Goal: Task Accomplishment & Management: Use online tool/utility

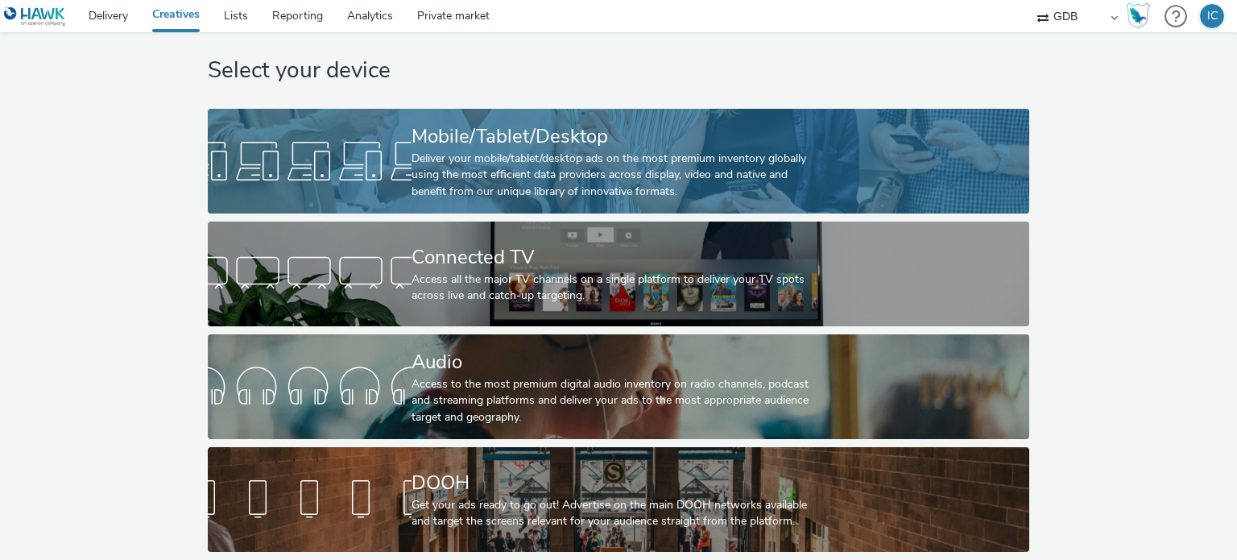
scroll to position [33, 0]
click at [752, 124] on div "Mobile/Tablet/Desktop" at bounding box center [616, 136] width 408 height 28
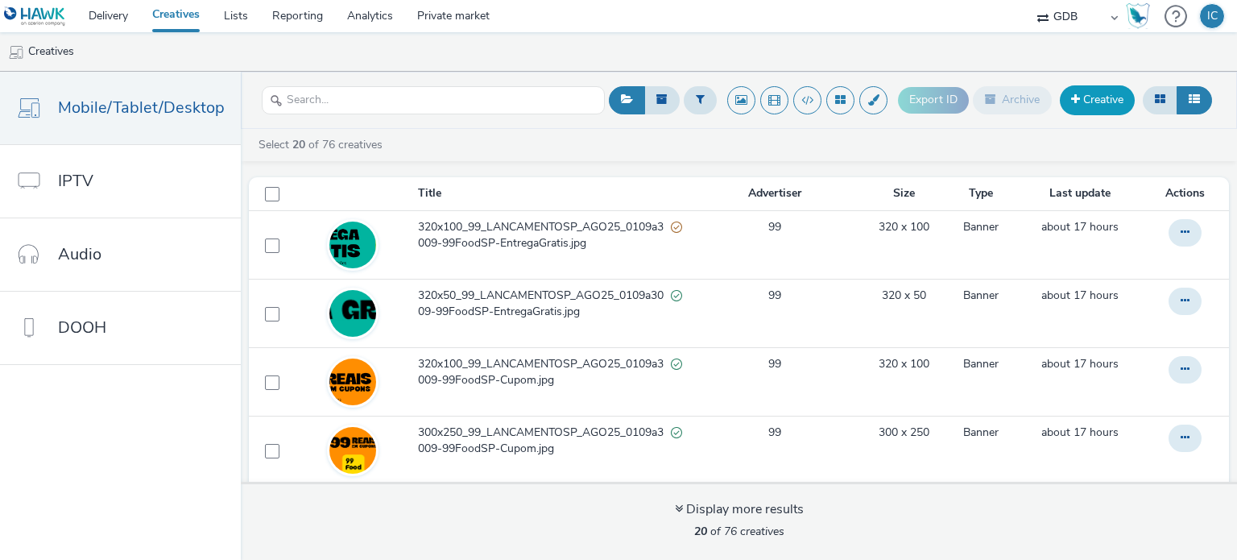
click at [1083, 110] on link "Creative" at bounding box center [1097, 99] width 75 height 29
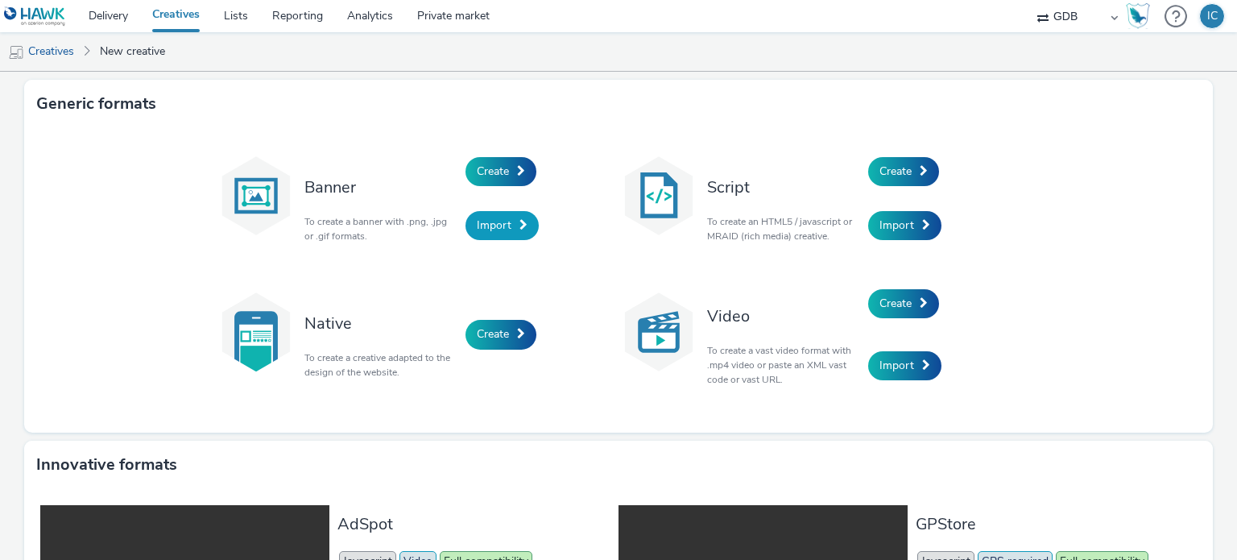
click at [490, 222] on span "Import" at bounding box center [494, 224] width 35 height 15
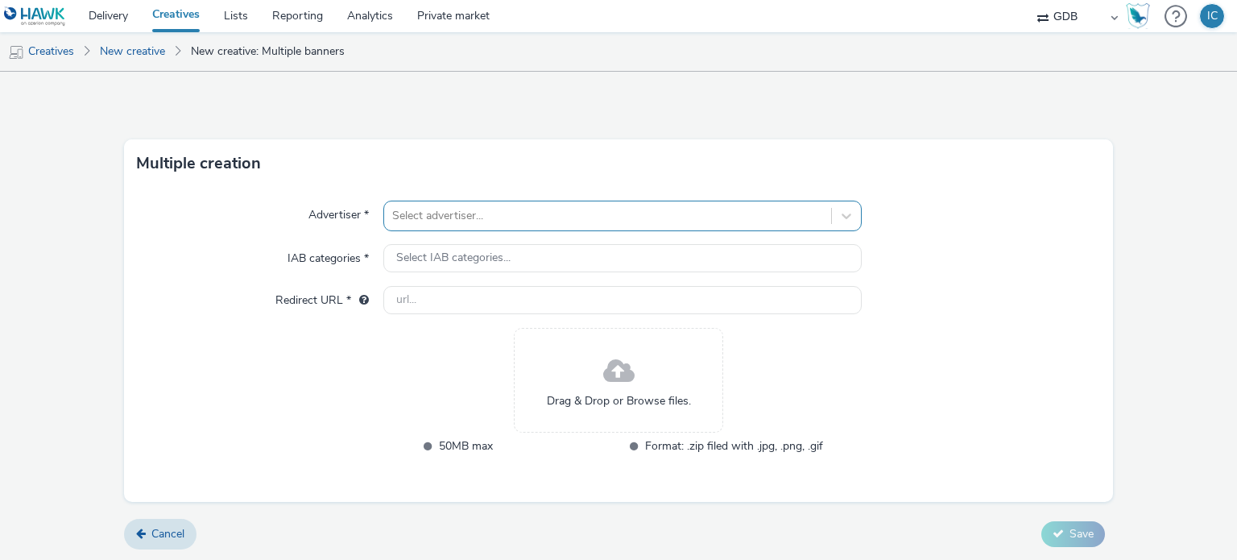
click at [526, 214] on div at bounding box center [607, 215] width 430 height 19
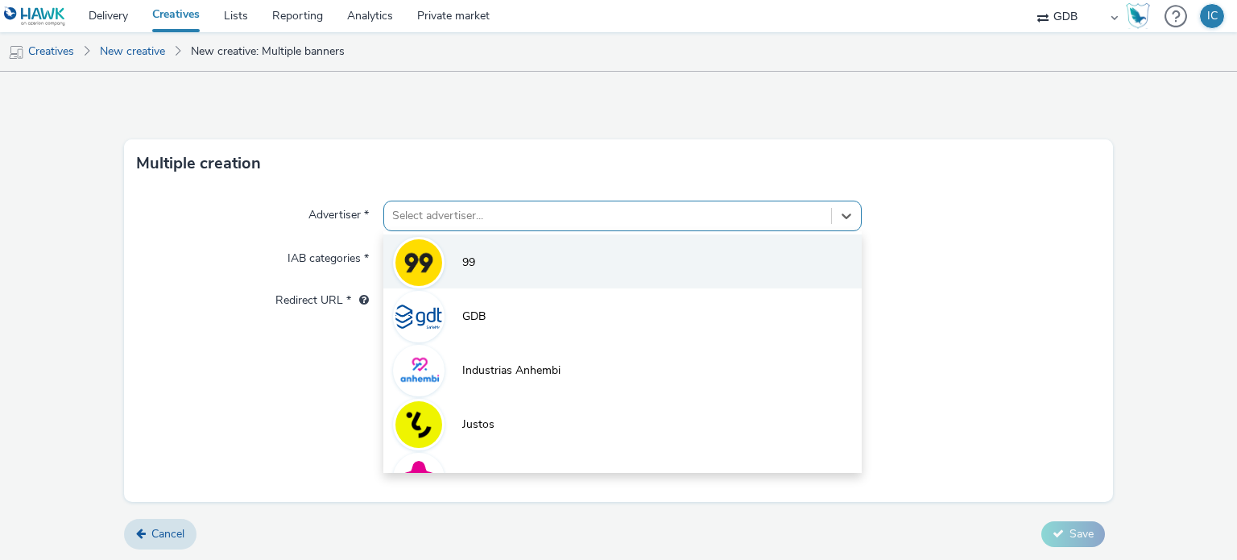
click at [494, 257] on li "99" at bounding box center [622, 261] width 478 height 54
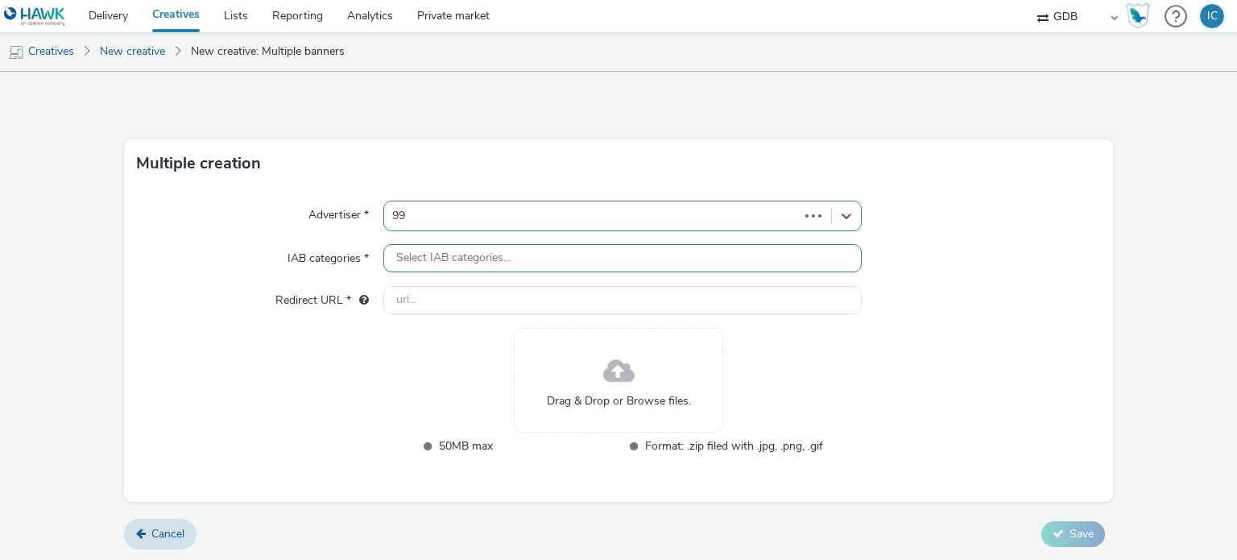
type input "[URL][DOMAIN_NAME]"
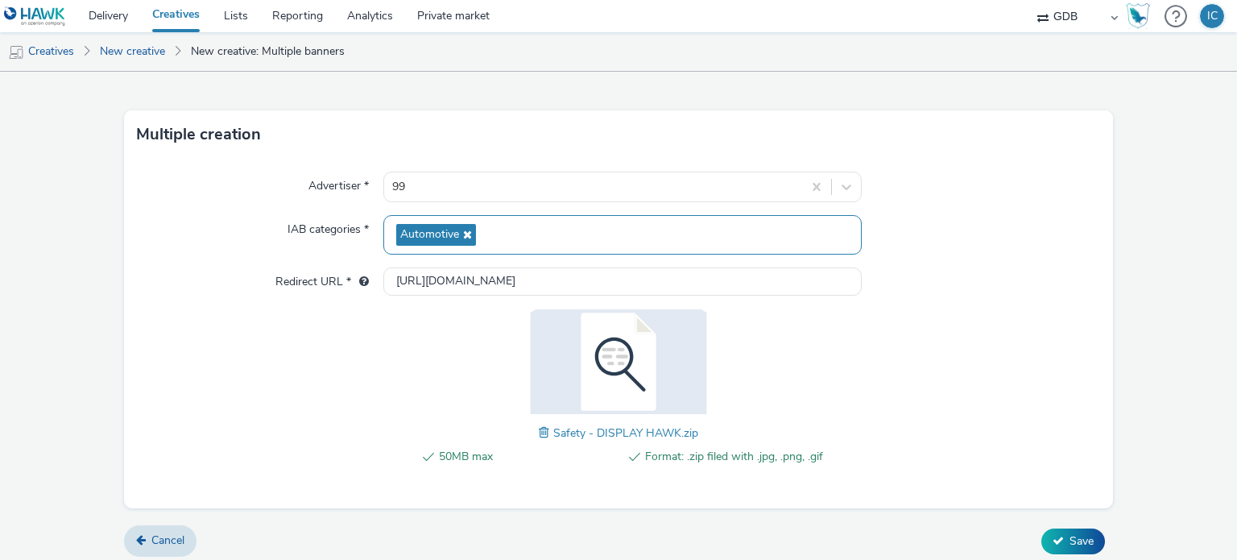
scroll to position [35, 0]
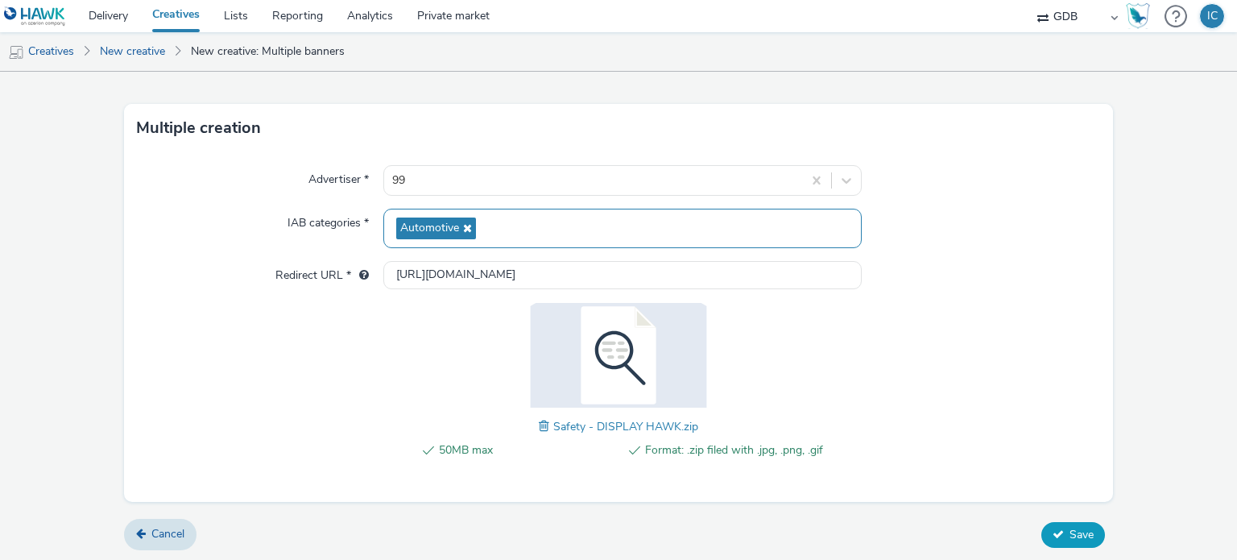
click at [1070, 533] on span "Save" at bounding box center [1082, 534] width 24 height 15
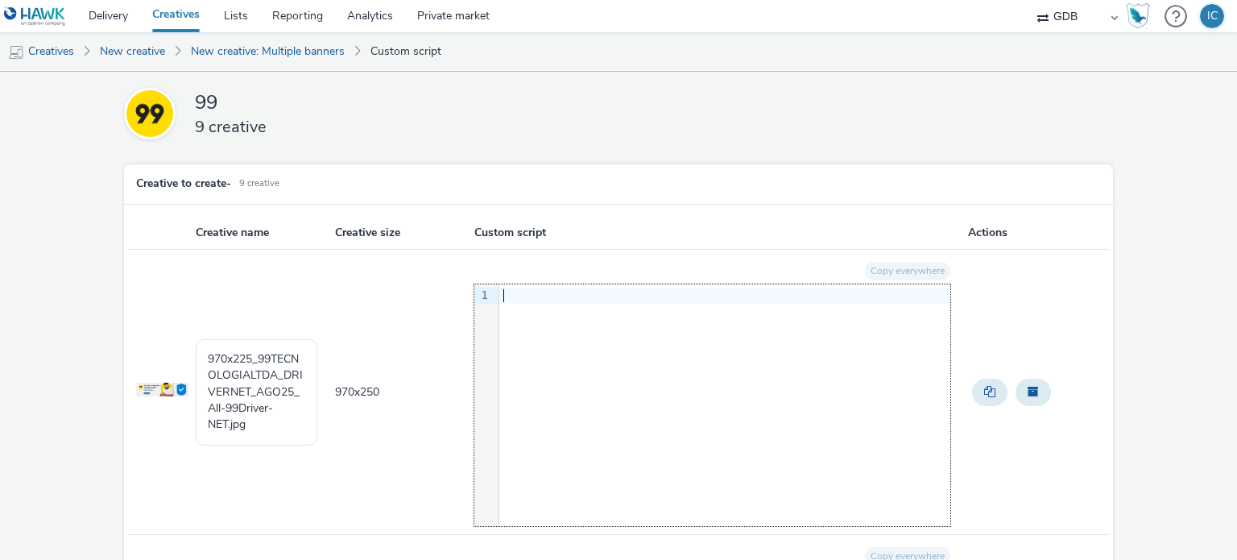
click at [612, 292] on div at bounding box center [724, 296] width 451 height 16
click at [272, 375] on textarea "970x225_99TECNOLOGIALTDA_DRIVERNET_AGO25_All-99Driver-NET.jpg" at bounding box center [257, 392] width 122 height 106
click at [280, 393] on textarea "970x225_99TECNOLOGIALTDA_DRIVERNET_AGO25_All-99Driver-NET.jpg" at bounding box center [257, 392] width 122 height 106
click at [280, 392] on textarea "970x225_99TECNOLOGIALTDA_DRIVERNET_AGO25_All-99Driver-NET.jpg" at bounding box center [257, 392] width 122 height 106
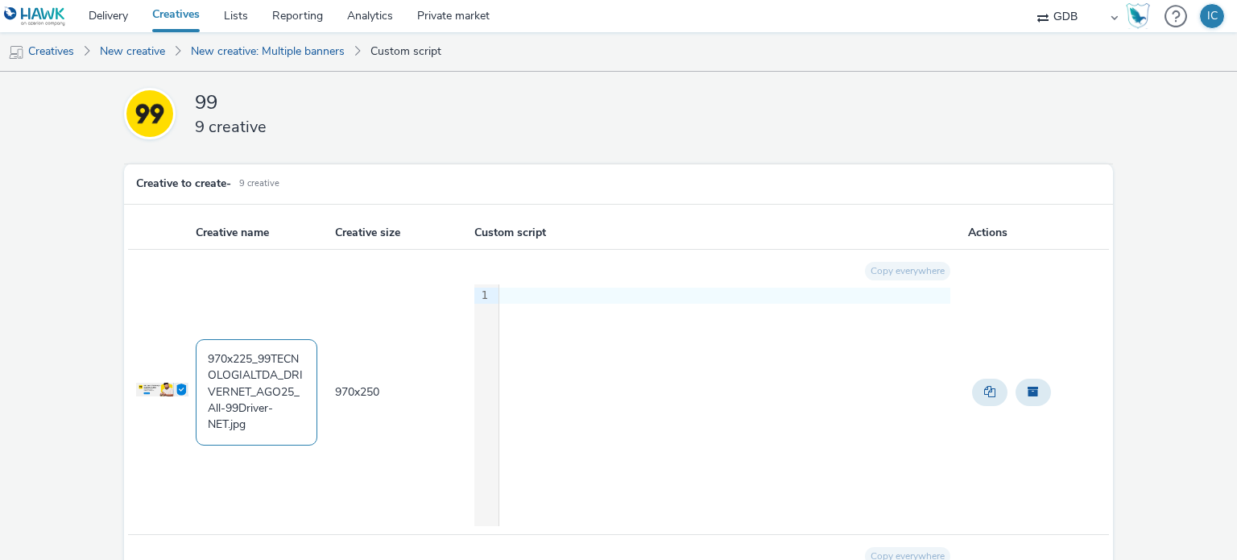
paste textarea "9TAXI_DRIVERNET-SAFETY_SET25_970x225_All-99Driver-NET"
type textarea "99TAXI_DRIVERNET-SAFETY_SET25_970x225_All-99Driver-NET"
click at [582, 399] on div "9 1 ›" at bounding box center [712, 405] width 476 height 242
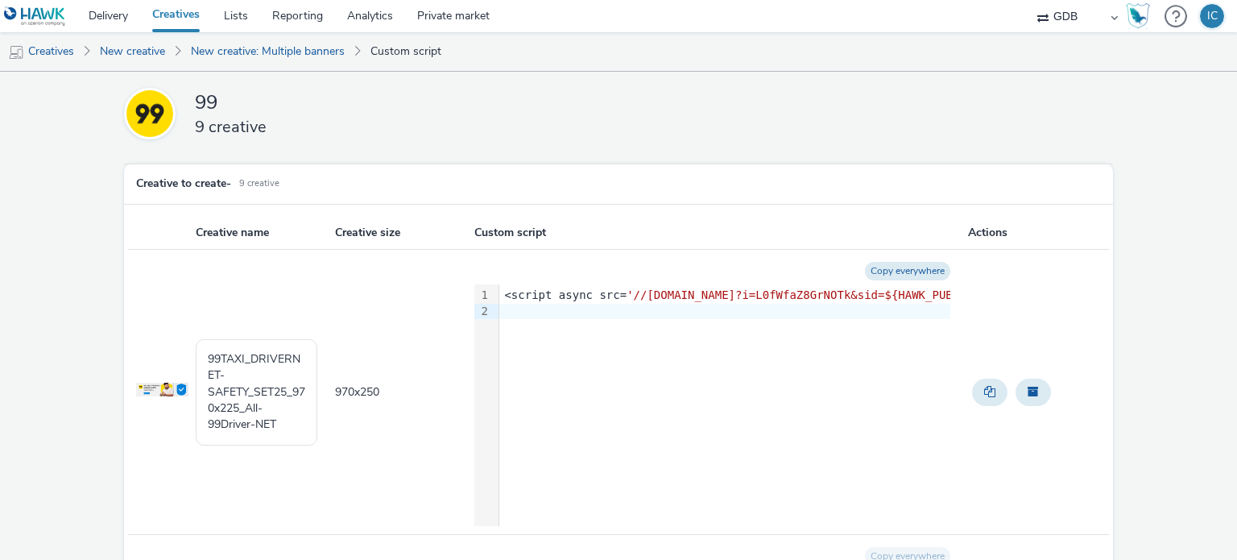
click at [702, 270] on div "Copy everywhere" at bounding box center [712, 271] width 476 height 27
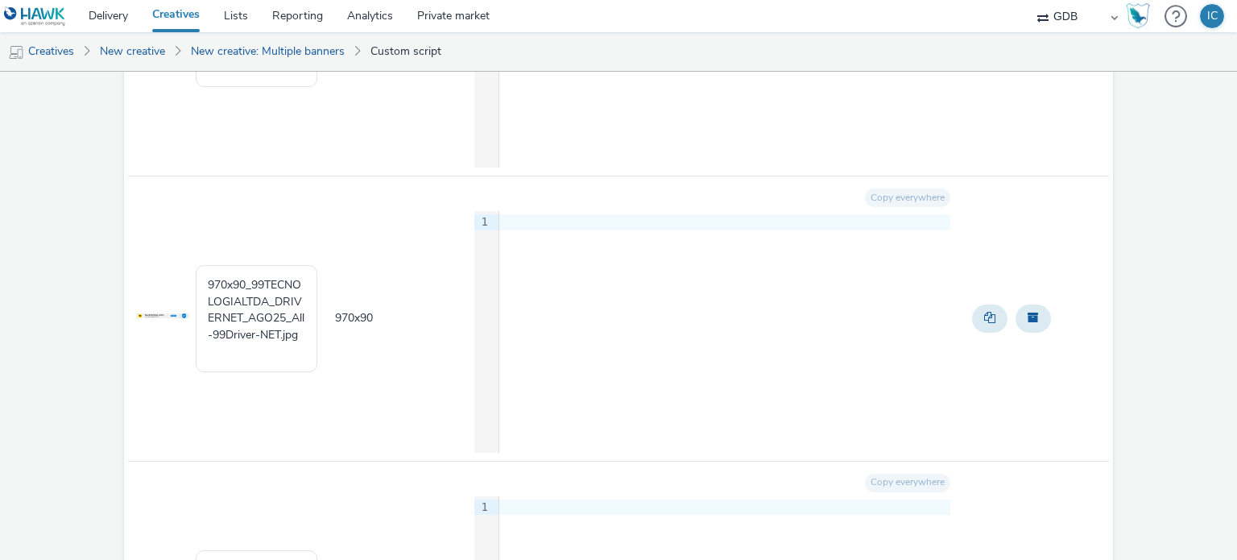
scroll to position [403, 0]
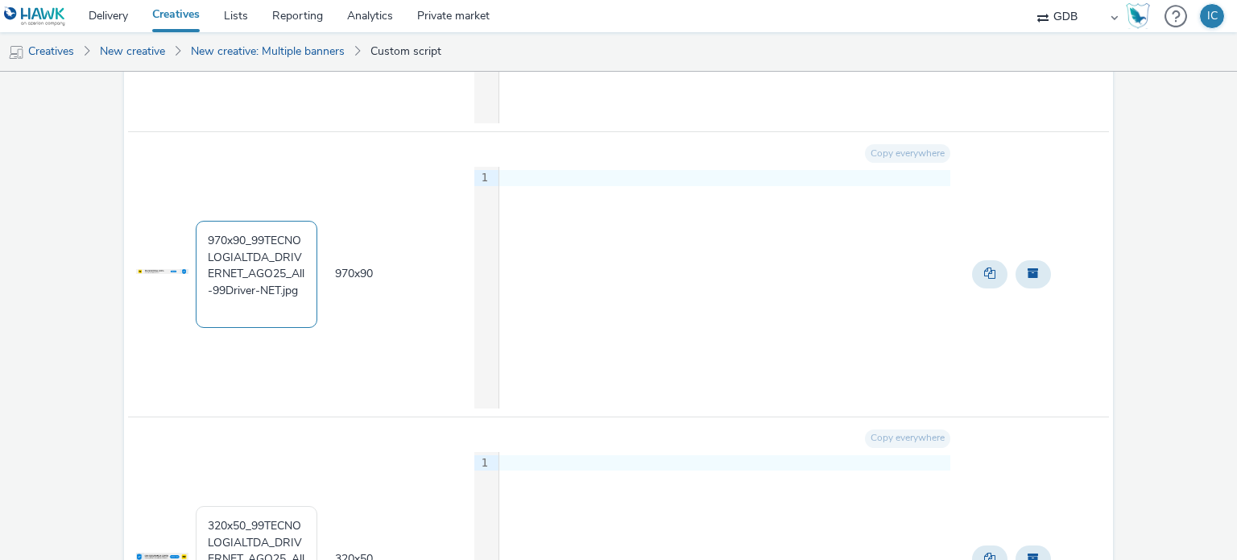
click at [236, 246] on textarea "970x90_99TECNOLOGIALTDA_DRIVERNET_AGO25_All-99Driver-NET.jpg" at bounding box center [257, 274] width 122 height 106
click at [259, 271] on textarea "970x90_99TECNOLOGIALTDA_DRIVERNET_AGO25_All-99Driver-NET.jpg" at bounding box center [257, 274] width 122 height 106
paste textarea "9TAXI_DRIVERNET-SAFETY_SET25_970x90_All-99Driver-NET"
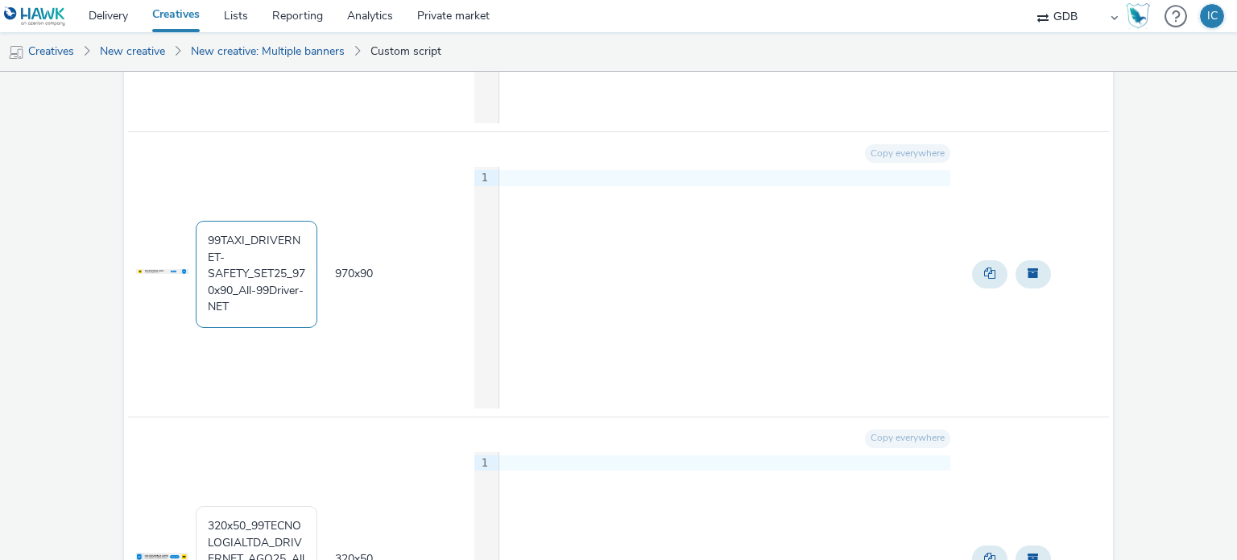
scroll to position [4, 0]
type textarea "99TAXI_DRIVERNET-SAFETY_SET25_970x90_All-99Driver-NET"
click at [567, 175] on div at bounding box center [724, 178] width 451 height 16
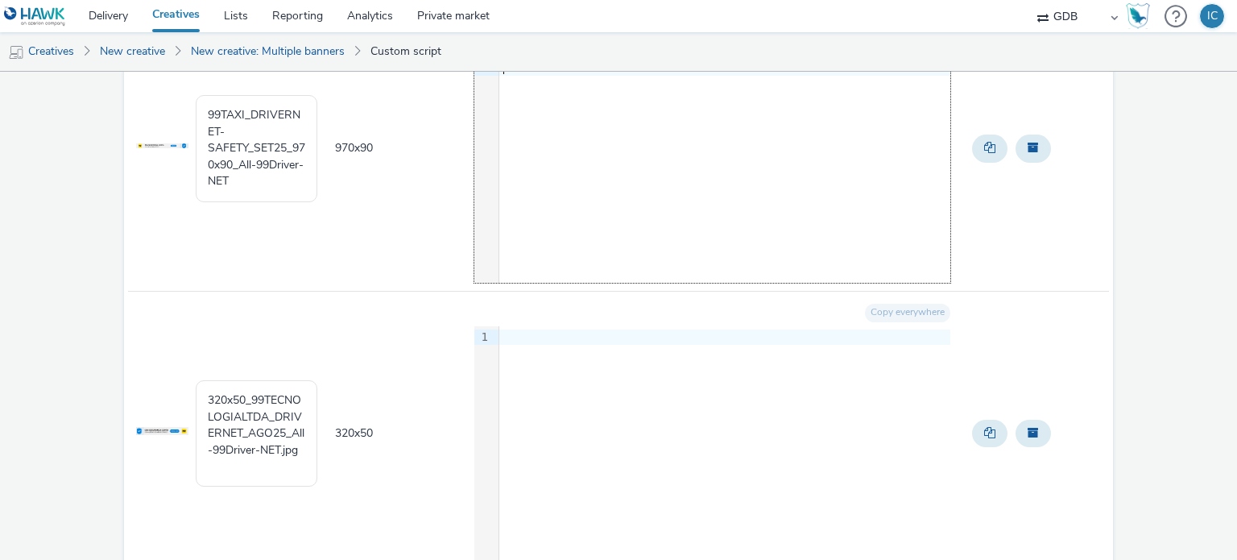
scroll to position [644, 0]
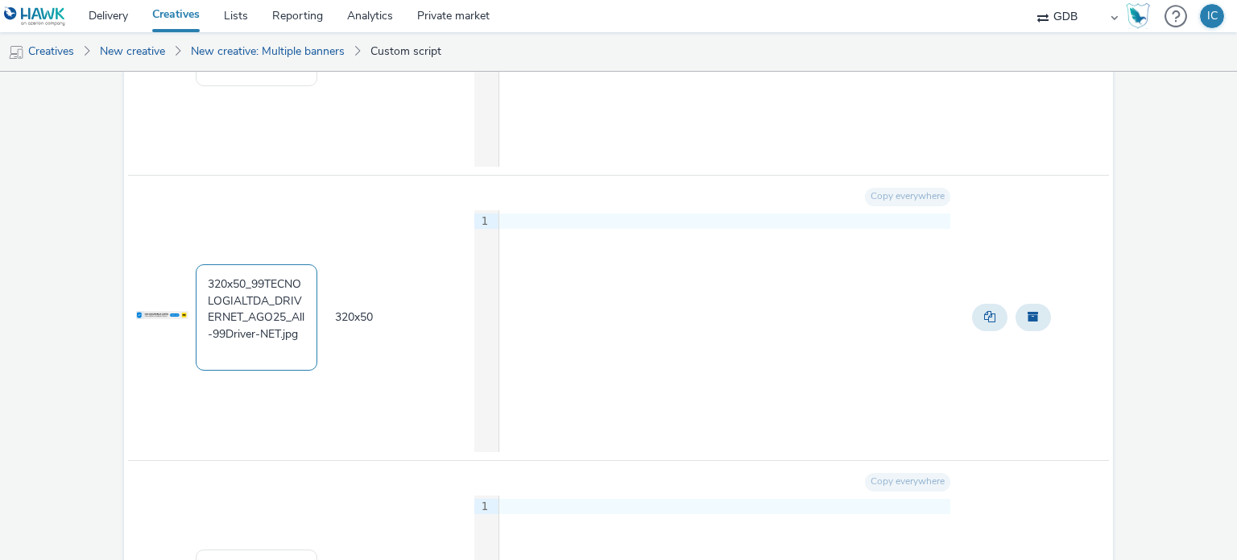
click at [260, 303] on textarea "320x50_99TECNOLOGIALTDA_DRIVERNET_AGO25_All-99Driver-NET.jpg" at bounding box center [257, 317] width 122 height 106
click at [263, 316] on textarea "320x50_99TECNOLOGIALTDA_DRIVERNET_AGO25_All-99Driver-NET.jpg" at bounding box center [257, 317] width 122 height 106
paste textarea "99TAXI_DRIVERNET-SAFETY_SET25_320x50_All-99Driver-NET"
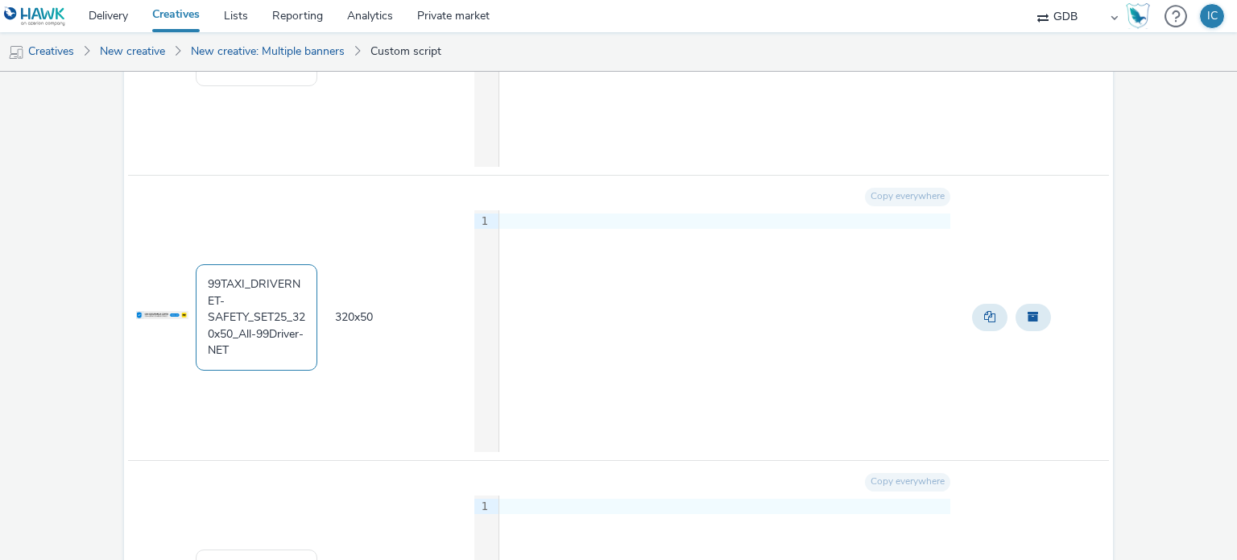
scroll to position [4, 0]
type textarea "99TAXI_DRIVERNET-SAFETY_SET25_320x50_All-99Driver-NET"
click at [403, 415] on td "320 x 50" at bounding box center [402, 317] width 139 height 285
click at [637, 225] on div at bounding box center [724, 221] width 451 height 16
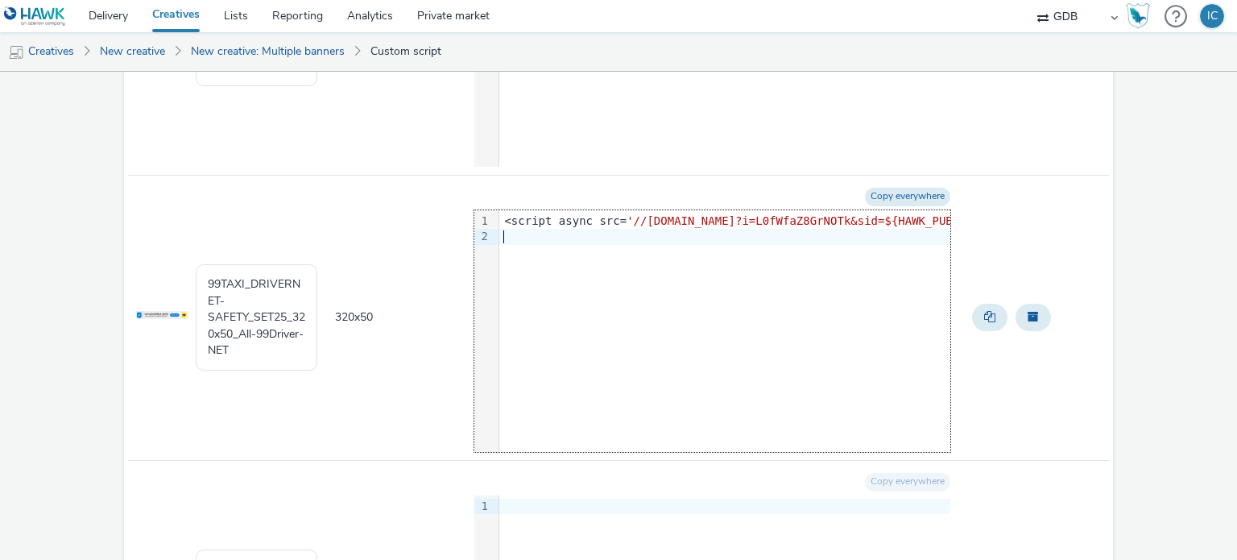
click at [361, 317] on span "320 x 50" at bounding box center [354, 316] width 38 height 15
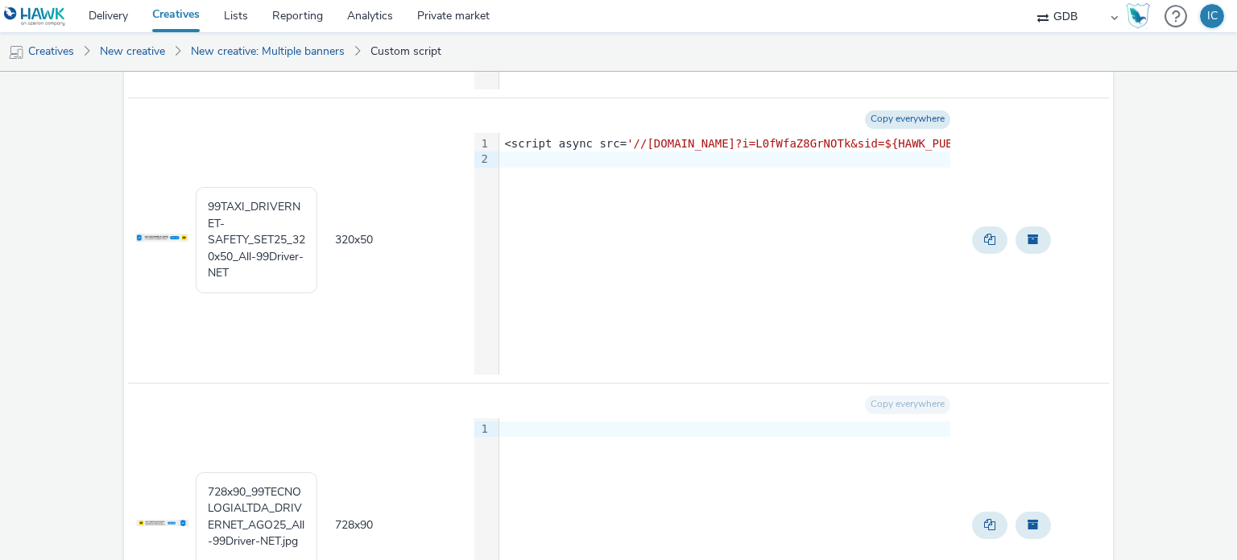
scroll to position [967, 0]
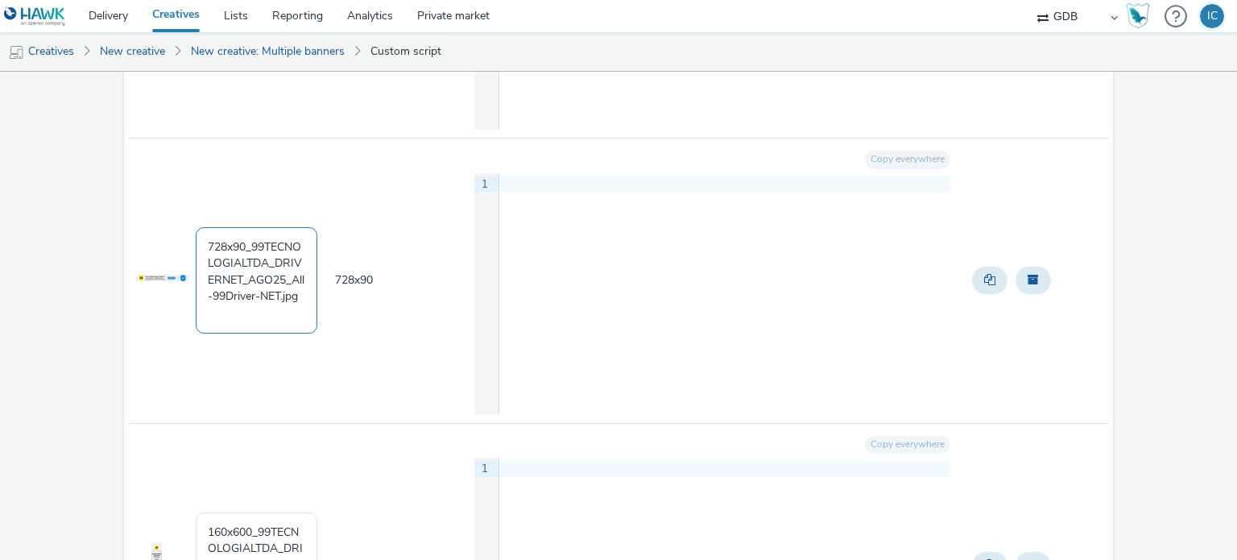
click at [277, 284] on textarea "728x90_99TECNOLOGIALTDA_DRIVERNET_AGO25_All-99Driver-NET.jpg" at bounding box center [257, 280] width 122 height 106
click at [206, 264] on textarea "728x90_99TECNOLOGIALTDA_DRIVERNET_AGO25_All-99Driver-NET.jpg" at bounding box center [257, 280] width 122 height 106
click at [213, 264] on textarea "728x90_99TECNOLOGIALTDA_DRIVERNET_AGO25_All-99Driver-NET.jpg" at bounding box center [257, 280] width 122 height 106
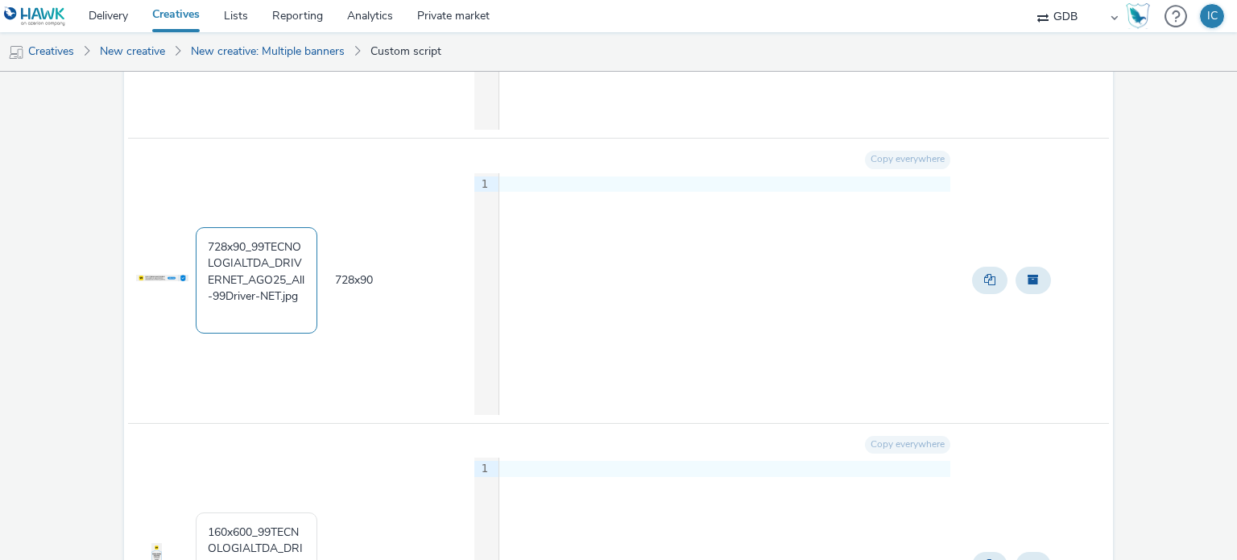
paste textarea "99TAXI_DRIVERNET-SAFETY_SET25_728x90_All-99Driver-NET"
type textarea "99TAXI_DRIVERNET-SAFETY_SET25_728x90_All-99Driver-NET"
click at [561, 179] on div at bounding box center [724, 184] width 451 height 16
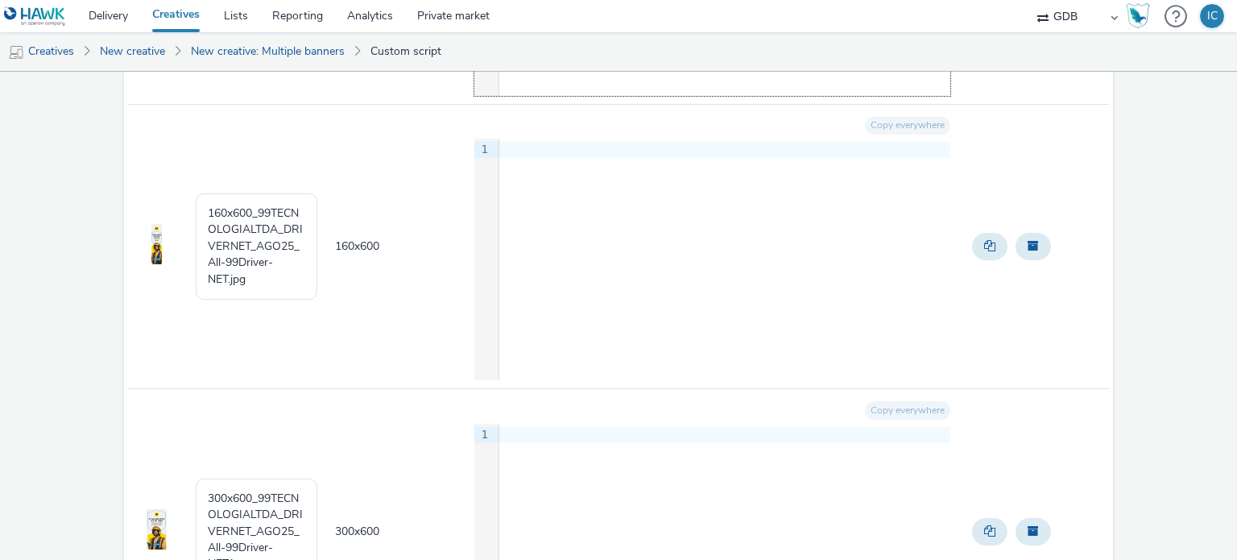
scroll to position [1289, 0]
click at [283, 234] on textarea "160x600_99TECNOLOGIALTDA_DRIVERNET_AGO25_All-99Driver-NET.jpg" at bounding box center [257, 243] width 122 height 106
paste textarea "99TAXI_DRIVERNET-SAFETY_SET25_160x600_All-99Driver-NET"
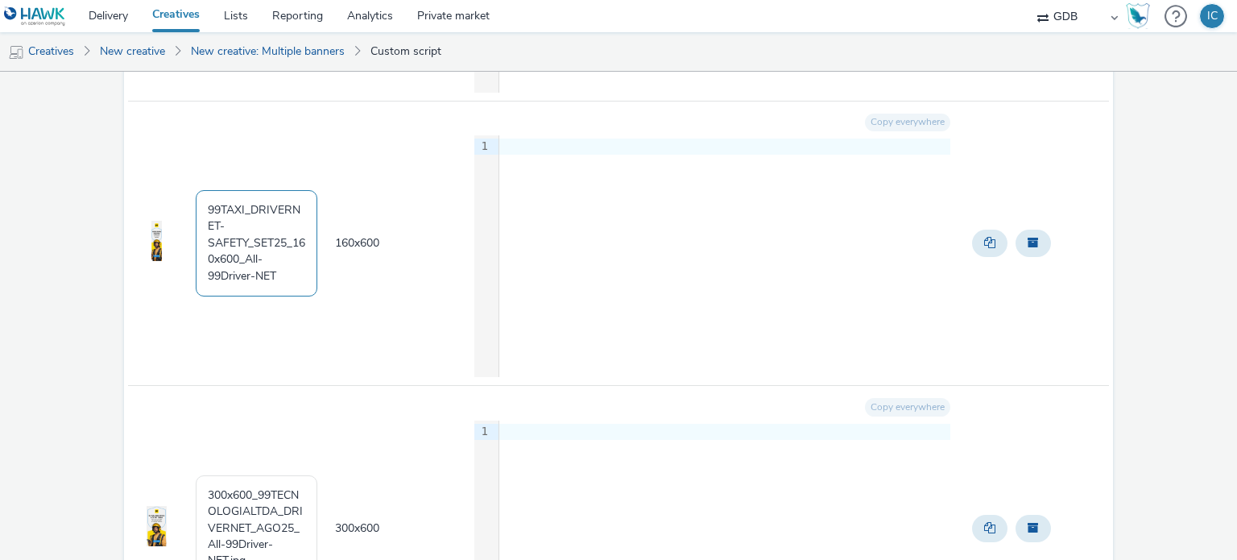
scroll to position [0, 0]
type textarea "99TAXI_DRIVERNET-SAFETY_SET25_160x600_All-99Driver-NET"
click at [562, 128] on div "Copy everywhere" at bounding box center [712, 123] width 476 height 27
click at [561, 151] on div at bounding box center [724, 147] width 451 height 16
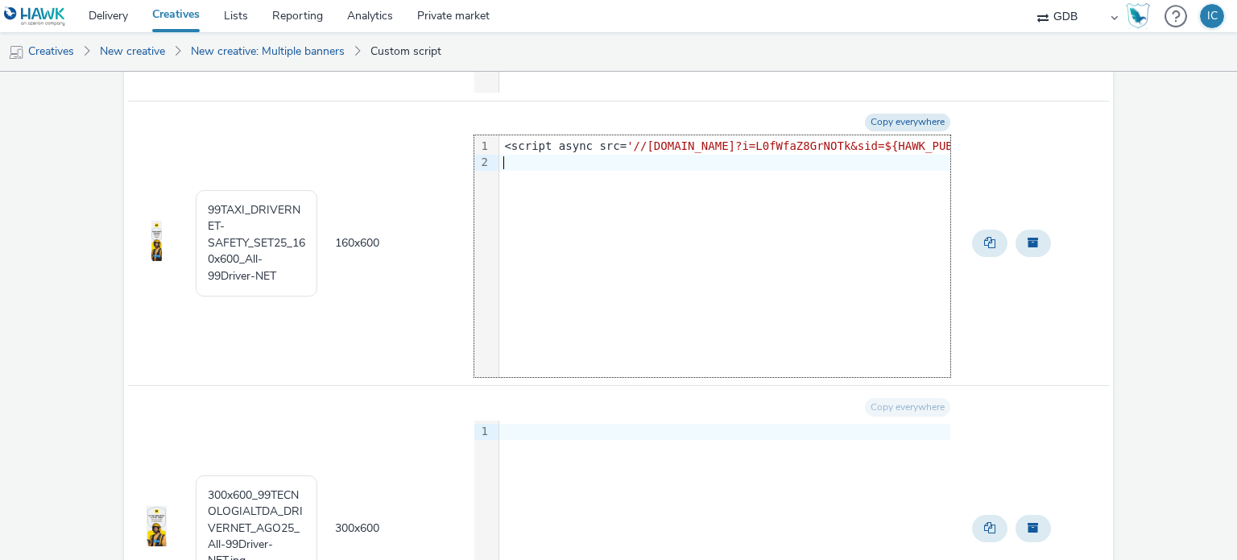
click at [333, 311] on td "160 x 600" at bounding box center [402, 243] width 139 height 285
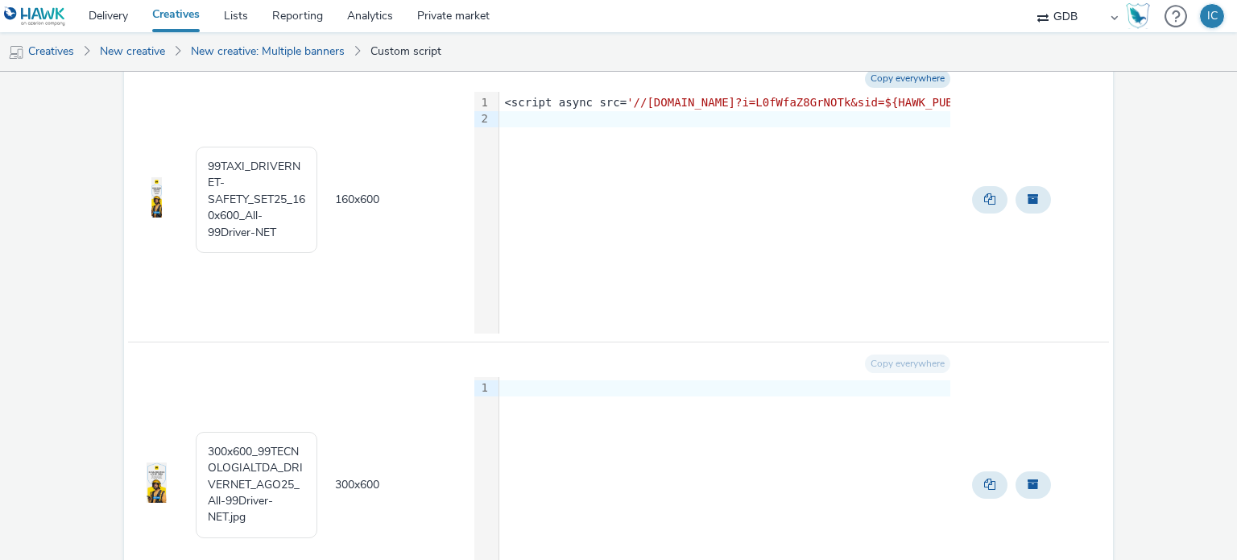
scroll to position [1530, 0]
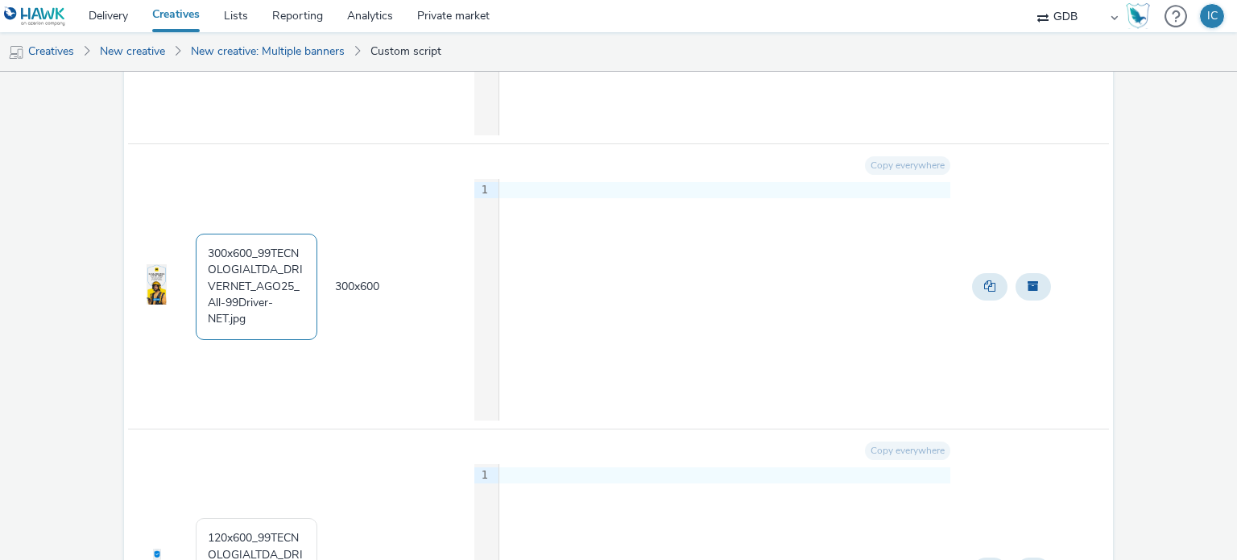
click at [252, 299] on textarea "300x600_99TECNOLOGIALTDA_DRIVERNET_AGO25_All-99Driver-NET.jpg" at bounding box center [257, 287] width 122 height 106
click at [209, 256] on textarea "300x600_99TECNOLOGIALTDA_DRIVERNET_AGO25_All-99Driver-NET.jpg" at bounding box center [257, 287] width 122 height 106
paste textarea "99TAXI_DRIVERNET-SAFETY_SET25_300x600_All-99Driver-NET"
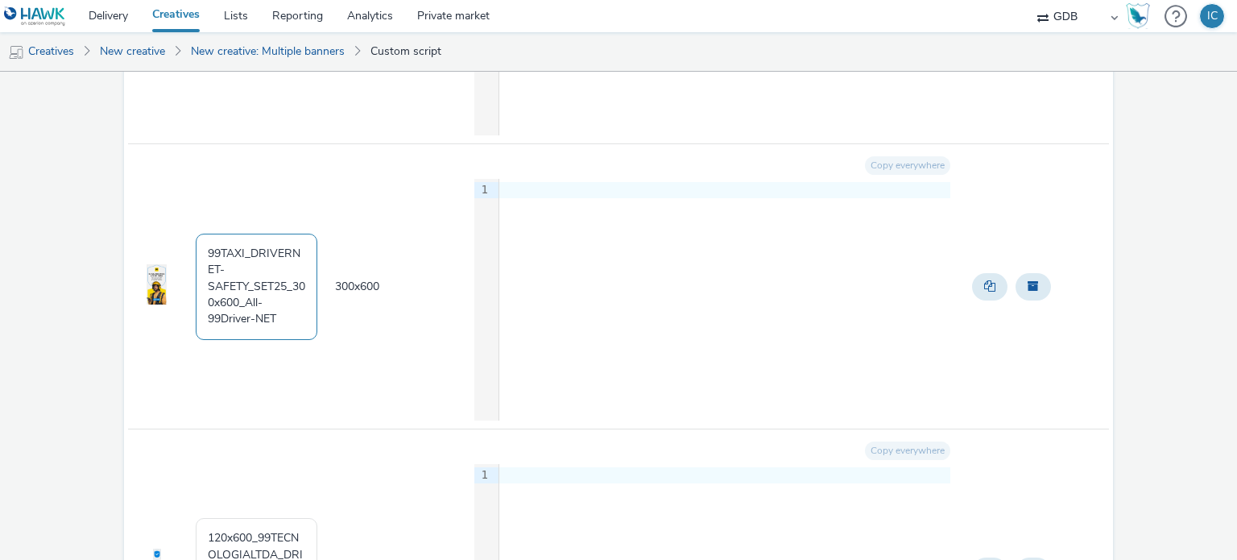
scroll to position [4, 0]
type textarea "99TAXI_DRIVERNET-SAFETY_SET25_300x600_All-99Driver-NET"
click at [509, 263] on div "9 1 ›" at bounding box center [712, 300] width 476 height 242
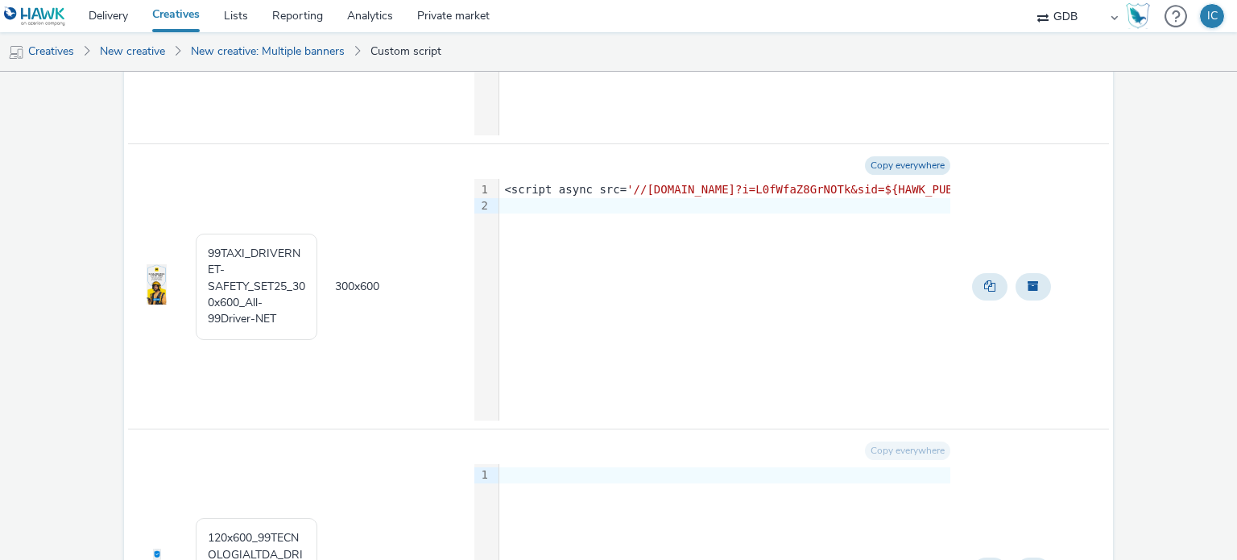
click at [374, 354] on td "300 x 600" at bounding box center [402, 286] width 139 height 285
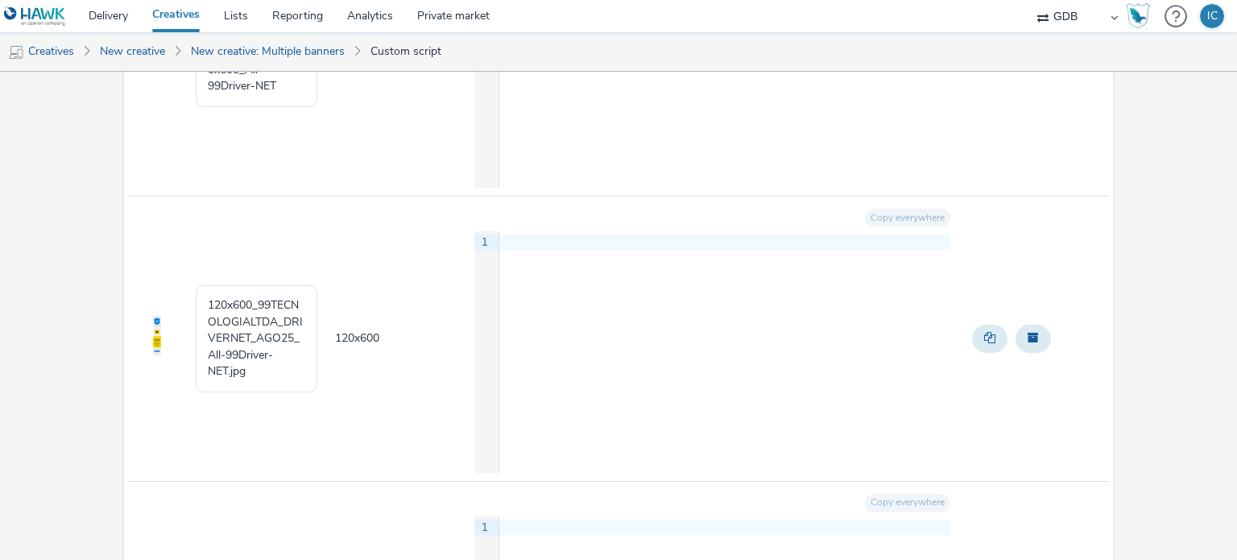
scroll to position [1853, 0]
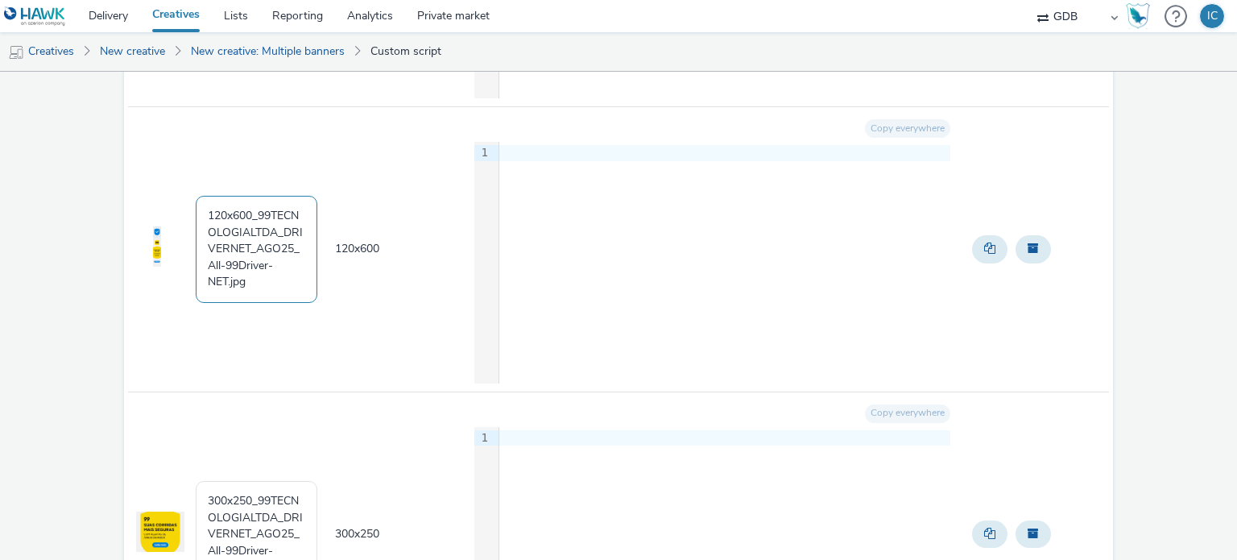
click at [266, 230] on textarea "120x600_99TECNOLOGIALTDA_DRIVERNET_AGO25_All-99Driver-NET.jpg" at bounding box center [257, 249] width 122 height 106
paste textarea "99TAXI_DRIVERNET-SAFETY_SET25_120x600_All-99Driver-NET"
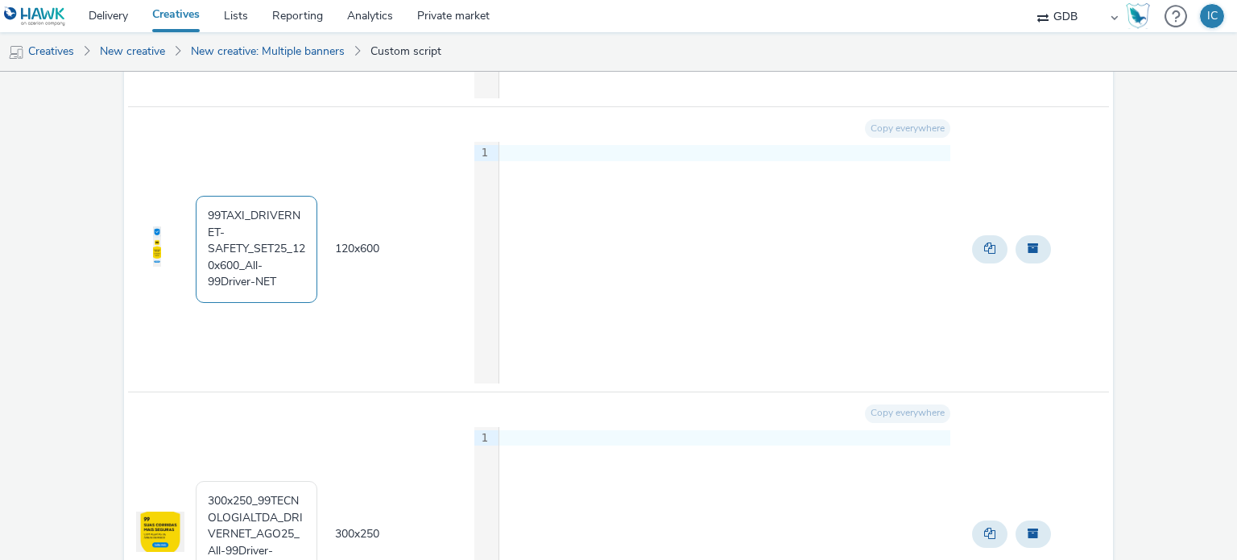
type textarea "99TAXI_DRIVERNET-SAFETY_SET25_120x600_All-99Driver-NET"
click at [545, 148] on div at bounding box center [724, 153] width 451 height 16
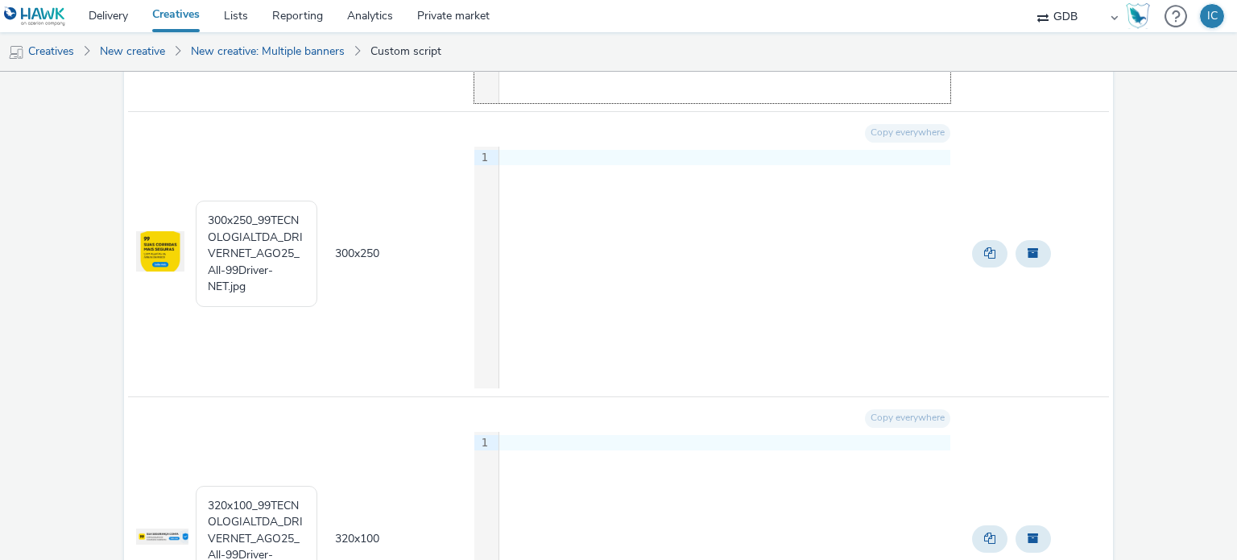
scroll to position [2175, 0]
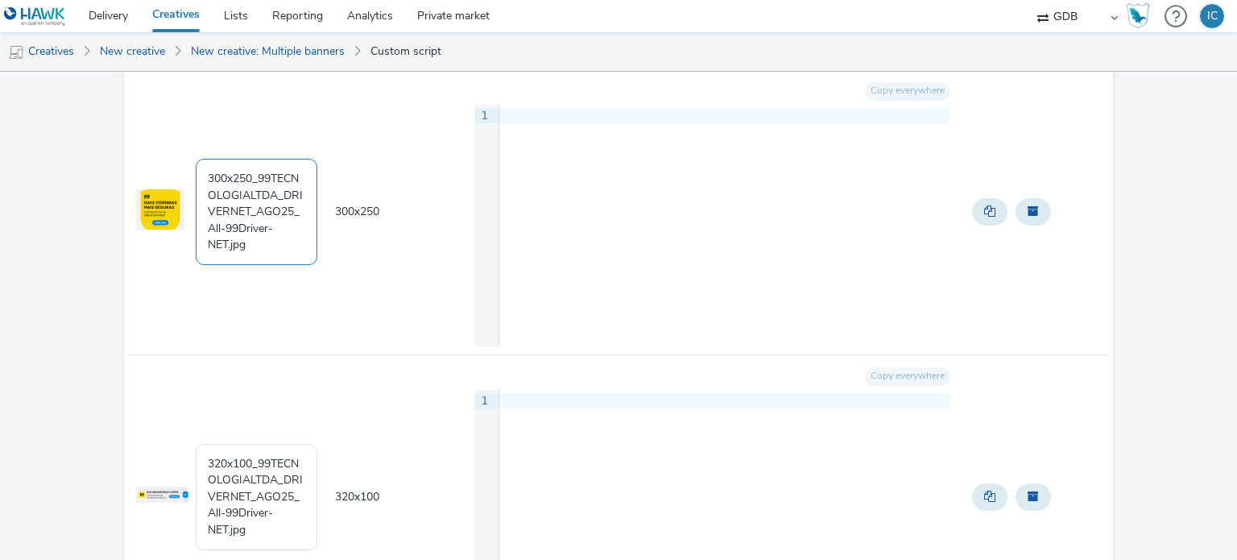
click at [228, 214] on textarea "300x250_99TECNOLOGIALTDA_DRIVERNET_AGO25_All-99Driver-NET.jpg" at bounding box center [257, 212] width 122 height 106
paste textarea "99TAXI_DRIVERNET-SAFETY_SET25_300x250_All-99Driver-NET"
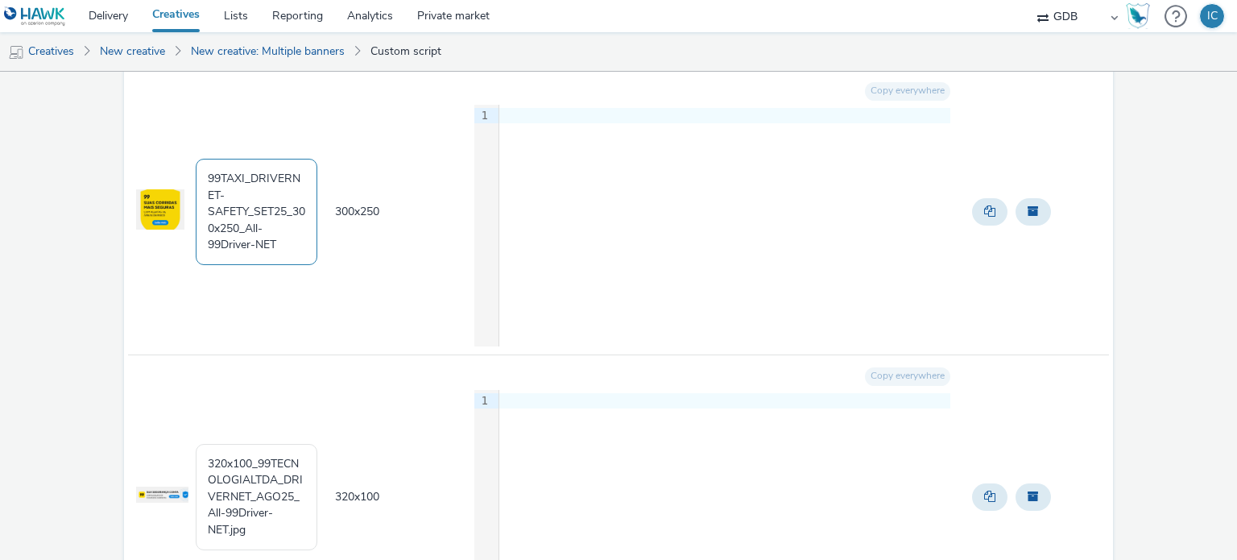
type textarea "99TAXI_DRIVERNET-SAFETY_SET25_300x250_All-99Driver-NET"
click at [558, 115] on div at bounding box center [724, 116] width 451 height 16
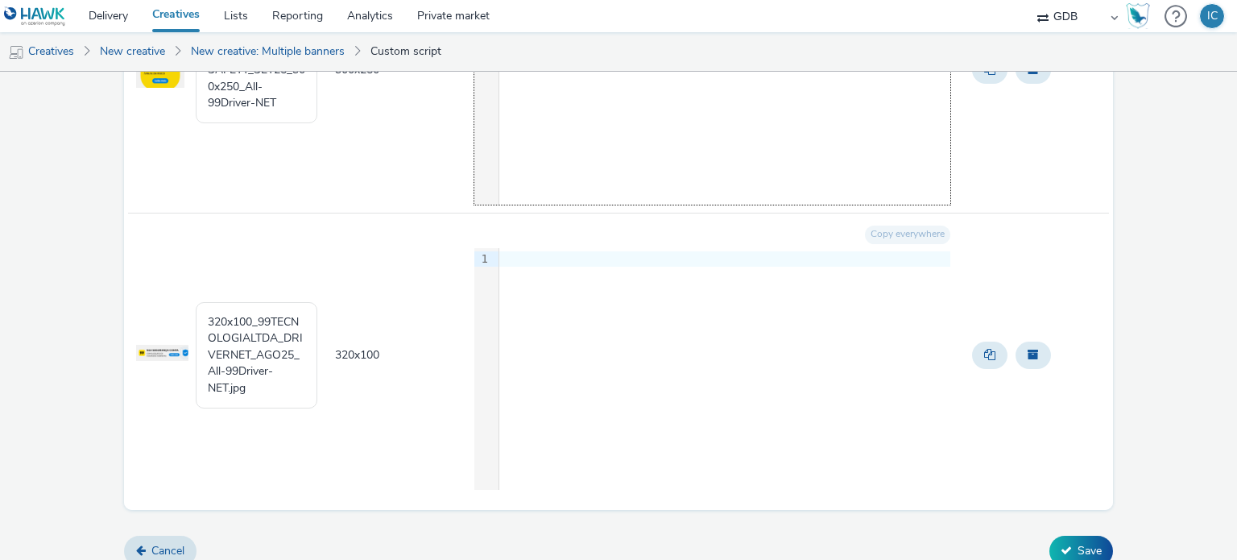
scroll to position [2326, 0]
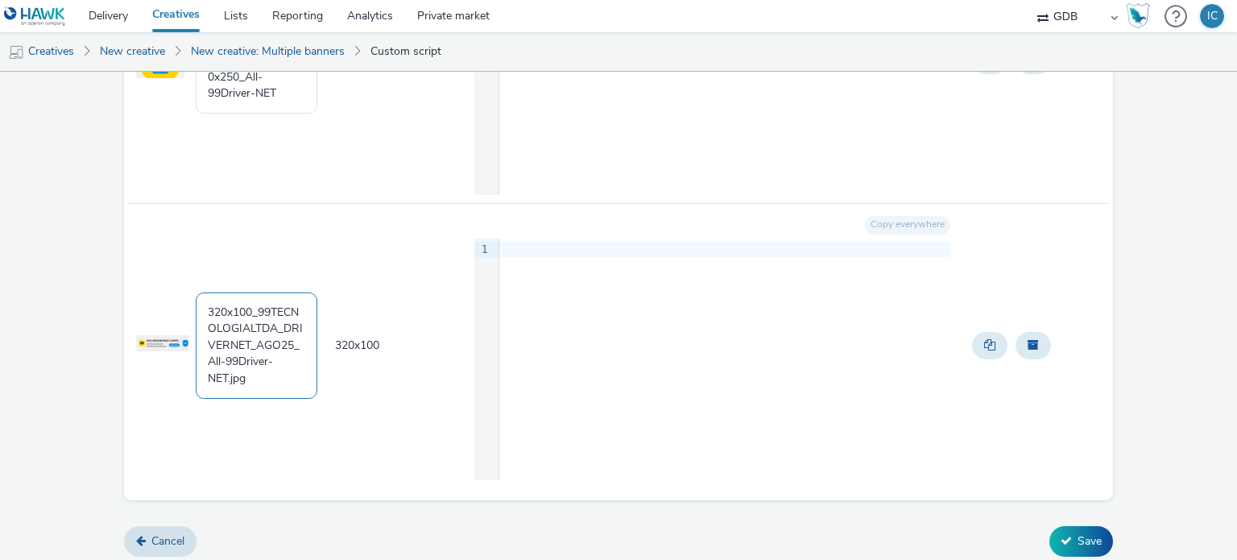
click at [279, 327] on textarea "320x100_99TECNOLOGIALTDA_DRIVERNET_AGO25_All-99Driver-NET.jpg" at bounding box center [257, 345] width 122 height 106
paste textarea "99TAXI_DRIVERNET-SAFETY_SET25_320x100_All-99Driver-NET"
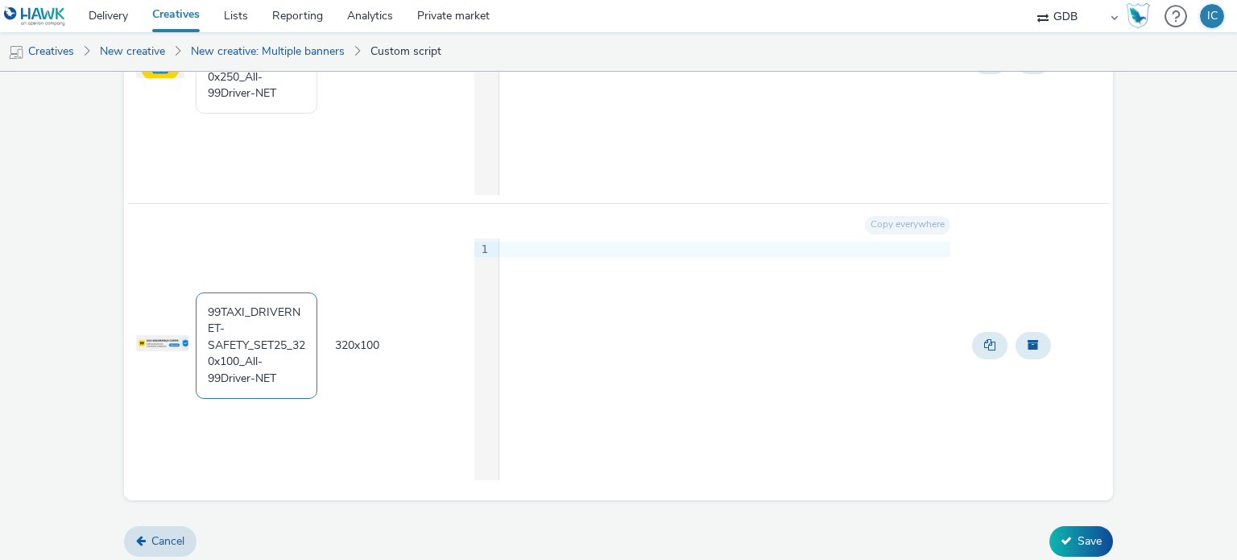
type textarea "99TAXI_DRIVERNET-SAFETY_SET25_320x100_All-99Driver-NET"
click at [583, 238] on div at bounding box center [724, 249] width 451 height 23
click at [548, 248] on div at bounding box center [724, 250] width 451 height 16
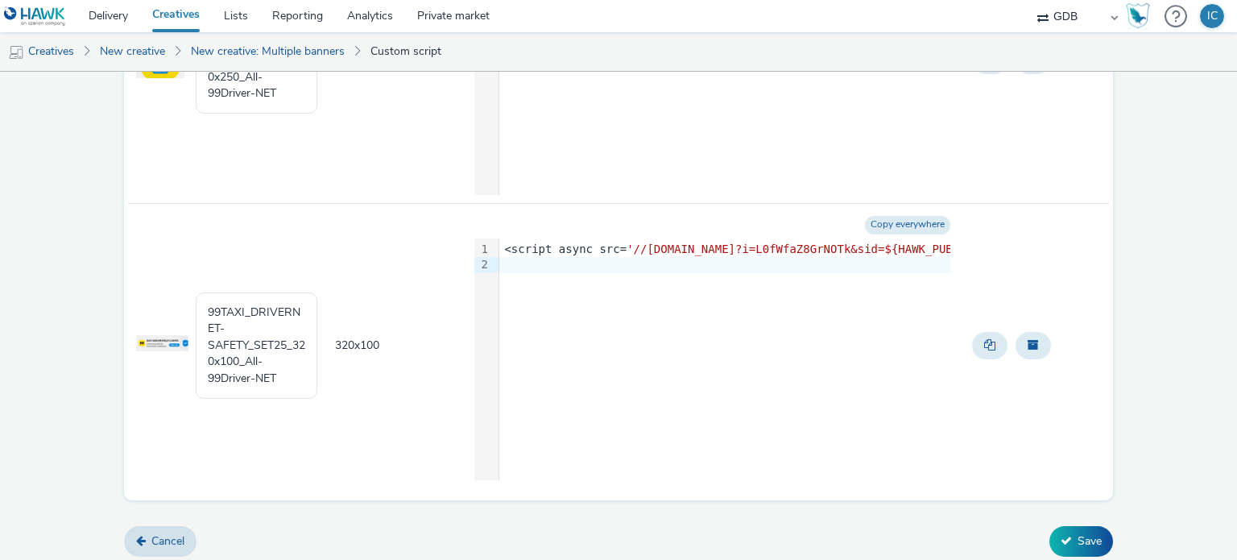
click at [377, 380] on td "320 x 100" at bounding box center [402, 345] width 139 height 284
click at [1050, 536] on button "Save" at bounding box center [1082, 541] width 64 height 31
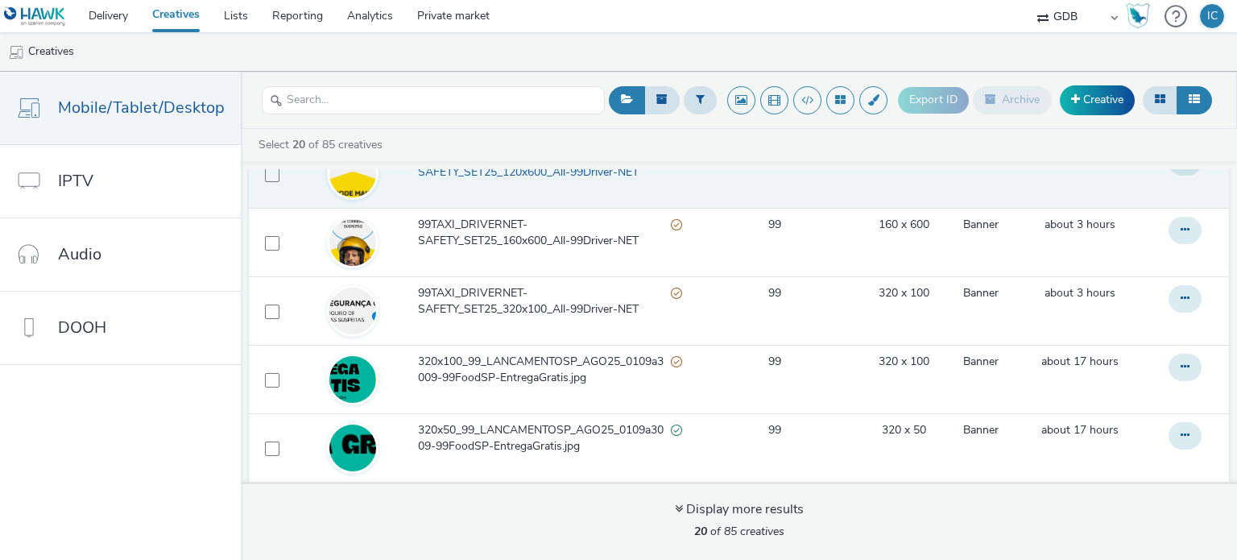
scroll to position [483, 0]
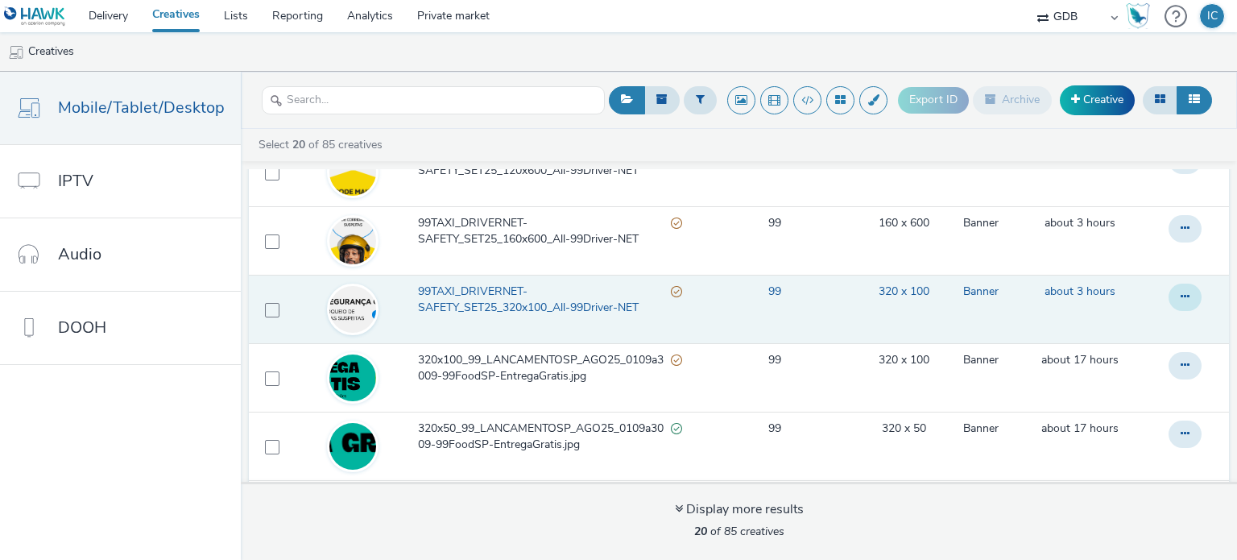
click at [1181, 296] on icon at bounding box center [1185, 296] width 9 height 11
click at [1123, 322] on link "Edit" at bounding box center [1141, 329] width 121 height 32
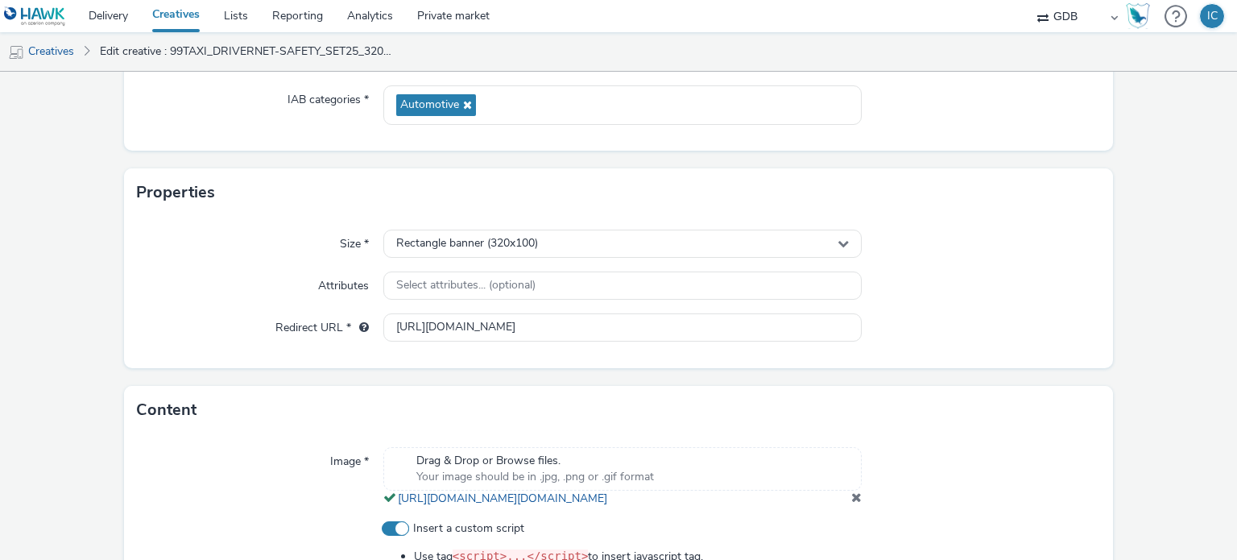
scroll to position [242, 0]
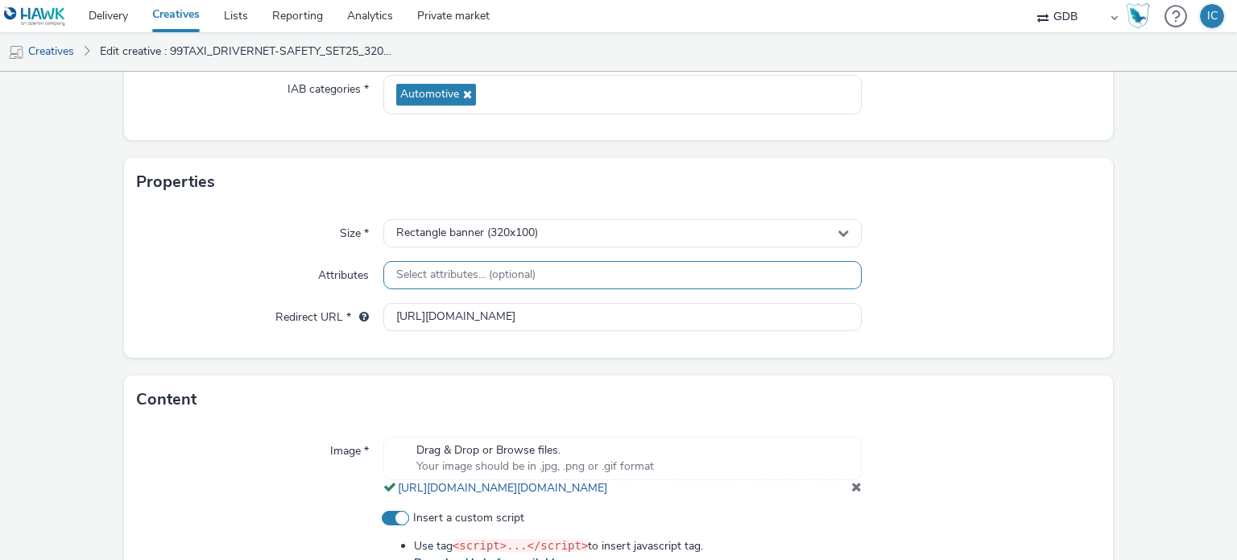
click at [571, 273] on div "Select attributes... (optional)" at bounding box center [622, 275] width 478 height 28
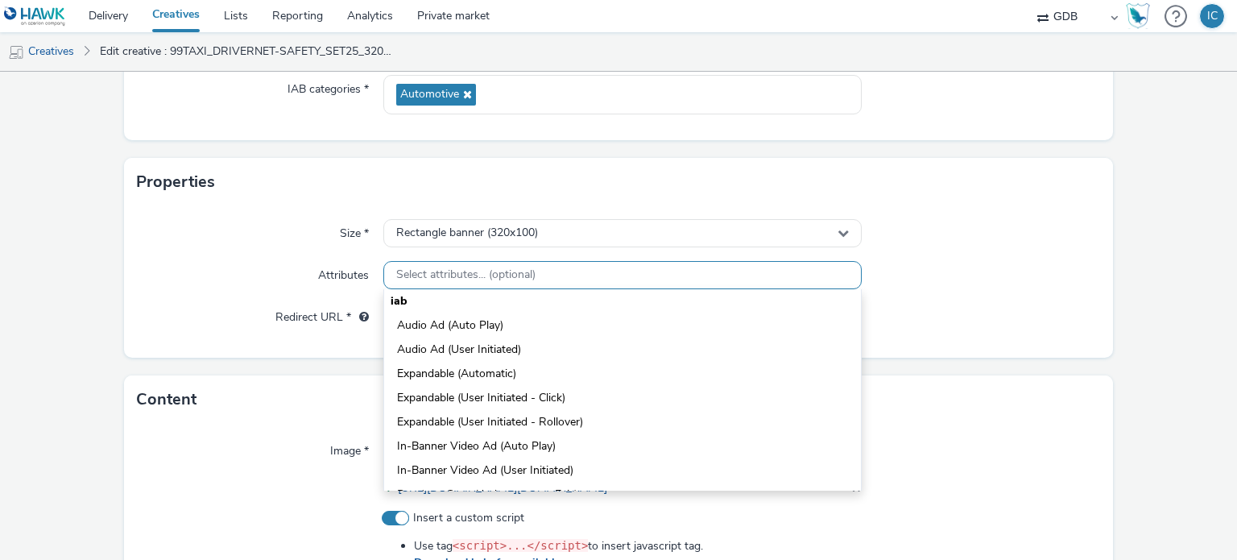
click at [555, 279] on div "Select attributes... (optional)" at bounding box center [622, 275] width 478 height 28
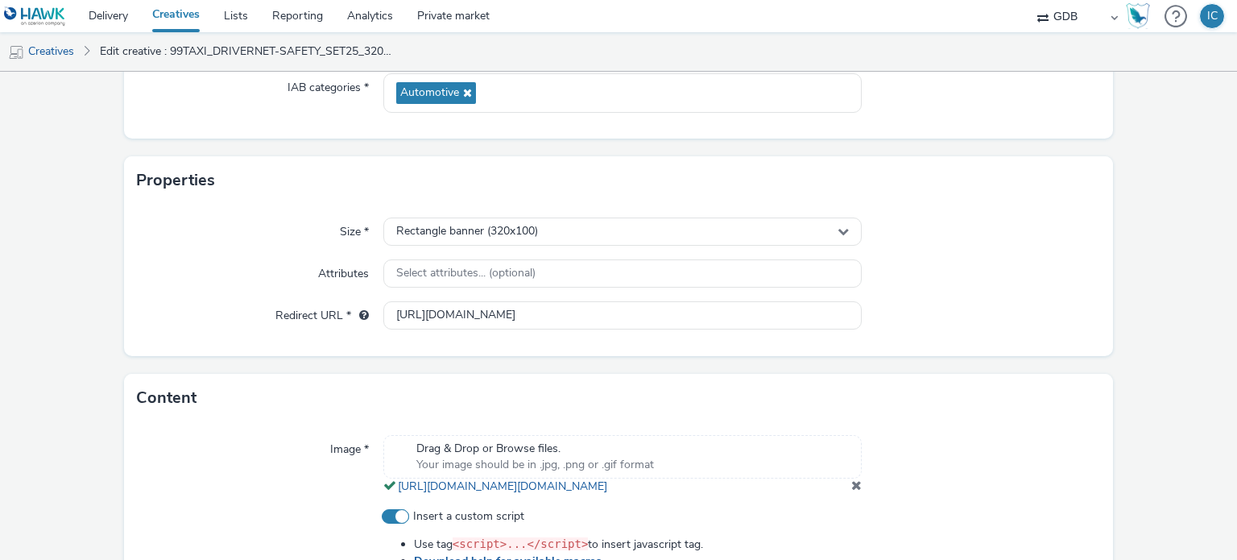
scroll to position [239, 0]
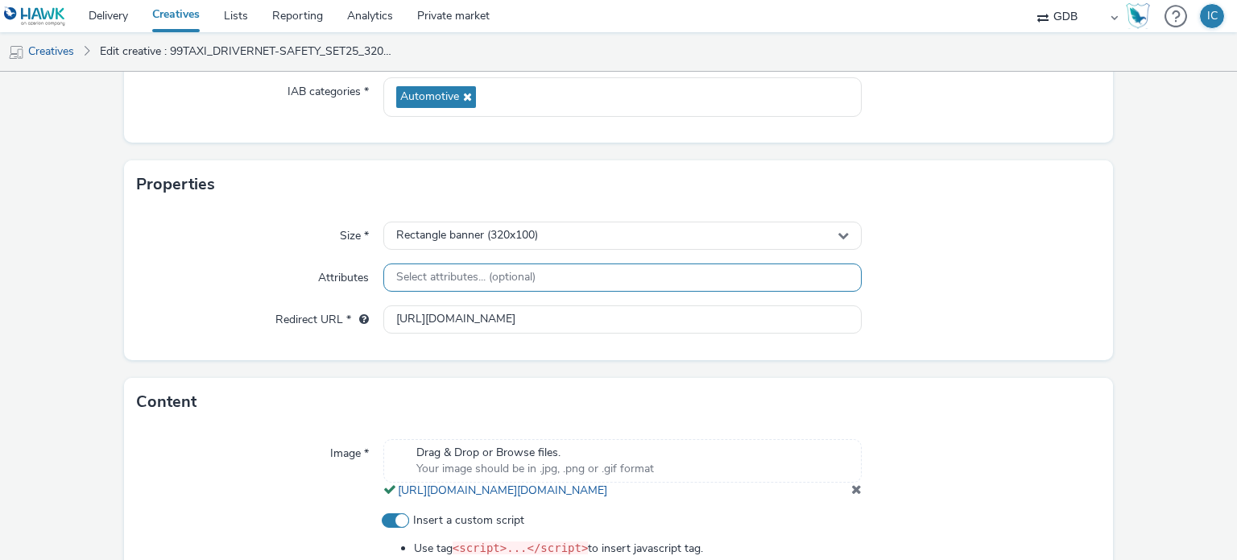
click at [615, 279] on div "Select attributes... (optional)" at bounding box center [622, 277] width 478 height 28
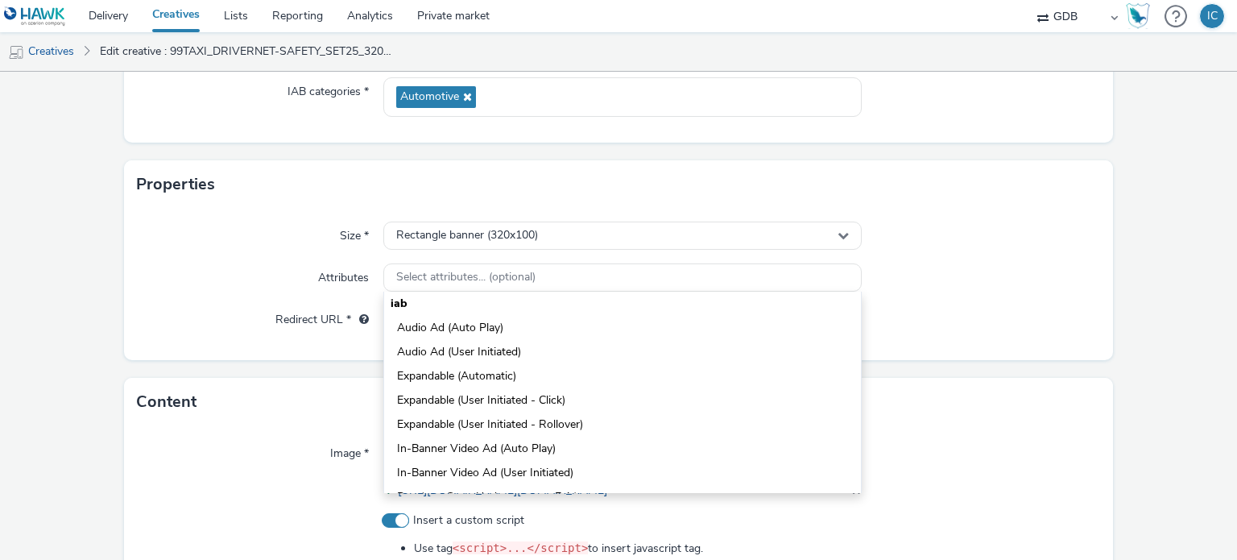
click at [931, 242] on div at bounding box center [981, 236] width 239 height 29
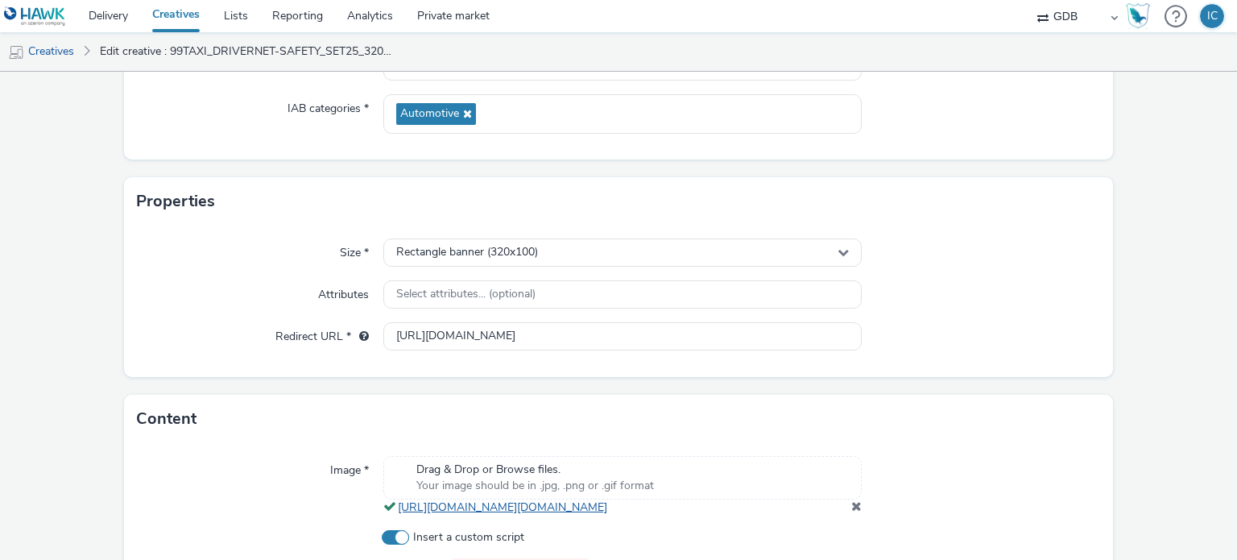
scroll to position [242, 0]
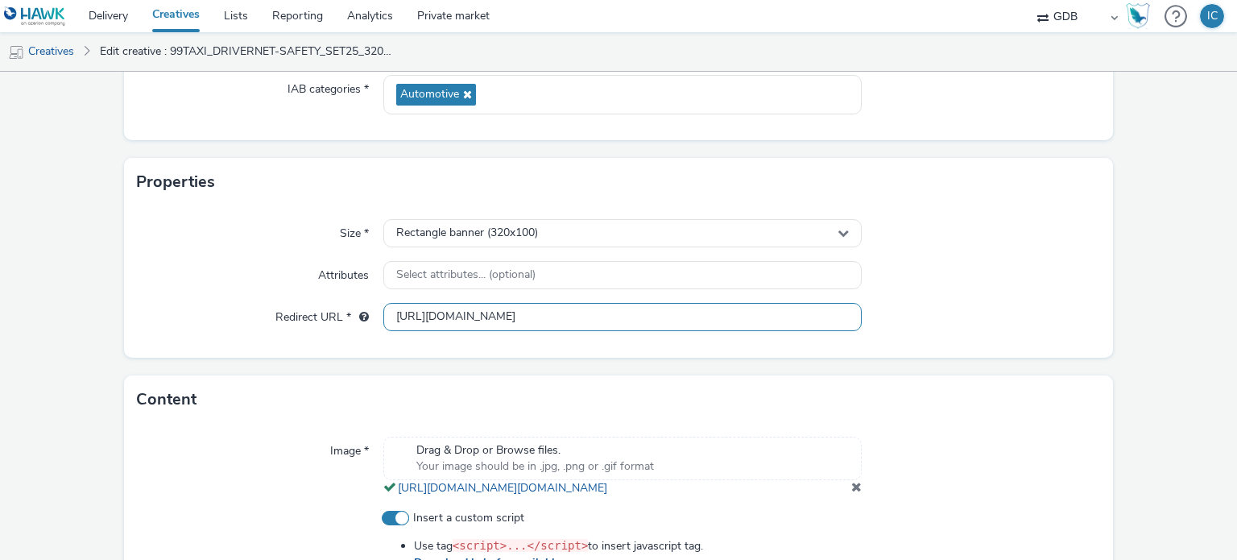
click at [520, 303] on input "[URL][DOMAIN_NAME]" at bounding box center [622, 317] width 478 height 28
paste input "s://[DOMAIN_NAME][URL]"
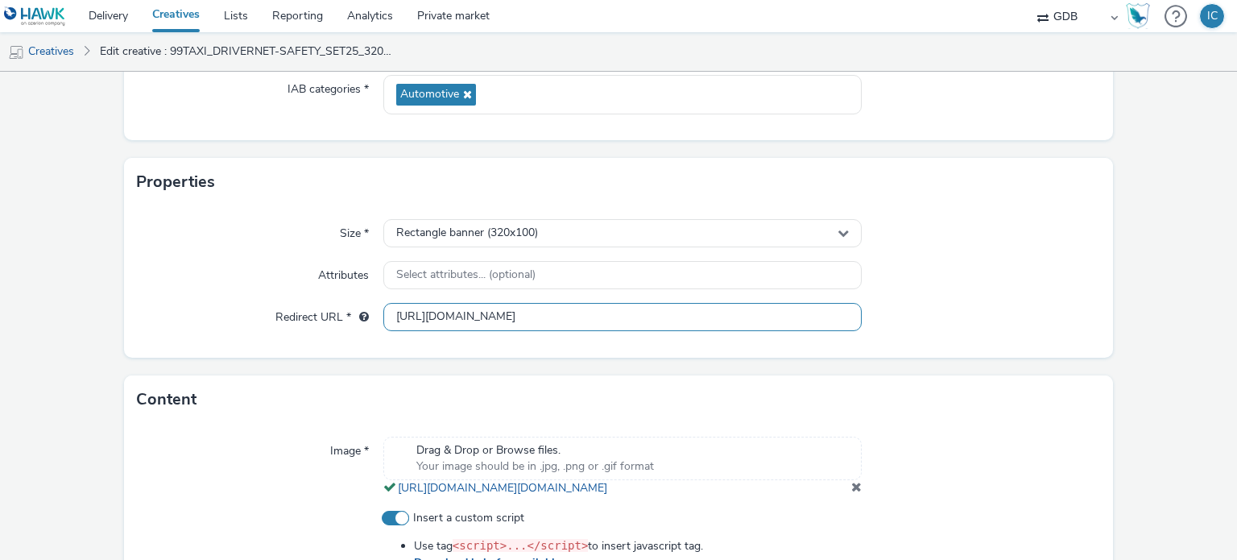
type input "[URL][DOMAIN_NAME]"
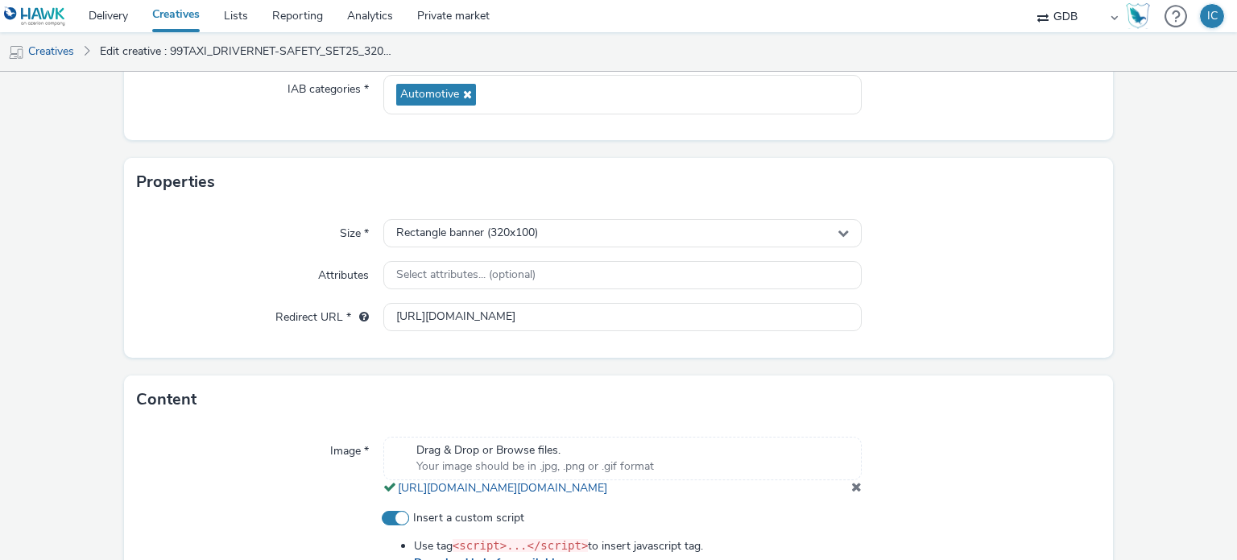
scroll to position [0, 0]
click at [915, 378] on div "Content" at bounding box center [619, 399] width 990 height 48
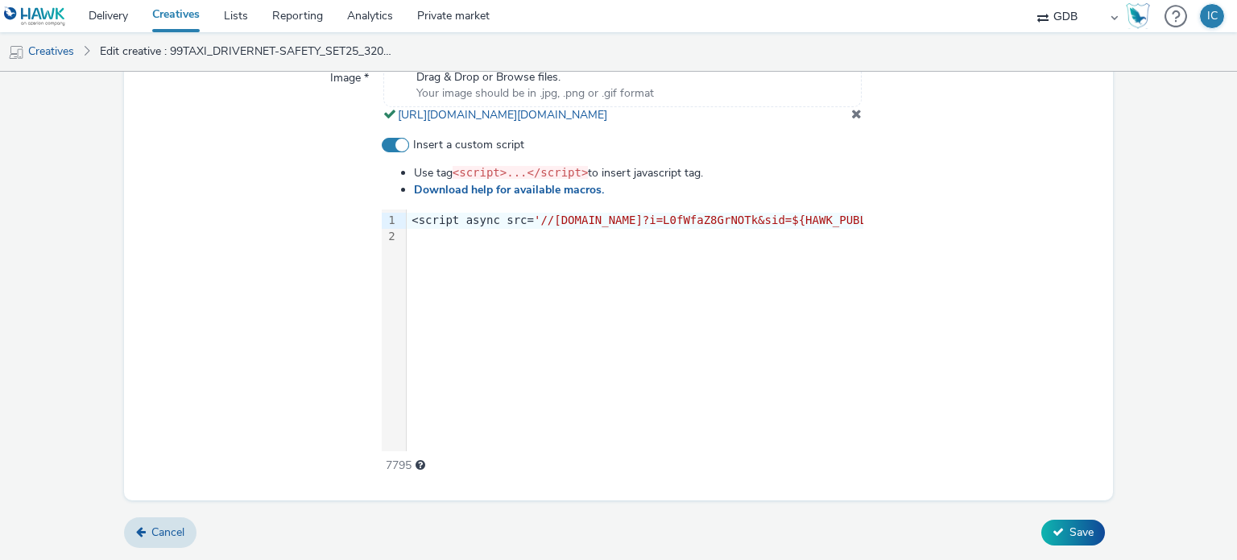
scroll to position [642, 0]
click at [1041, 532] on button "Save" at bounding box center [1073, 533] width 64 height 26
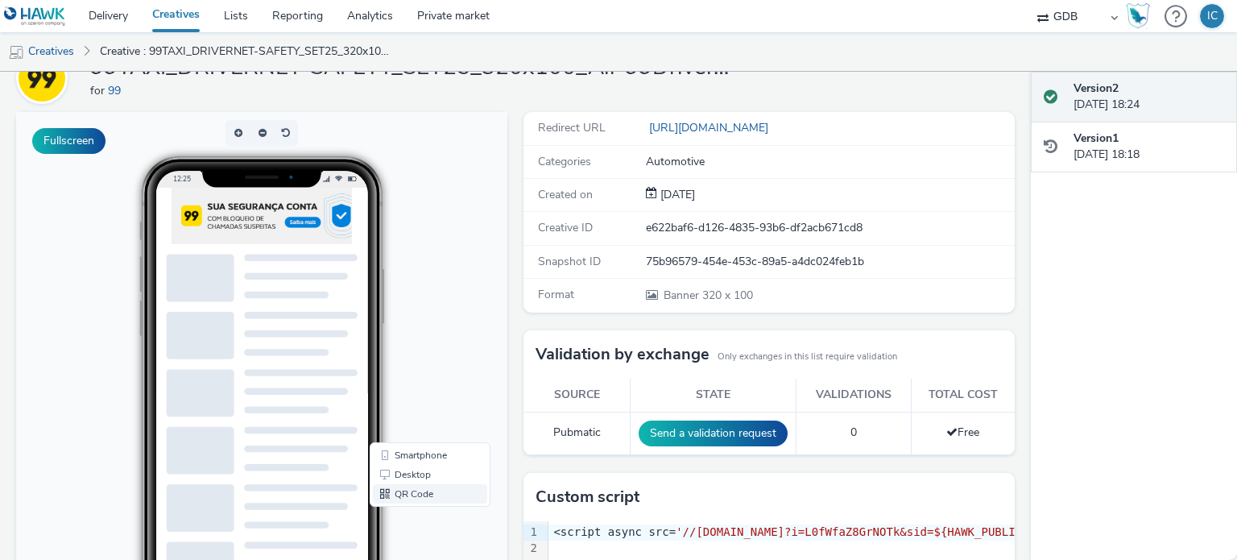
scroll to position [81, 0]
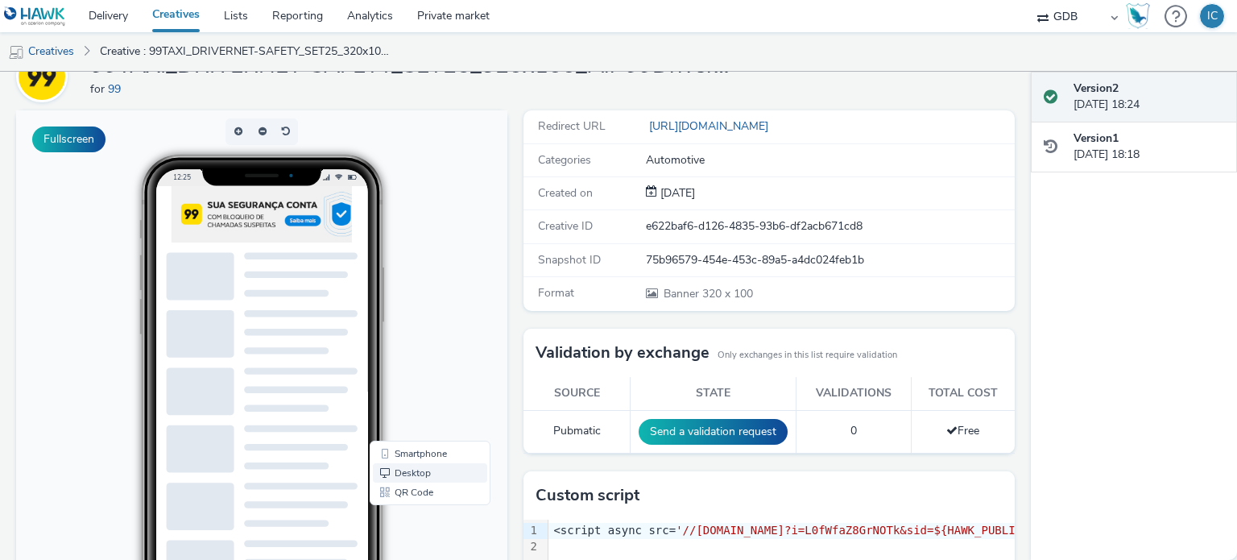
click at [404, 474] on link "Desktop" at bounding box center [430, 472] width 114 height 19
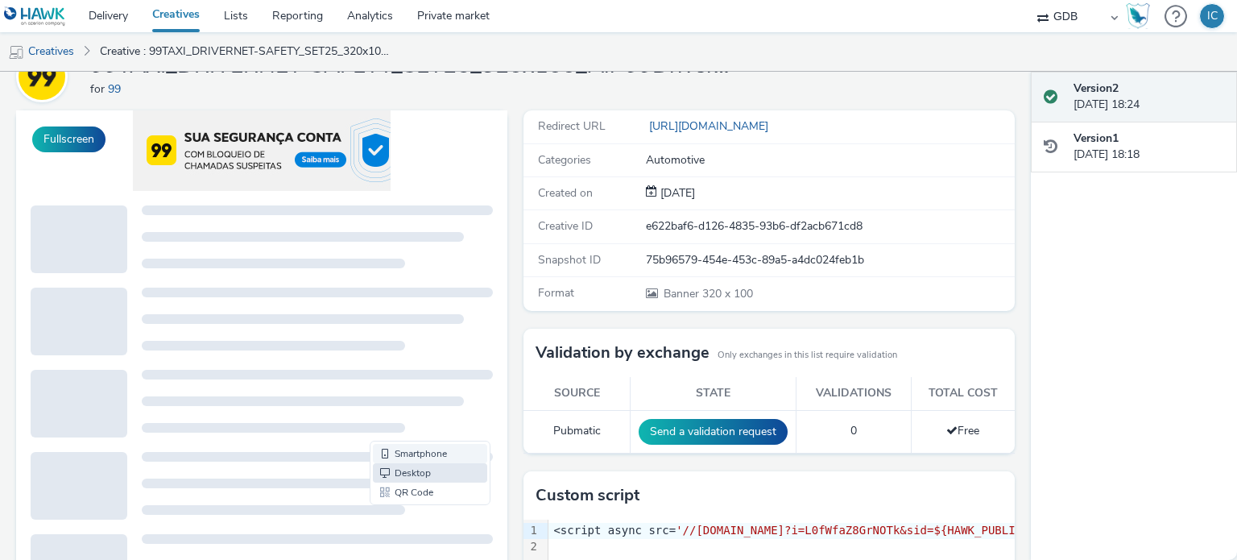
click at [400, 446] on link "Smartphone" at bounding box center [430, 453] width 114 height 19
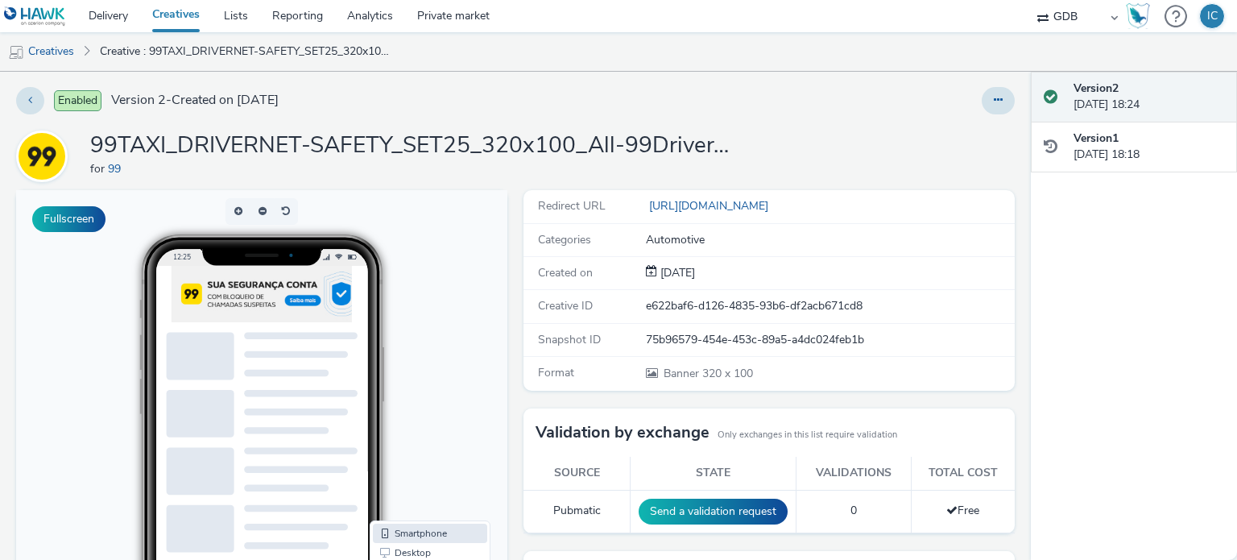
scroll to position [0, 0]
click at [29, 101] on icon at bounding box center [30, 100] width 4 height 11
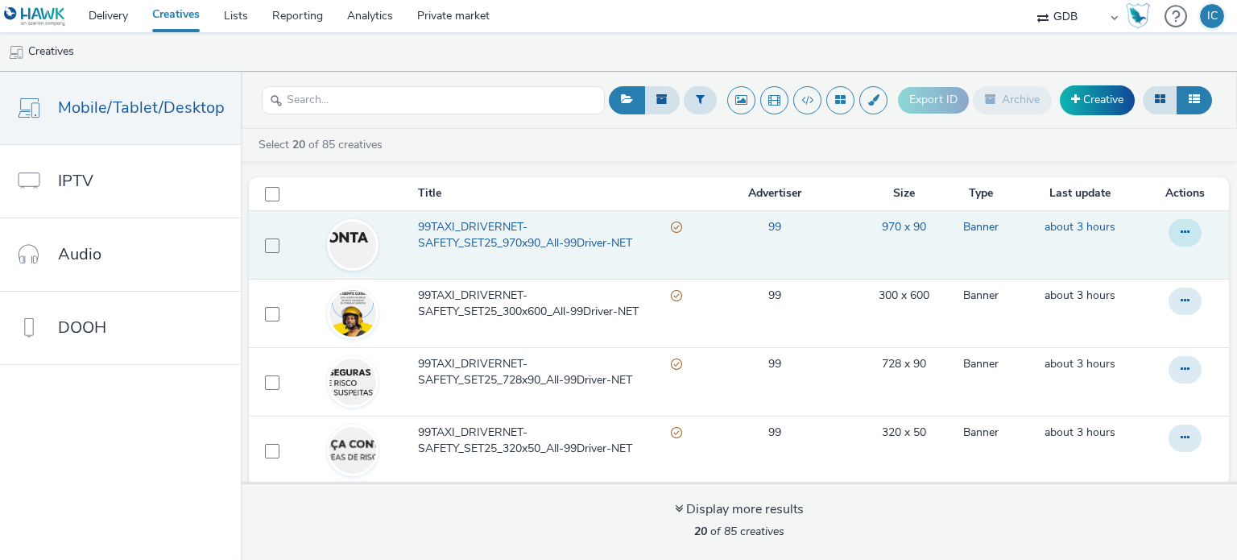
click at [1169, 238] on button at bounding box center [1185, 232] width 33 height 27
click at [275, 241] on td at bounding box center [269, 244] width 40 height 68
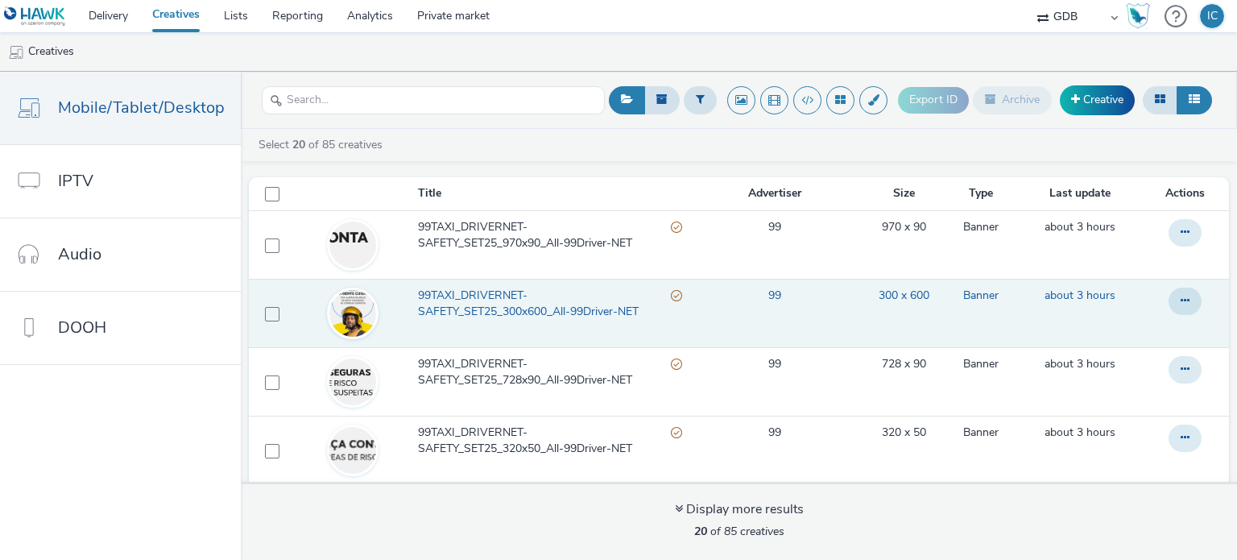
drag, startPoint x: 268, startPoint y: 244, endPoint x: 255, endPoint y: 289, distance: 46.9
click at [268, 244] on span at bounding box center [272, 245] width 14 height 14
checkbox input "true"
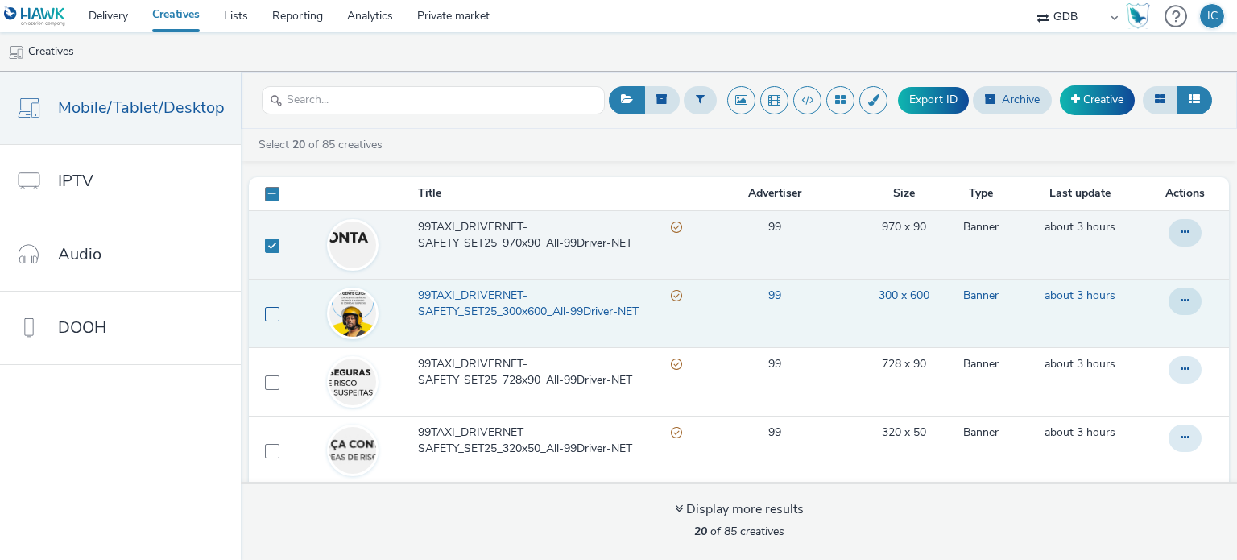
click at [267, 315] on span at bounding box center [272, 314] width 14 height 14
checkbox input "true"
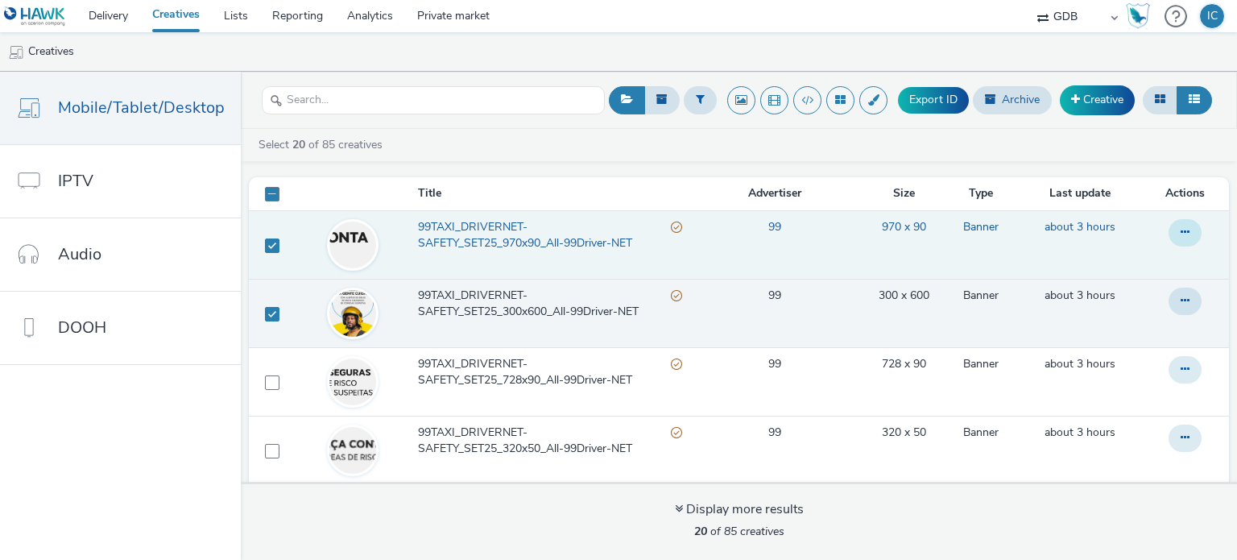
click at [1169, 228] on button at bounding box center [1185, 232] width 33 height 27
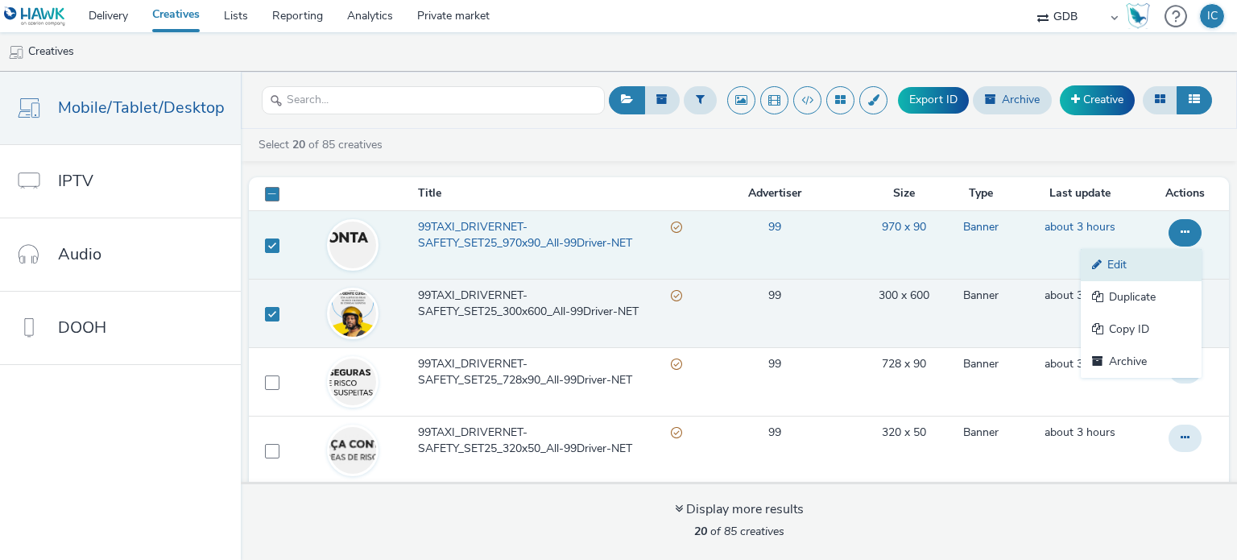
click at [1110, 255] on link "Edit" at bounding box center [1141, 265] width 121 height 32
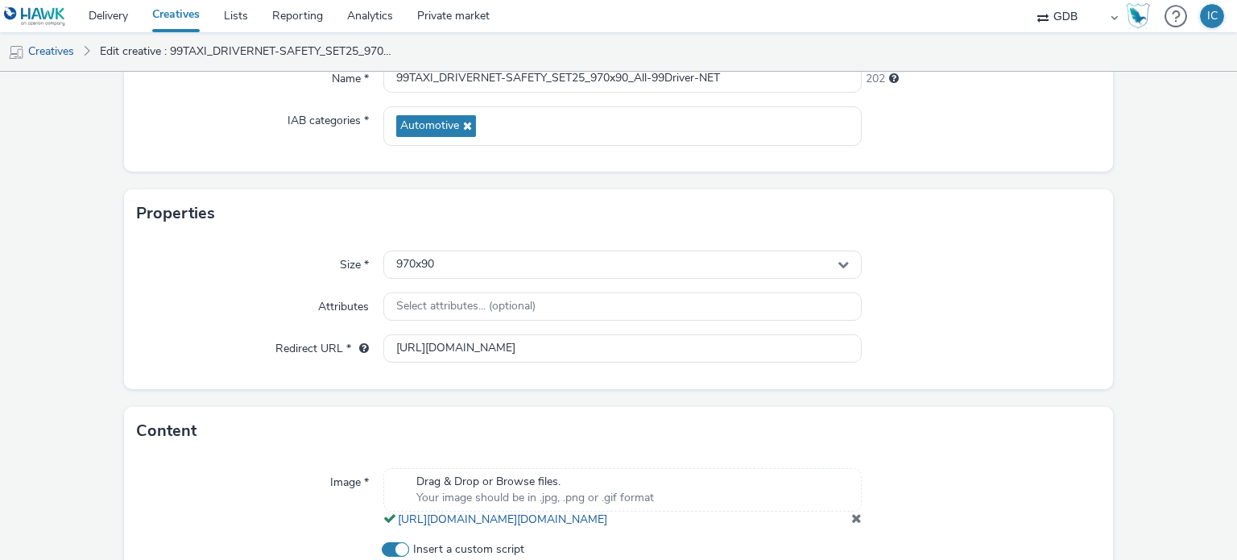
scroll to position [226, 0]
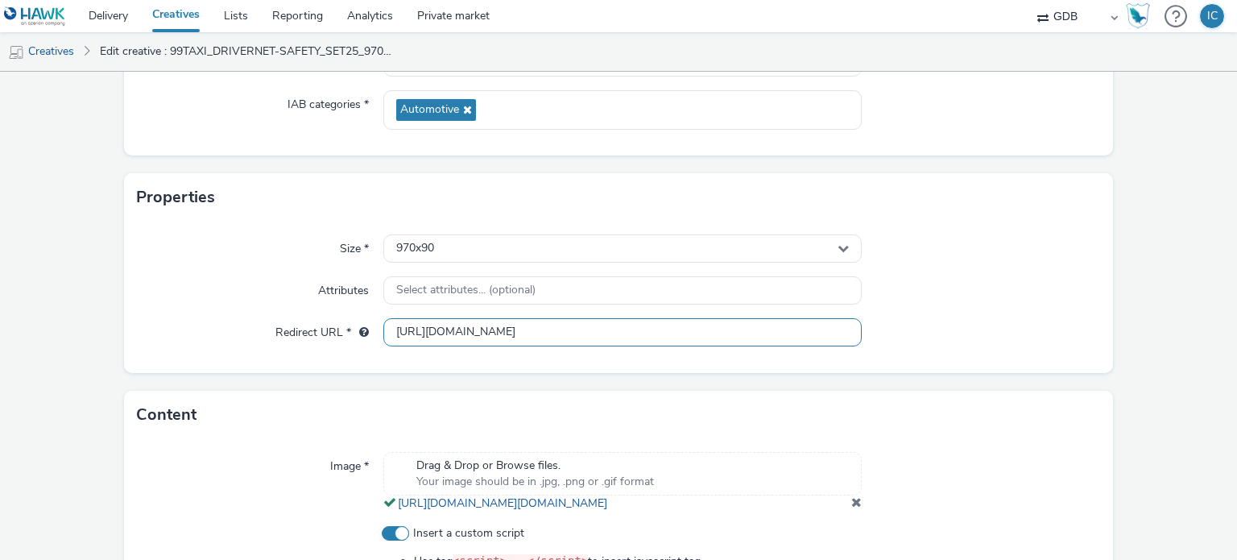
click at [499, 334] on input "[URL][DOMAIN_NAME]" at bounding box center [622, 332] width 478 height 28
paste input "s://[DOMAIN_NAME][URL]"
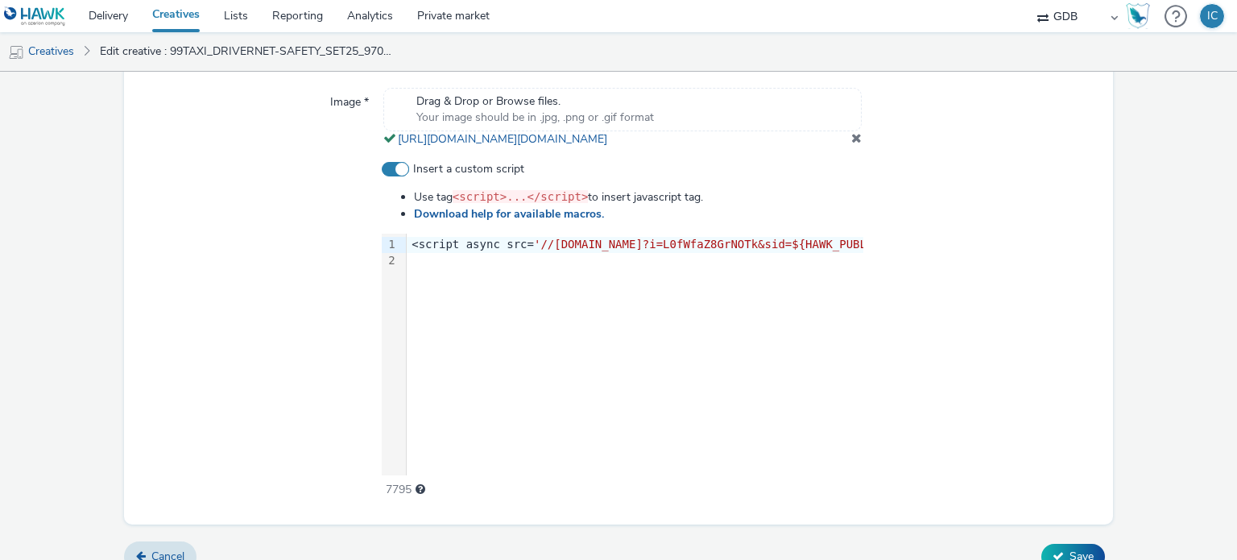
scroll to position [629, 0]
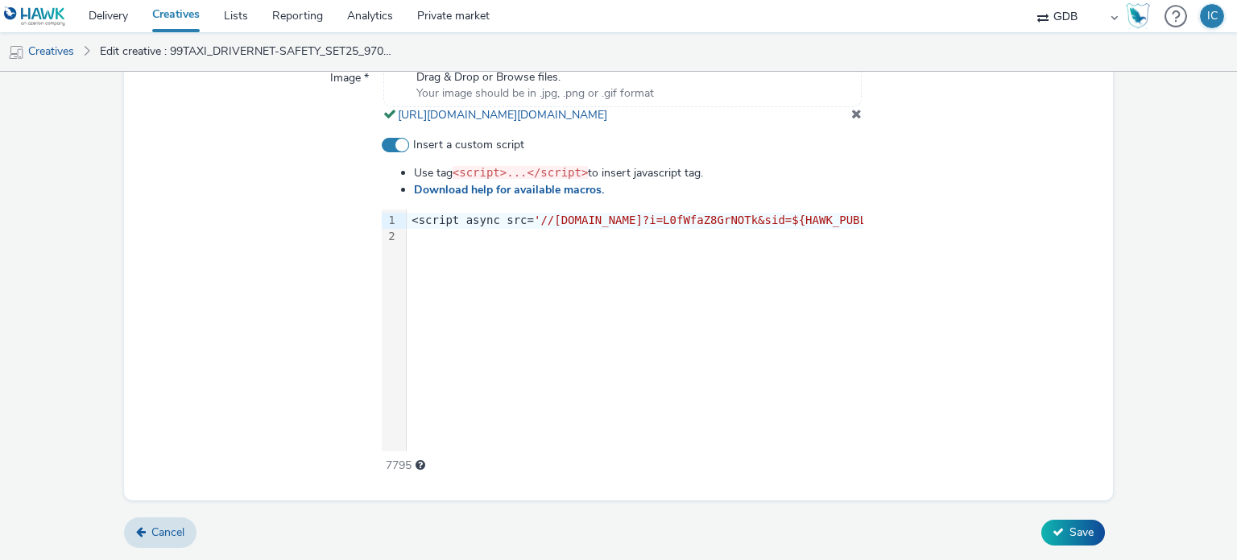
type input "[URL][DOMAIN_NAME]"
click at [1020, 524] on div "Cancel Save" at bounding box center [619, 532] width 990 height 29
click at [1095, 524] on div "Cancel Save" at bounding box center [619, 532] width 990 height 29
click at [1083, 527] on button "Save" at bounding box center [1073, 533] width 64 height 26
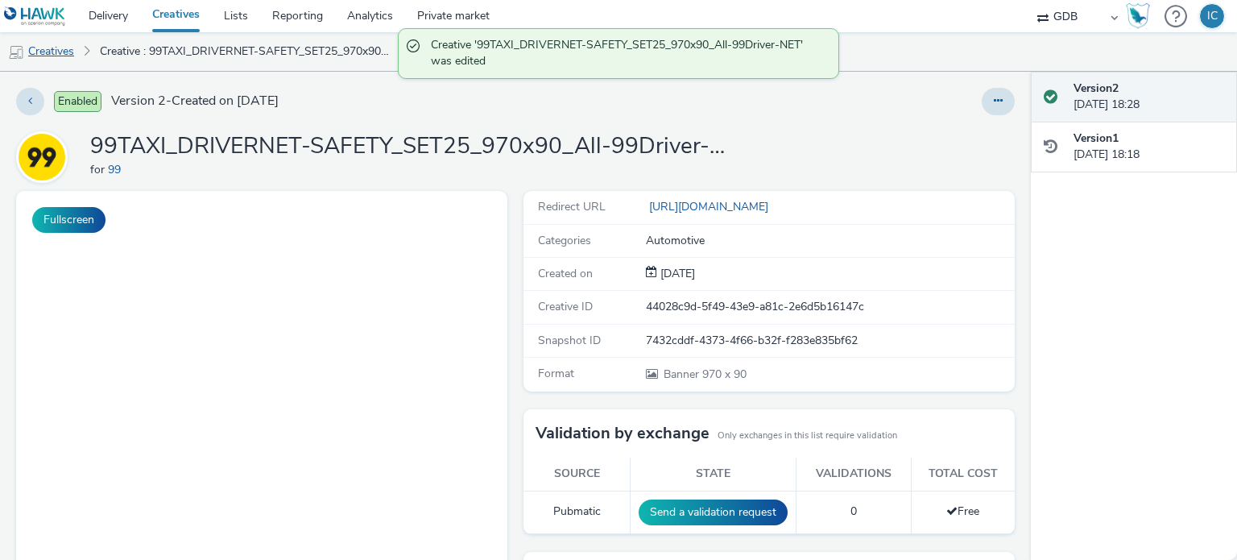
click at [71, 50] on link "Creatives" at bounding box center [41, 51] width 82 height 39
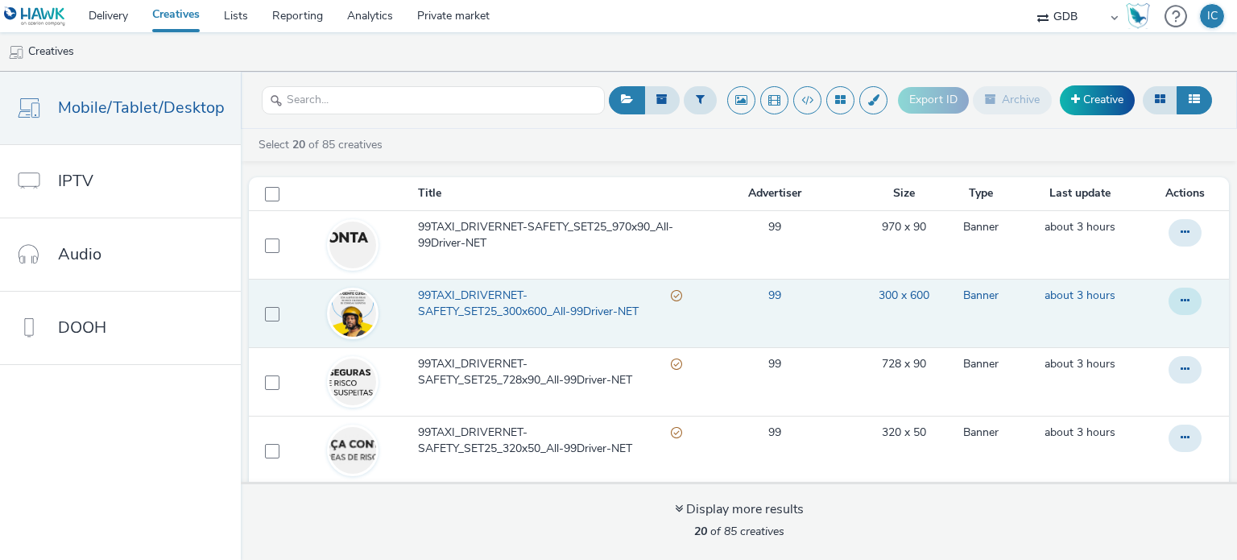
click at [1169, 297] on button at bounding box center [1185, 301] width 33 height 27
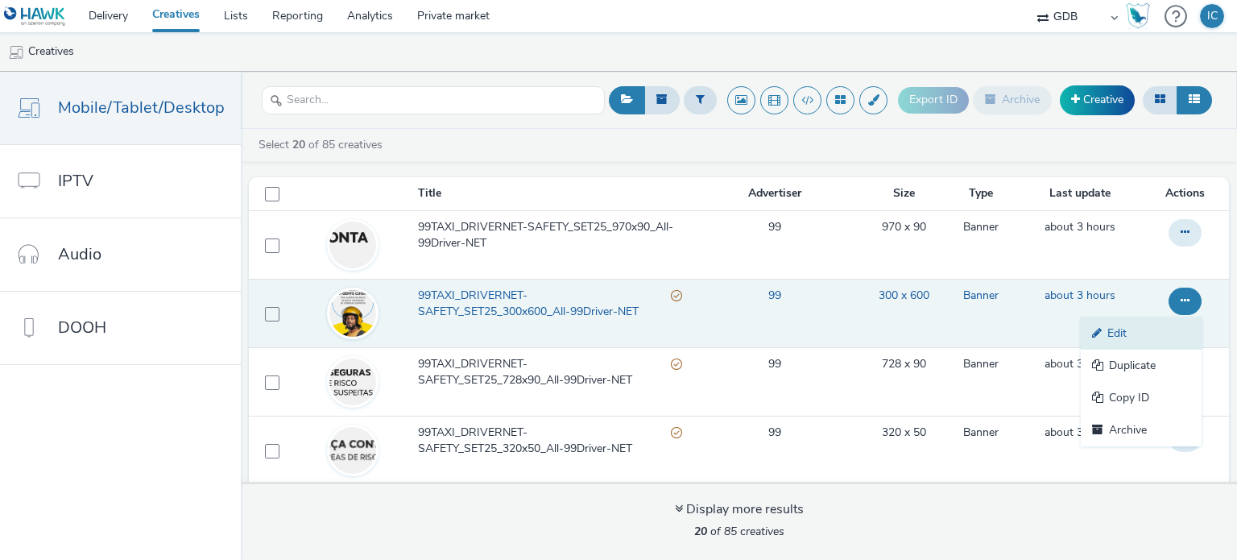
click at [1128, 328] on link "Edit" at bounding box center [1141, 333] width 121 height 32
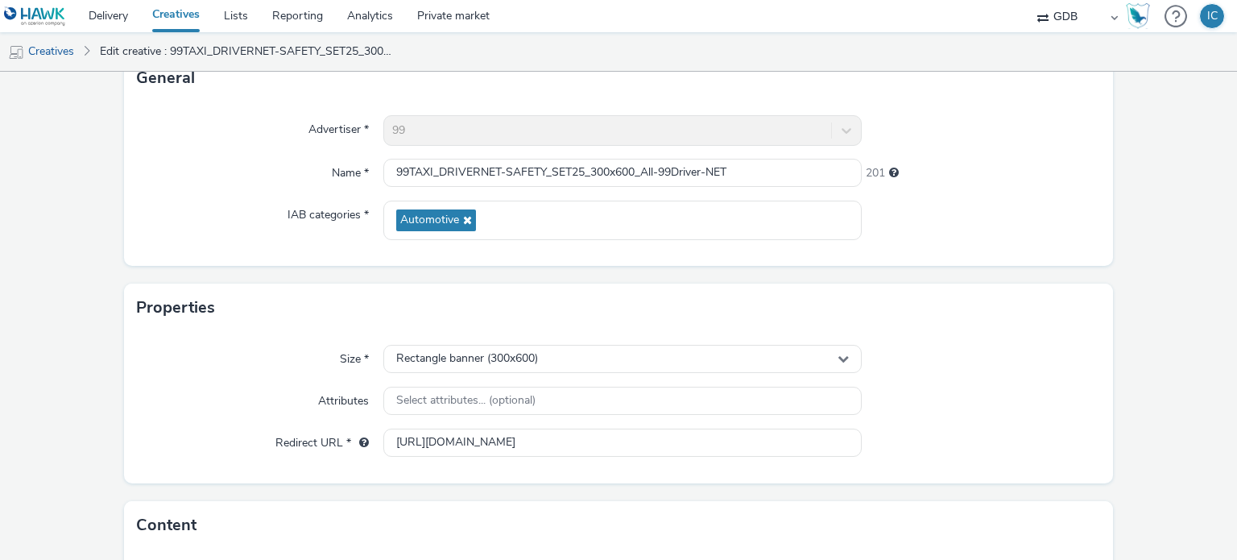
scroll to position [322, 0]
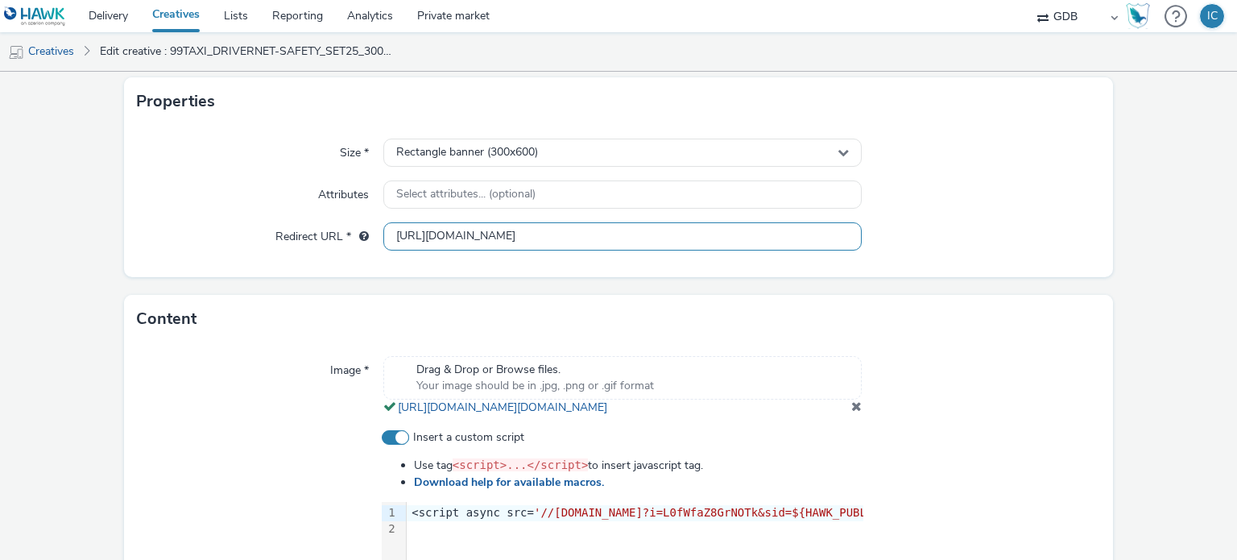
click at [503, 227] on input "[URL][DOMAIN_NAME]" at bounding box center [622, 236] width 478 height 28
paste input "s://[DOMAIN_NAME][URL]"
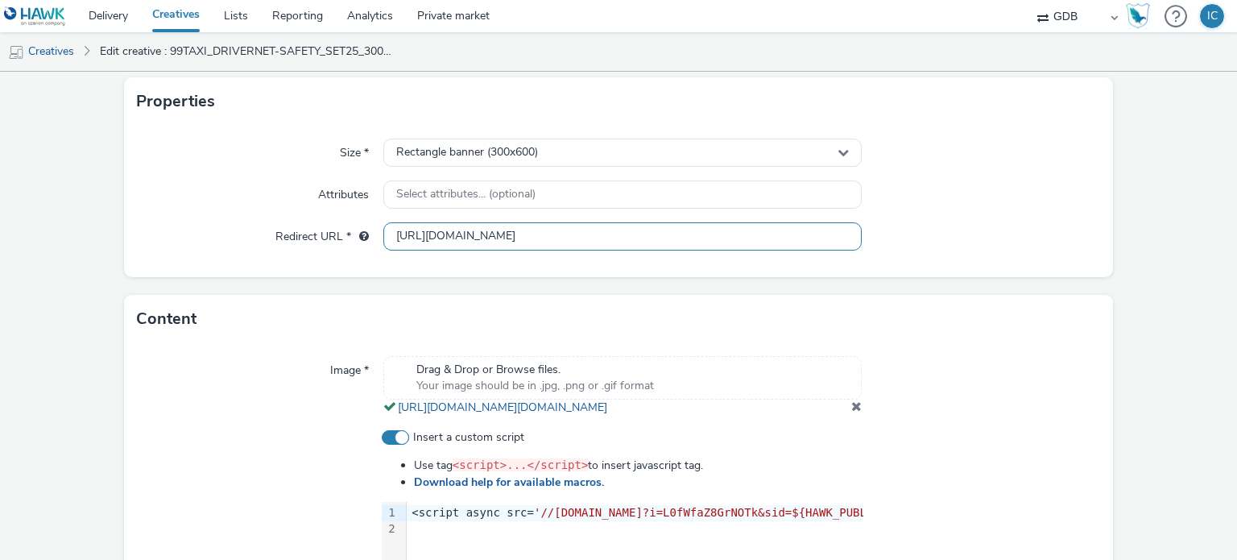
type input "[URL][DOMAIN_NAME]"
click at [888, 339] on div "Content" at bounding box center [619, 319] width 990 height 48
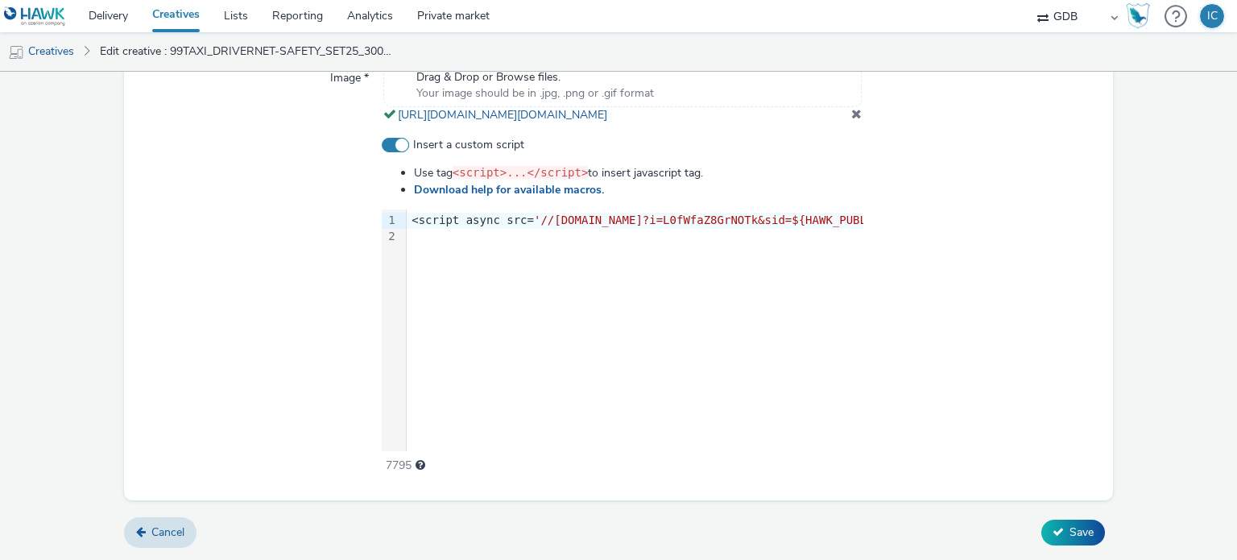
scroll to position [629, 0]
click at [1070, 528] on span "Save" at bounding box center [1082, 531] width 24 height 15
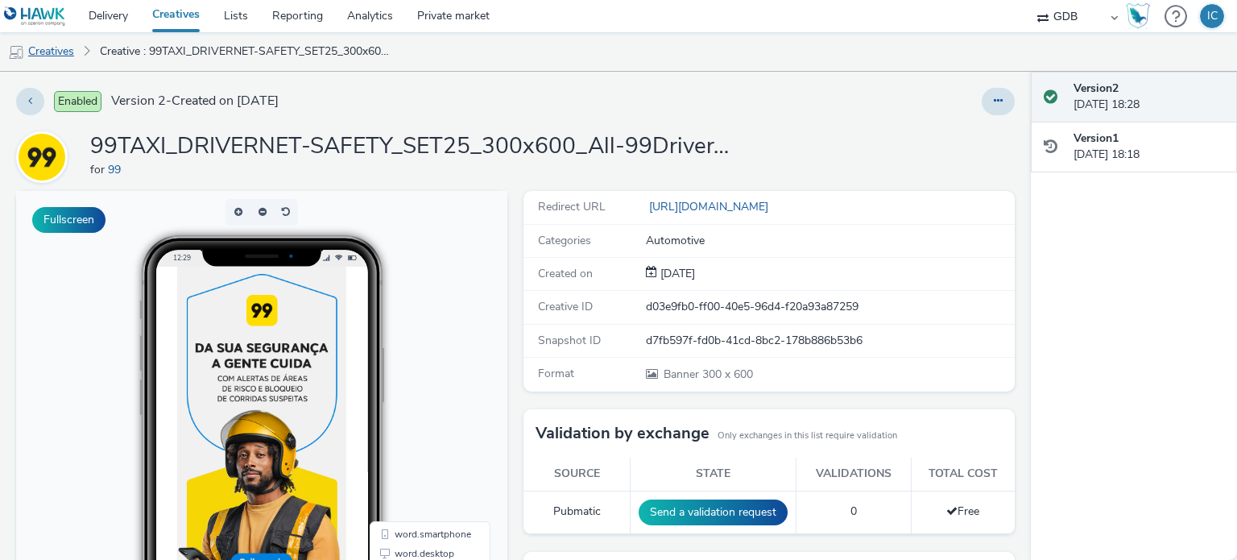
click at [64, 45] on link "Creatives" at bounding box center [41, 51] width 82 height 39
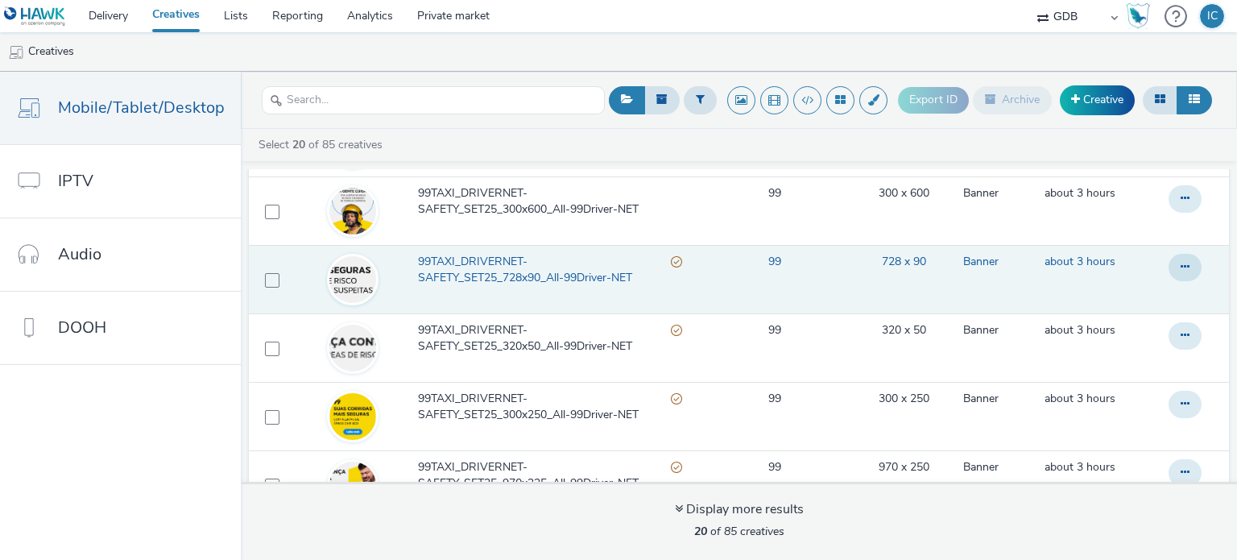
scroll to position [81, 0]
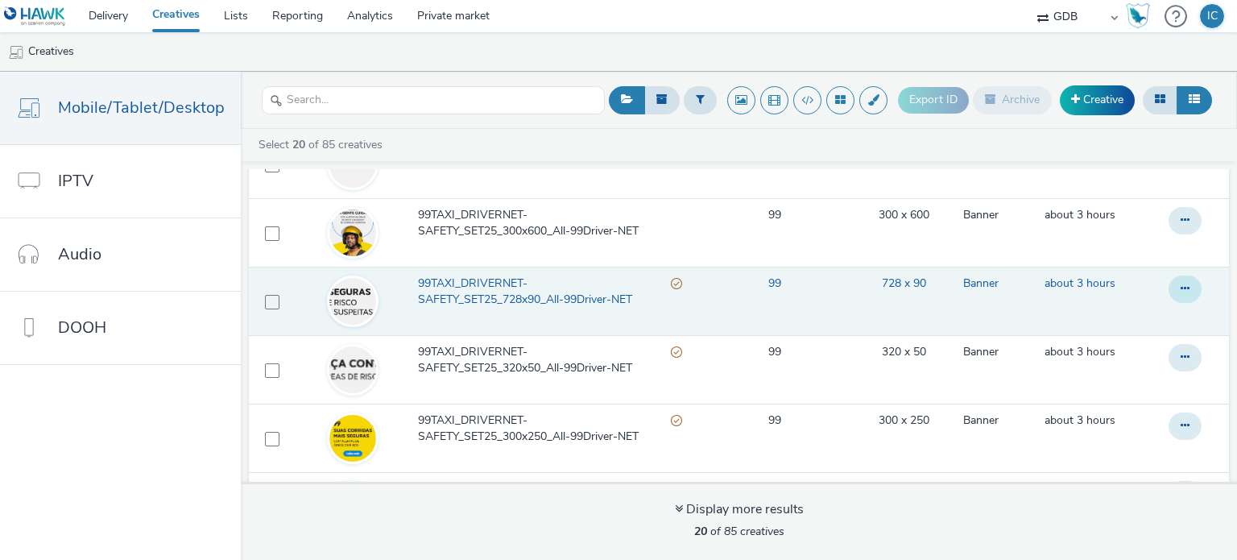
click at [1181, 284] on icon at bounding box center [1185, 288] width 9 height 11
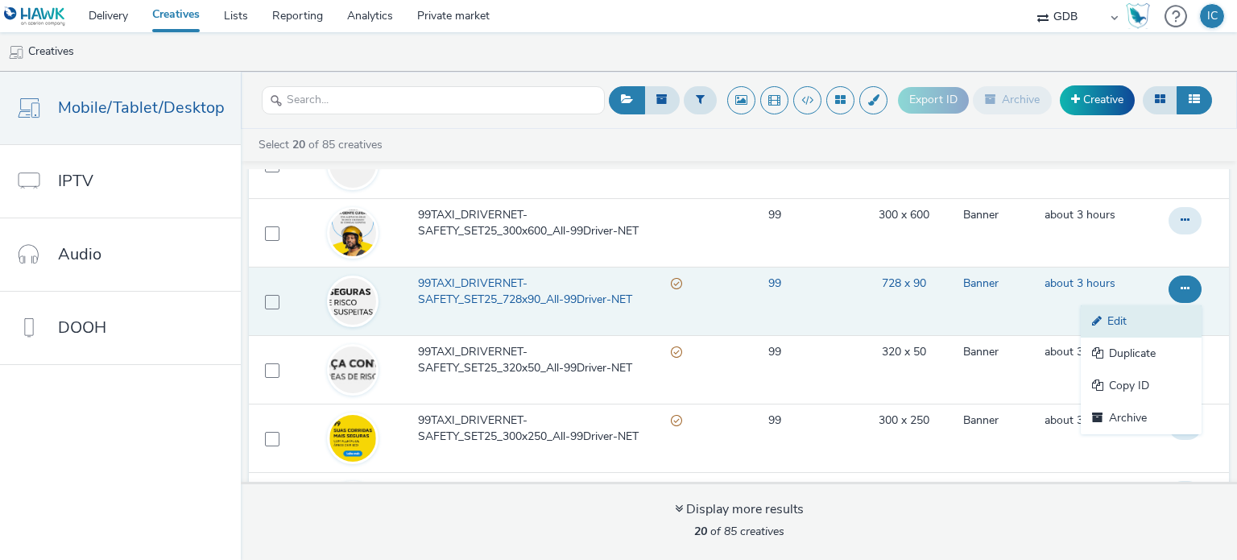
click at [1109, 311] on link "Edit" at bounding box center [1141, 321] width 121 height 32
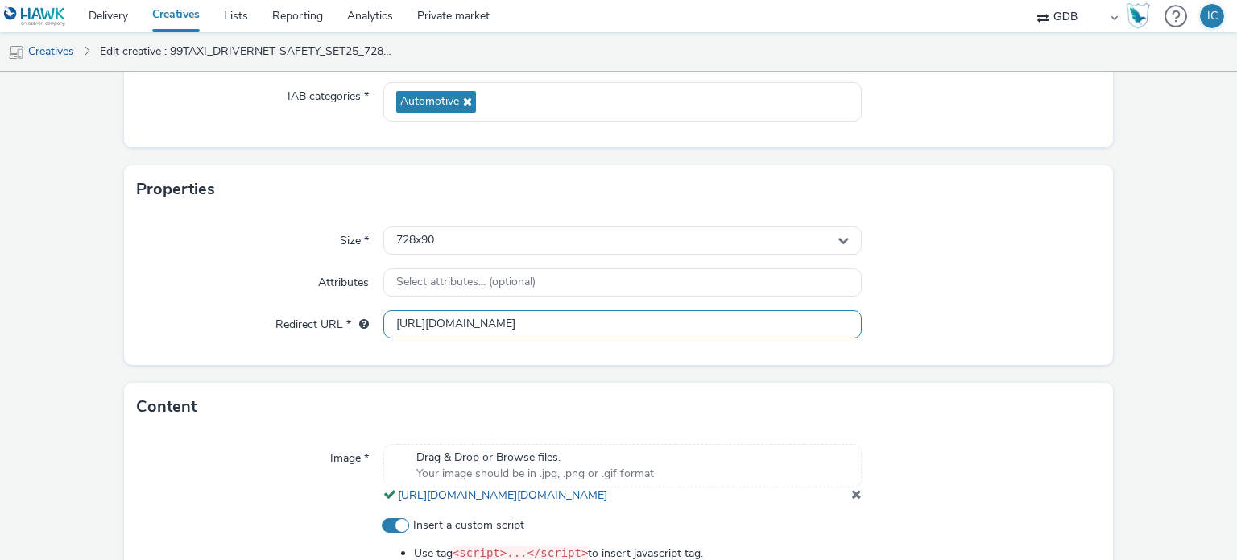
scroll to position [242, 0]
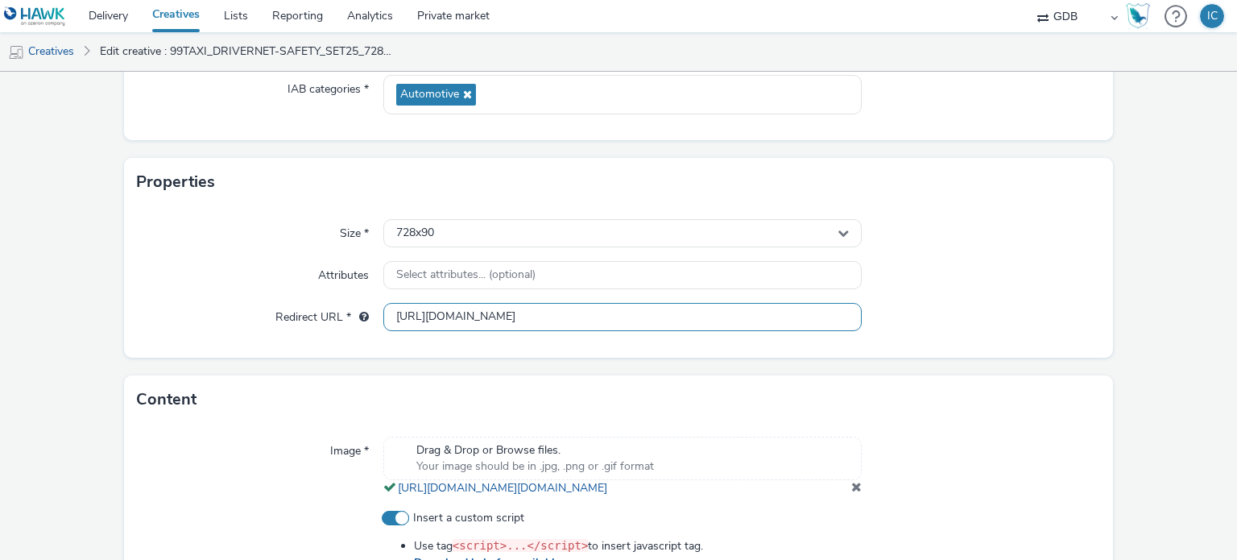
click at [494, 308] on input "[URL][DOMAIN_NAME]" at bounding box center [622, 317] width 478 height 28
click at [493, 308] on input "[URL][DOMAIN_NAME]" at bounding box center [622, 317] width 478 height 28
paste input "s://[DOMAIN_NAME][URL]"
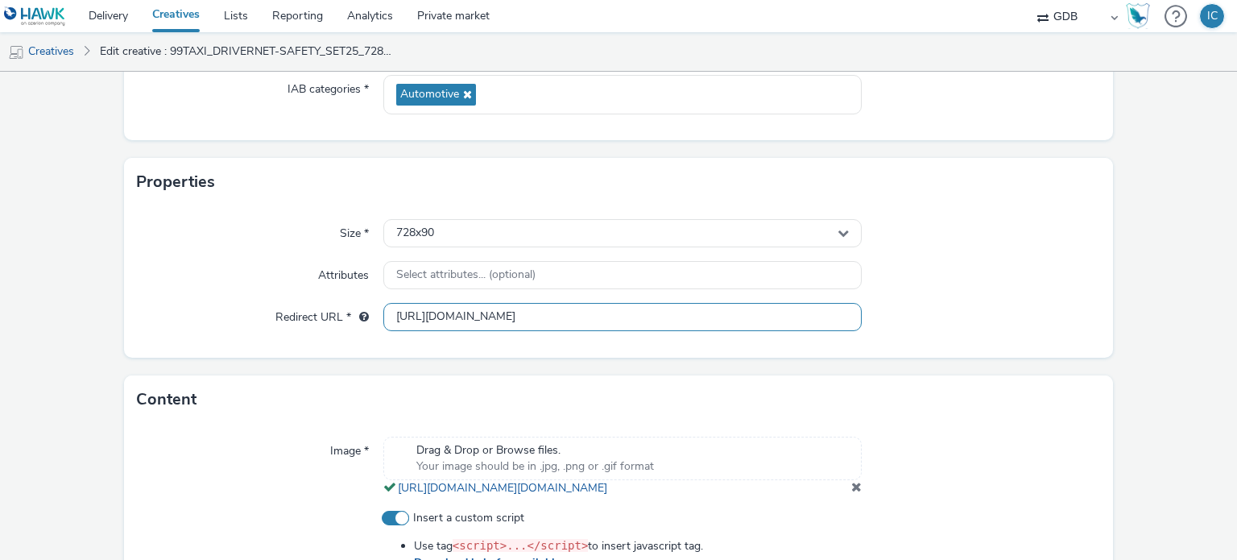
type input "[URL][DOMAIN_NAME]"
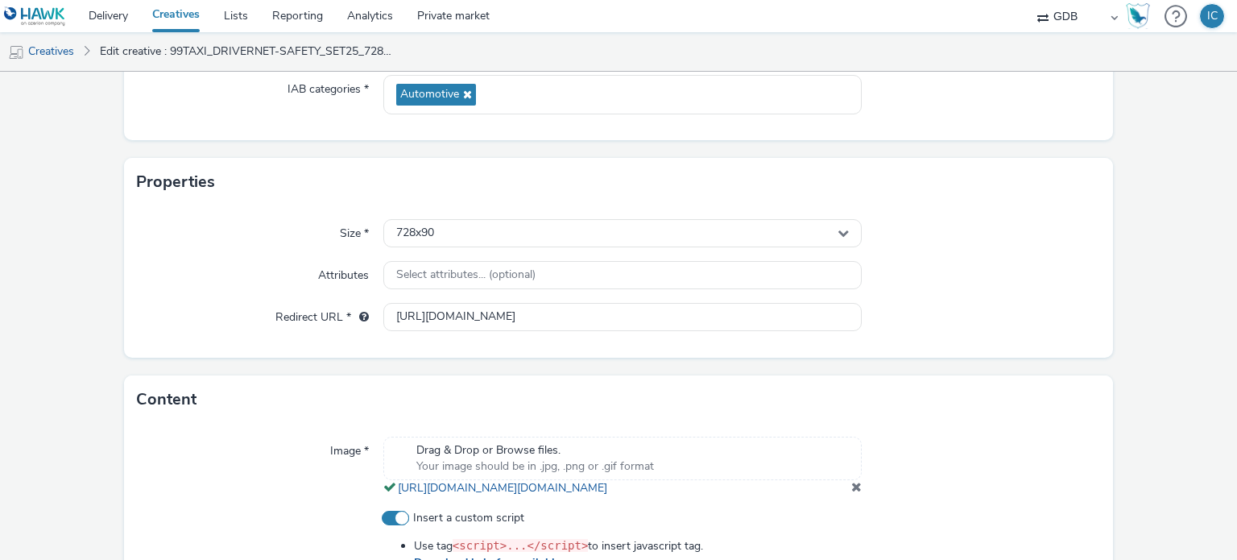
click at [248, 392] on div "Content" at bounding box center [619, 399] width 990 height 48
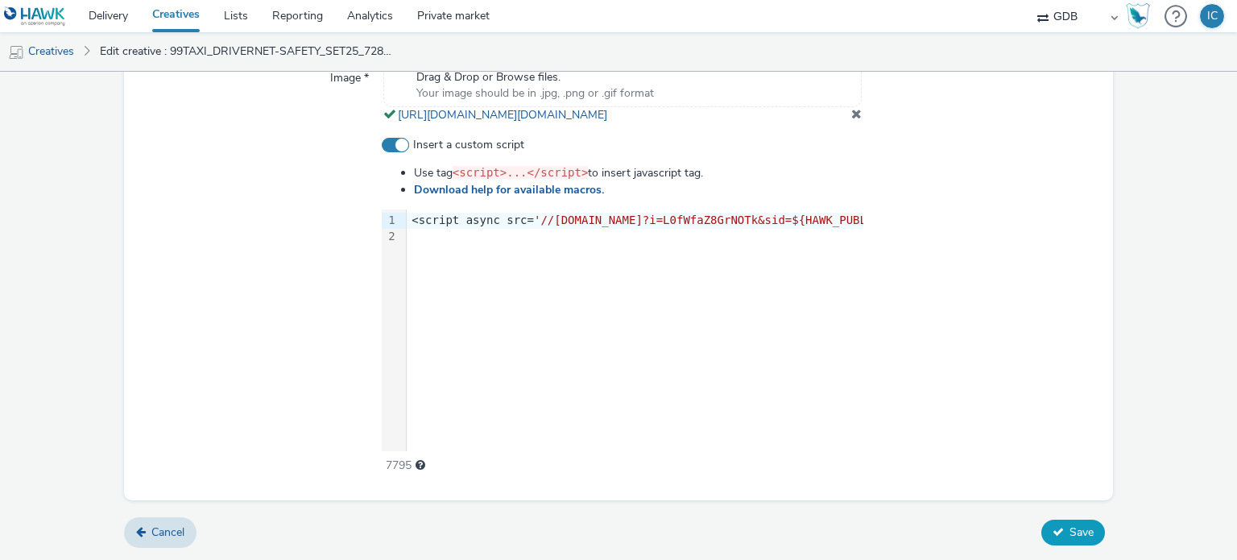
click at [1070, 524] on span "Save" at bounding box center [1082, 531] width 24 height 15
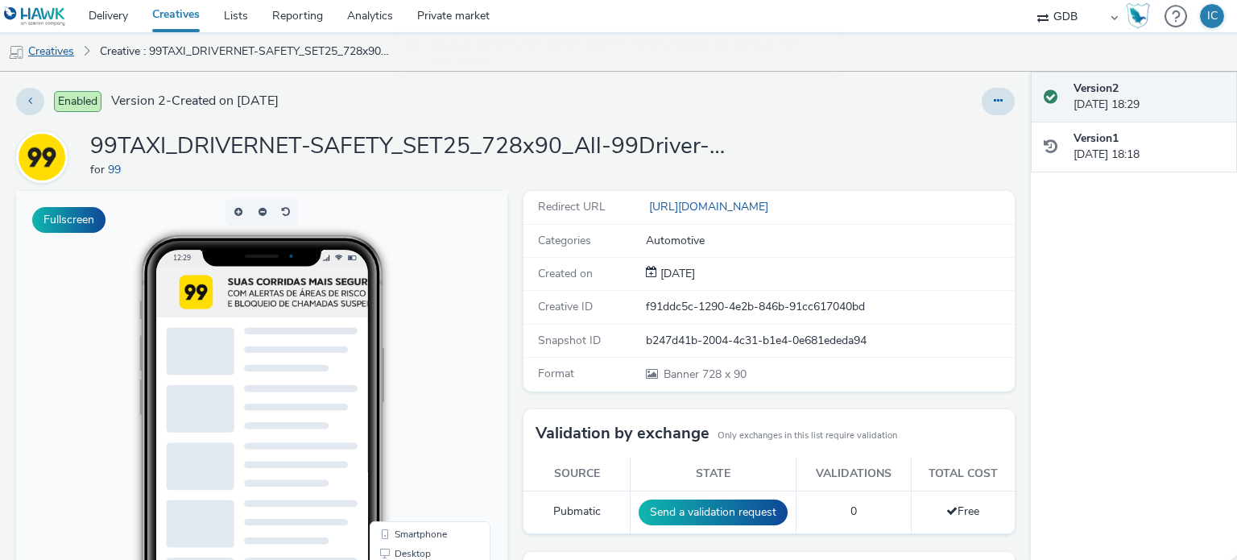
click at [73, 48] on link "Creatives" at bounding box center [41, 51] width 82 height 39
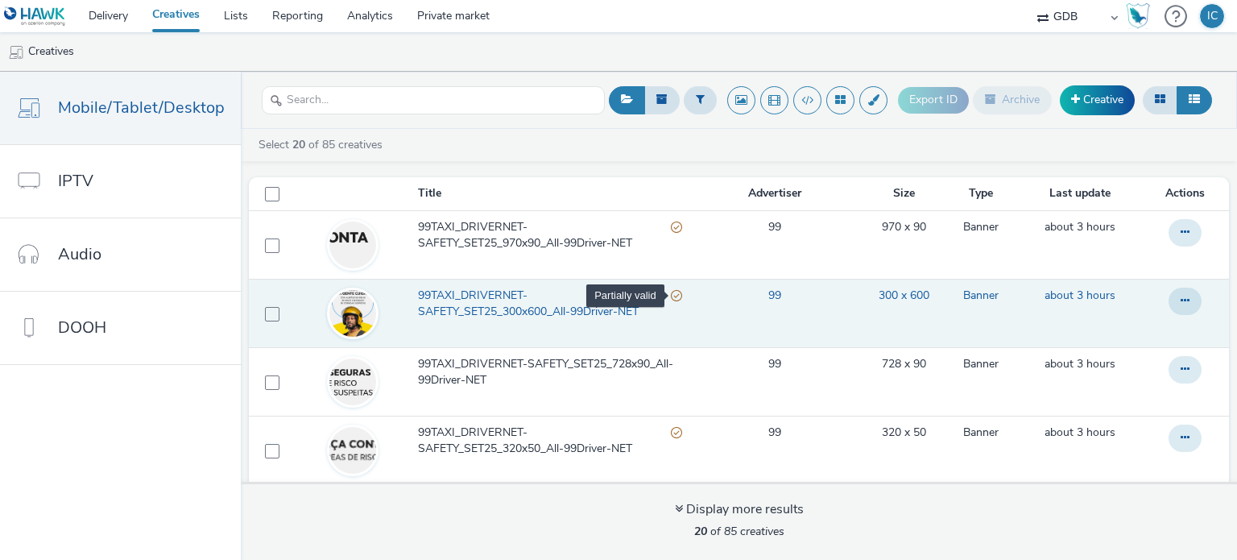
click at [671, 294] on div "Partially valid" at bounding box center [676, 296] width 11 height 17
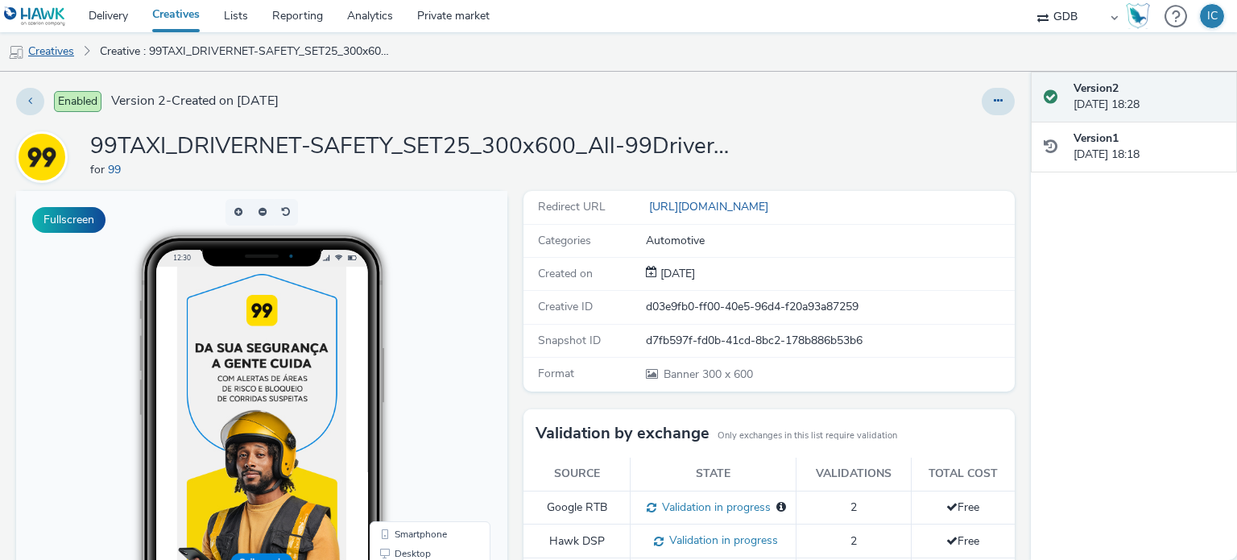
click at [48, 58] on link "Creatives" at bounding box center [41, 51] width 82 height 39
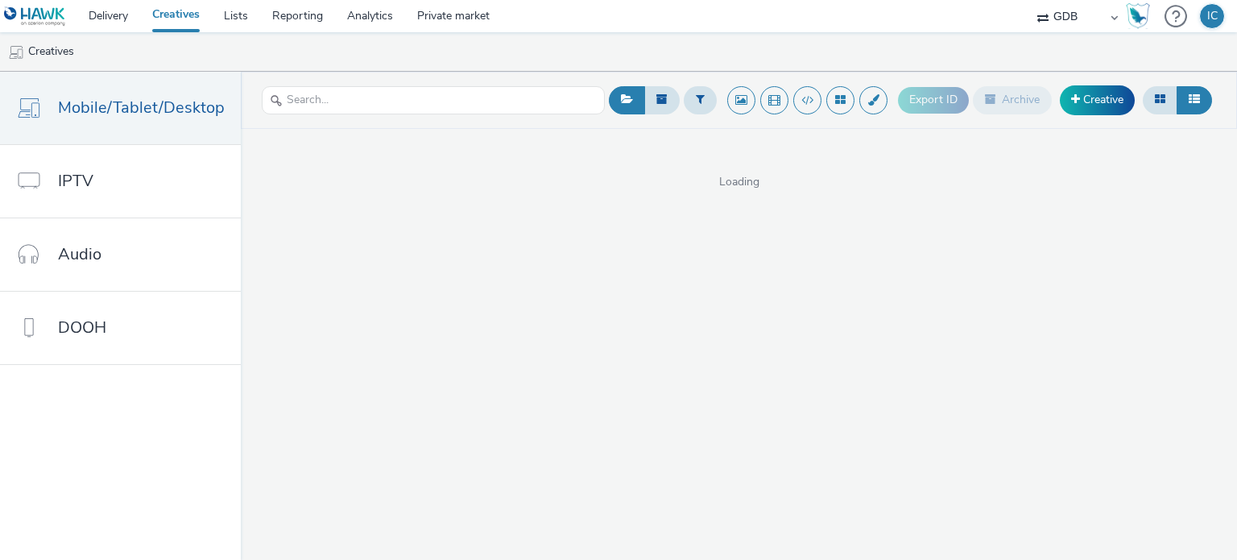
click at [718, 559] on div "Export ID Archive Creative Loading" at bounding box center [739, 316] width 996 height 488
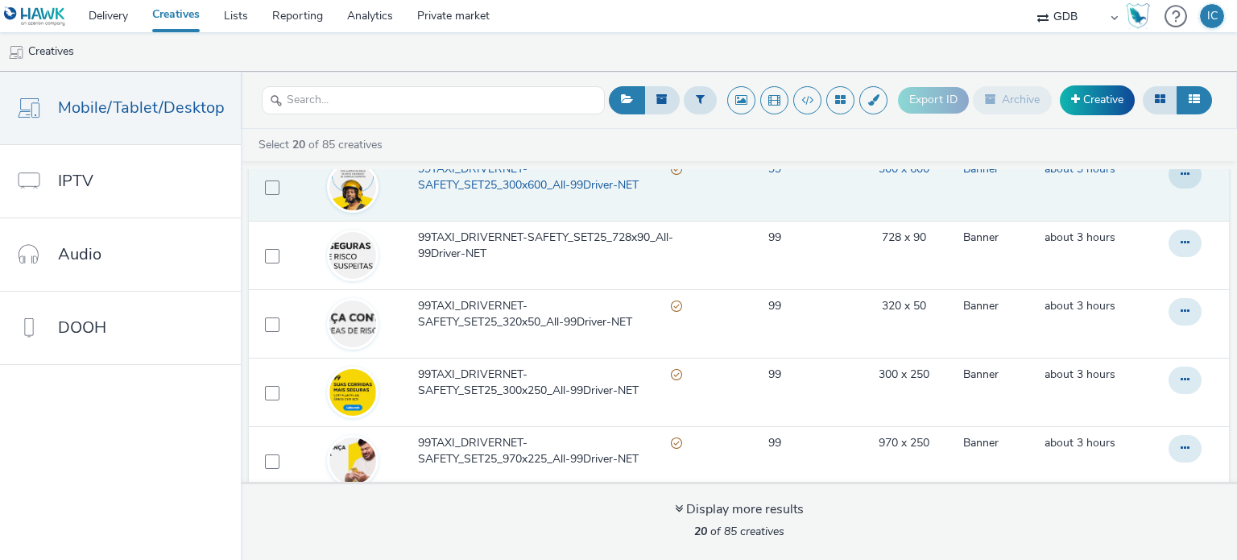
scroll to position [161, 0]
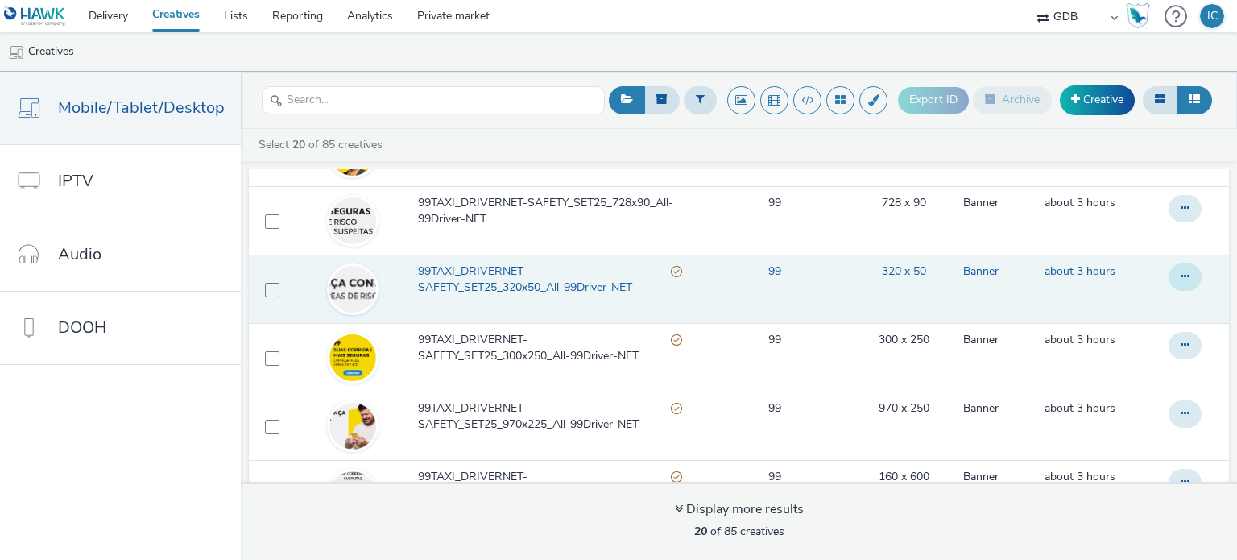
click at [1170, 271] on button at bounding box center [1185, 276] width 33 height 27
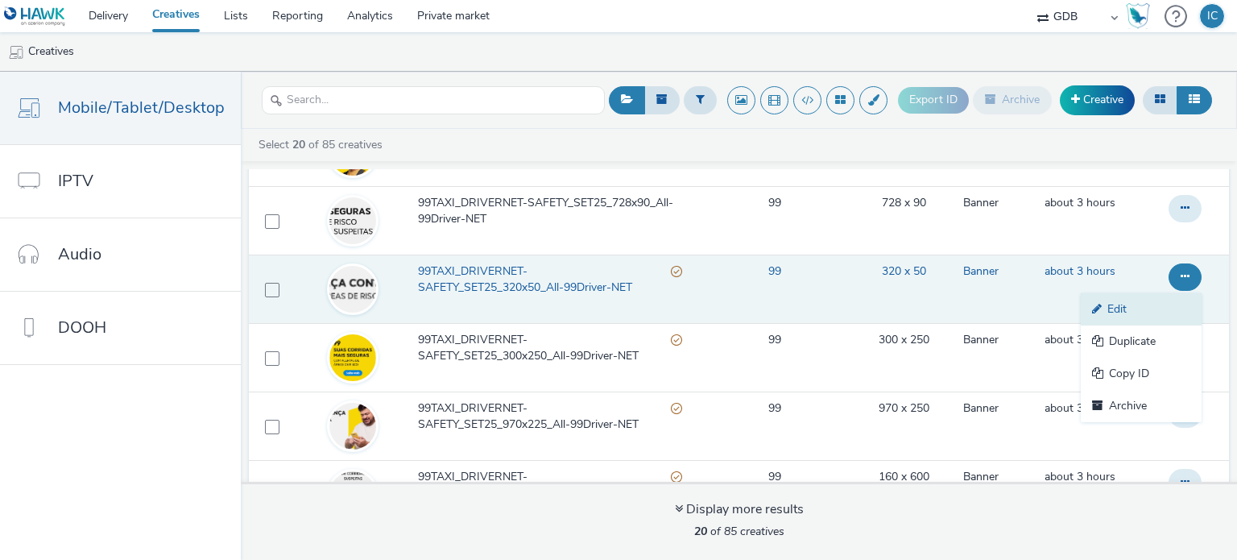
click at [1116, 307] on link "Edit" at bounding box center [1141, 309] width 121 height 32
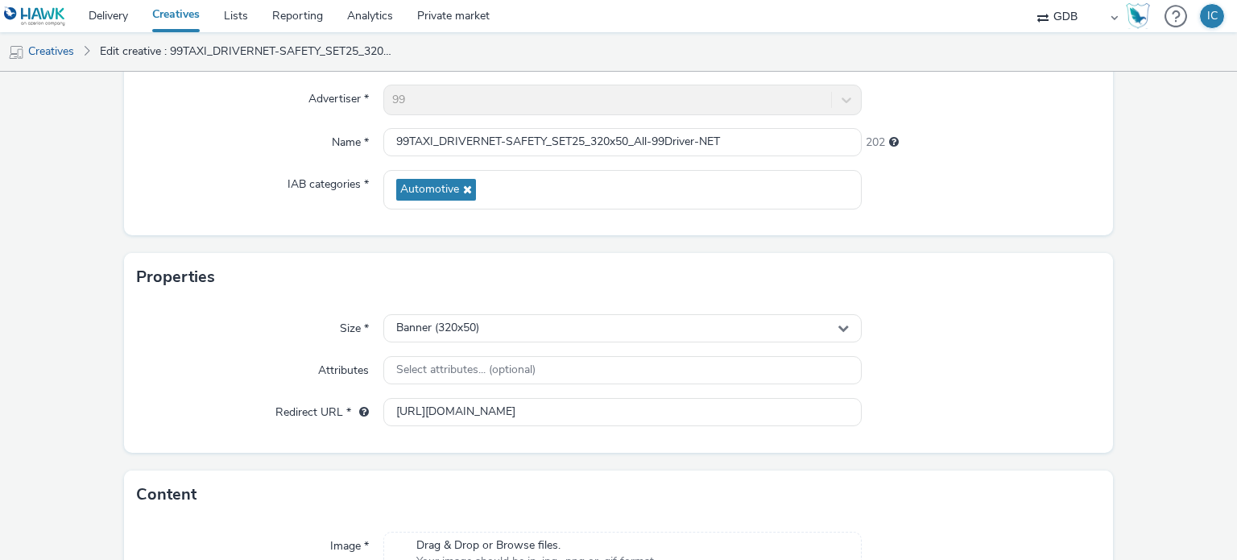
scroll to position [161, 0]
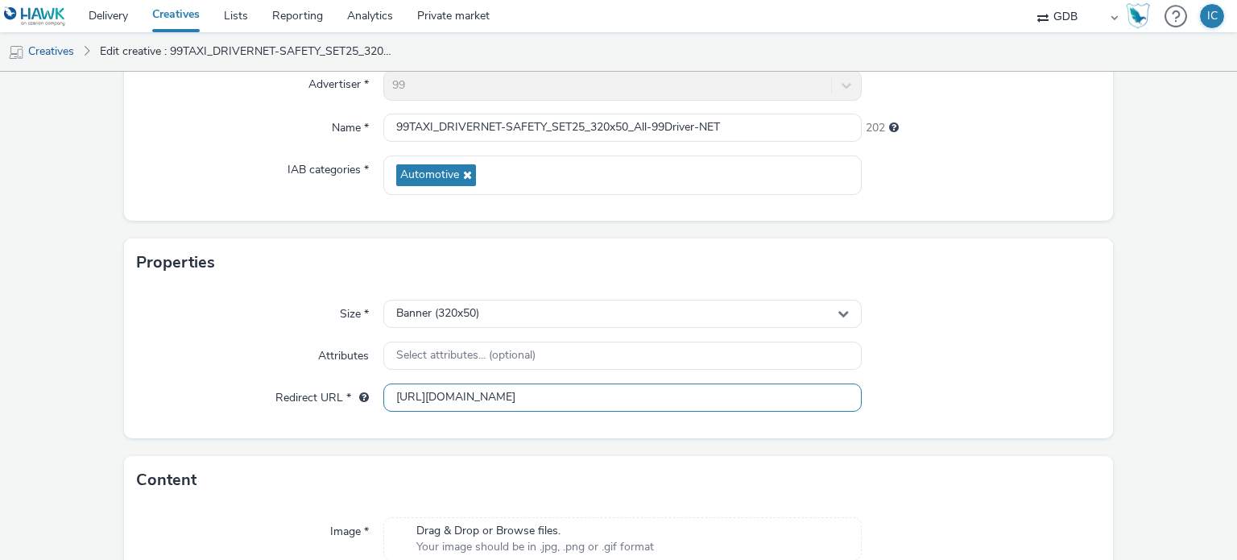
click at [462, 383] on input "[URL][DOMAIN_NAME]" at bounding box center [622, 397] width 478 height 28
paste input "s://[DOMAIN_NAME][URL]"
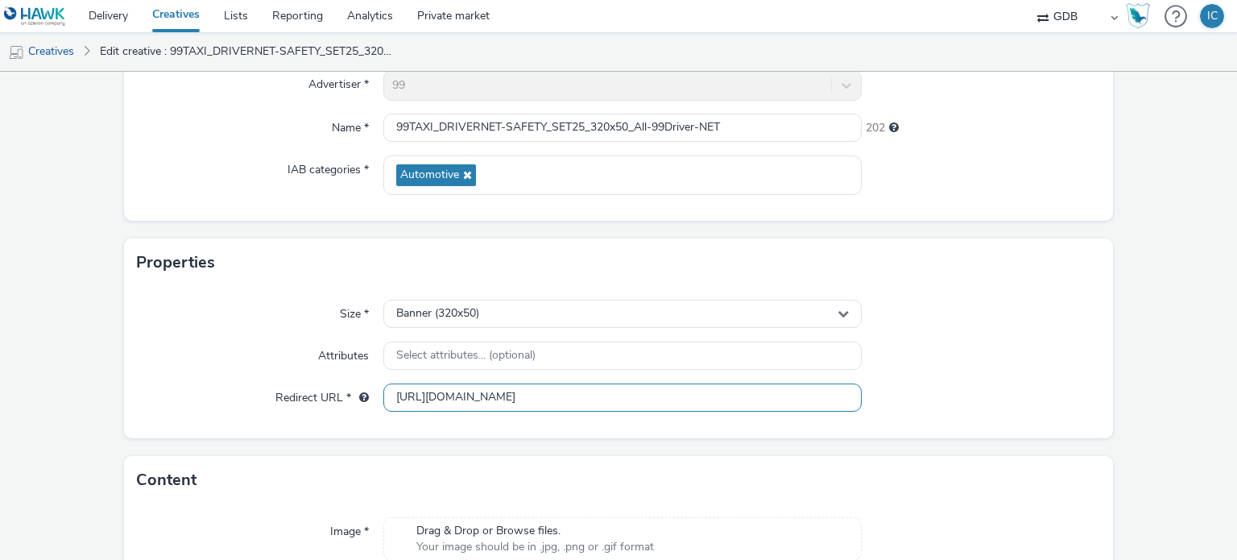
type input "[URL][DOMAIN_NAME]"
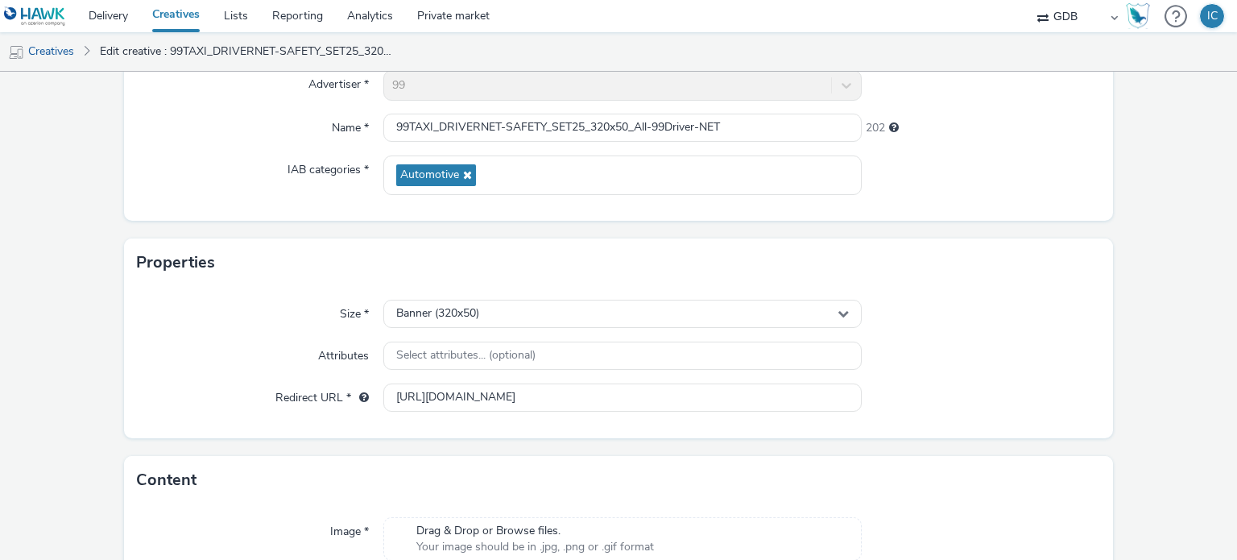
click at [950, 383] on div at bounding box center [981, 397] width 239 height 29
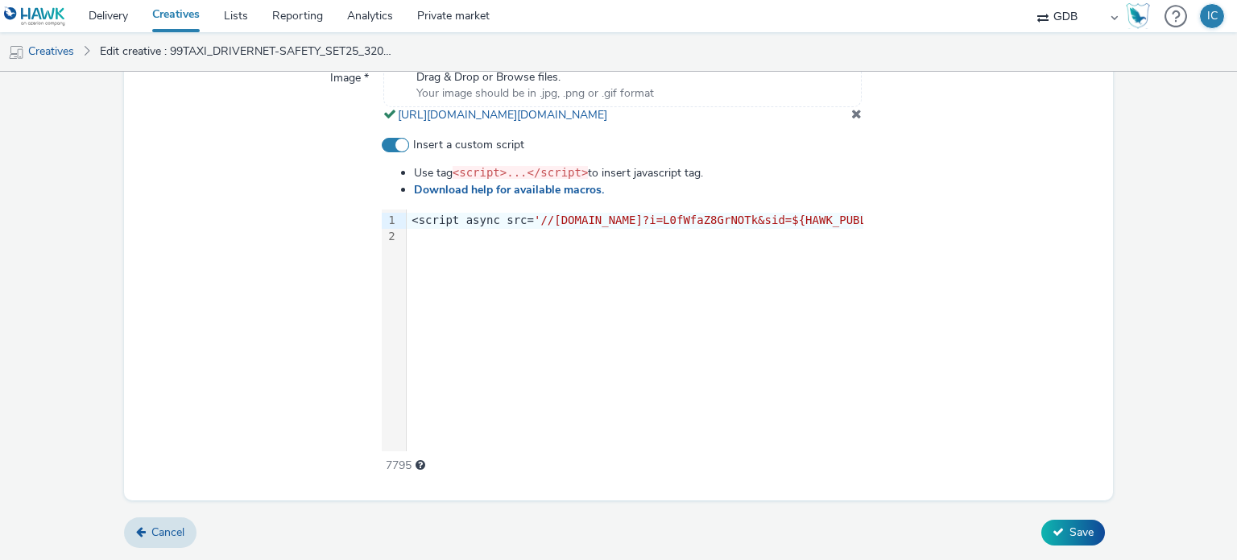
scroll to position [642, 0]
click at [1048, 518] on div "Cancel Save" at bounding box center [619, 532] width 990 height 29
click at [1050, 524] on button "Save" at bounding box center [1073, 533] width 64 height 26
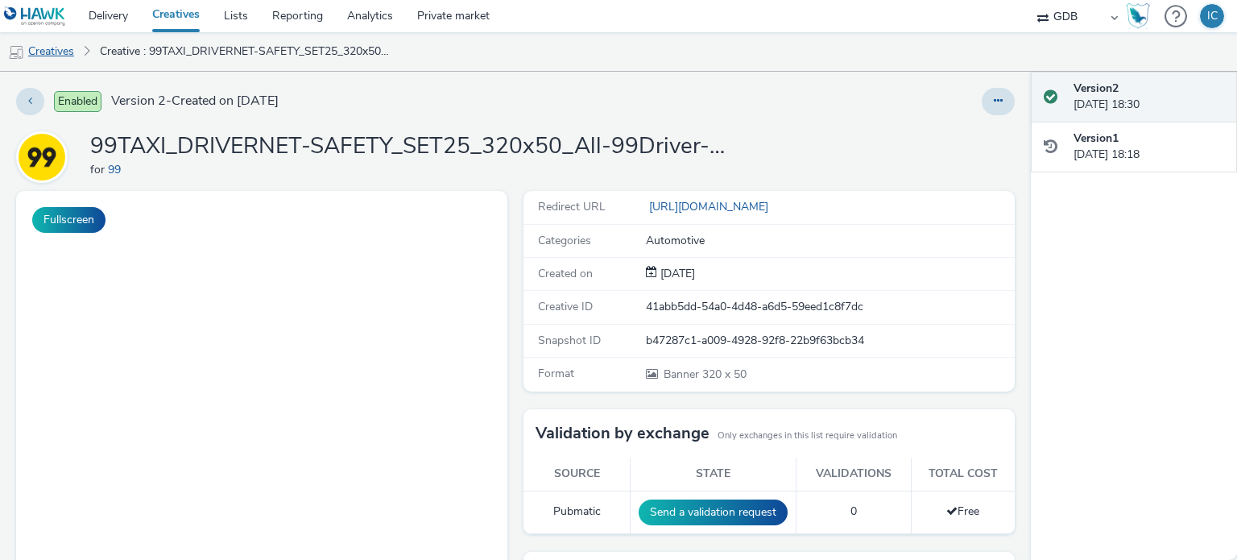
click at [71, 47] on link "Creatives" at bounding box center [41, 51] width 82 height 39
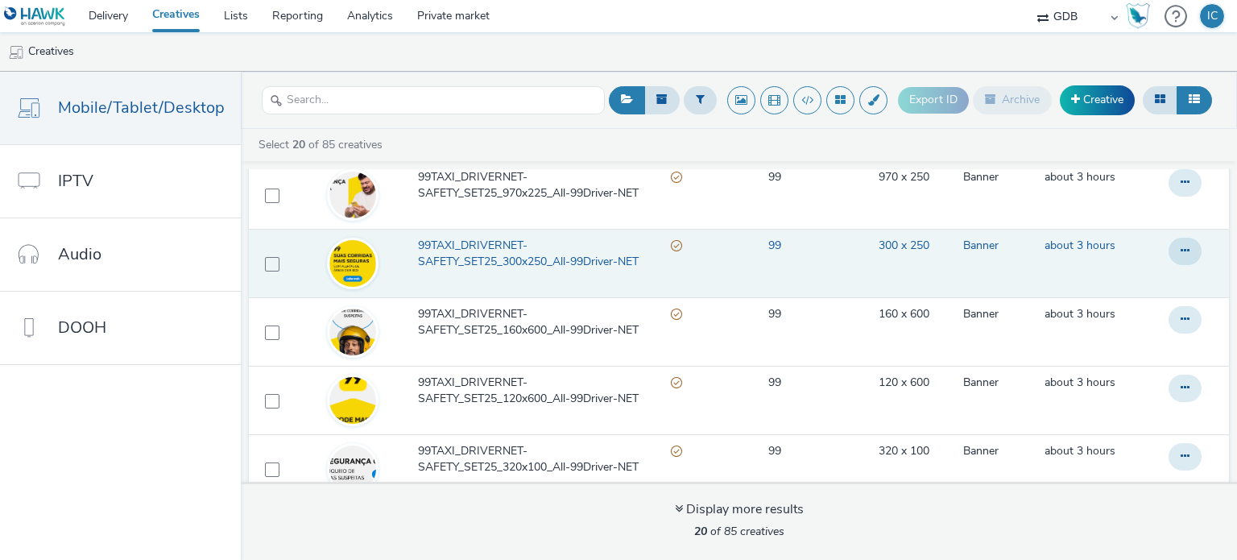
scroll to position [322, 0]
click at [1181, 255] on icon at bounding box center [1185, 251] width 9 height 11
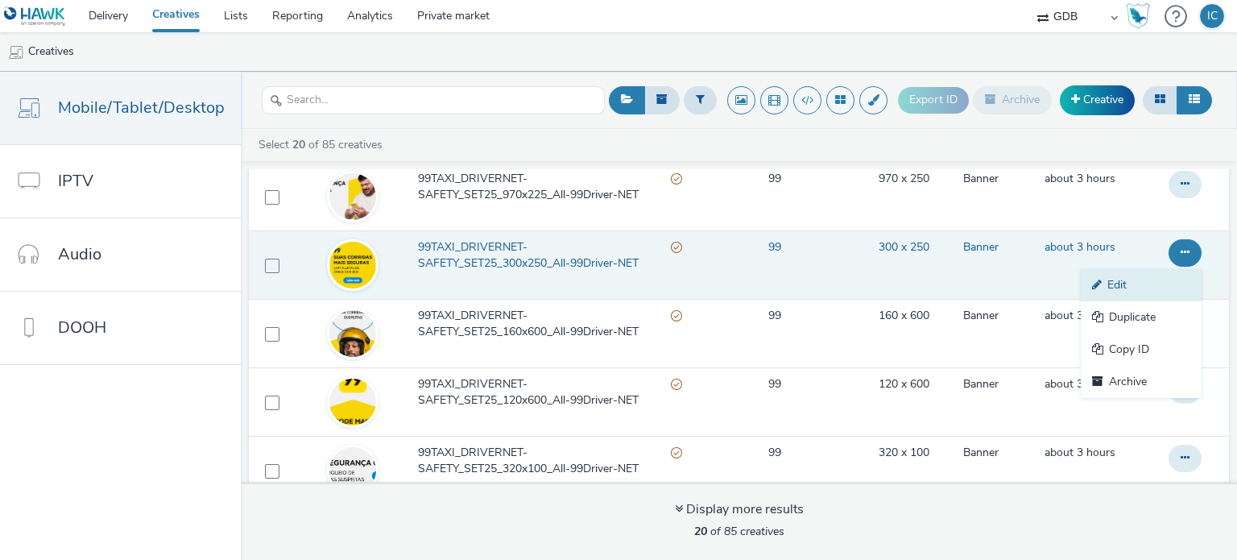
click at [1113, 279] on link "Edit" at bounding box center [1141, 285] width 121 height 32
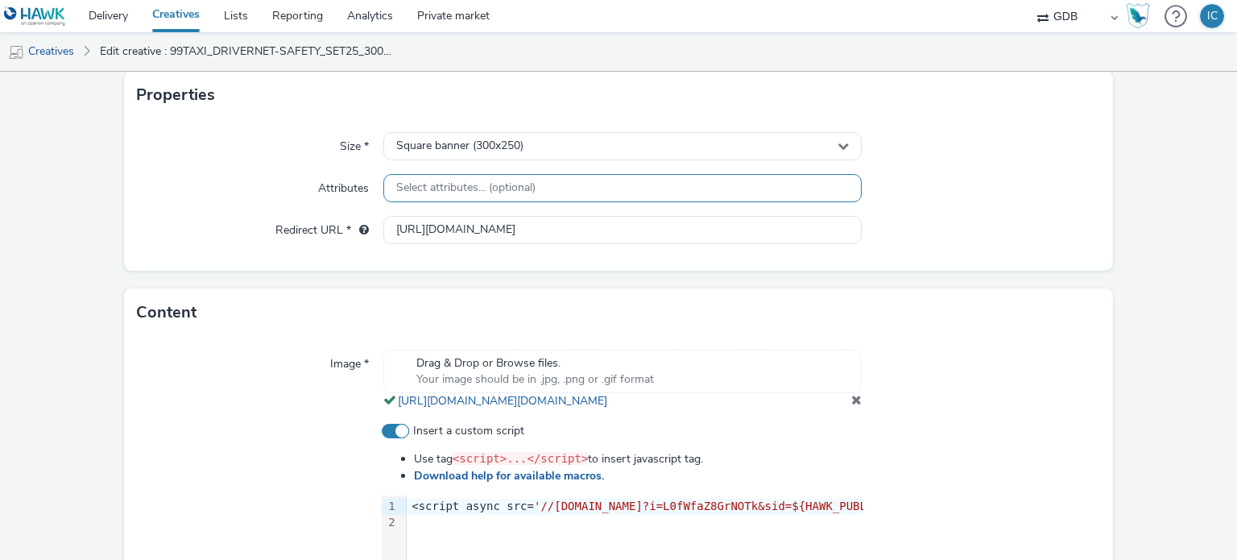
scroll to position [322, 0]
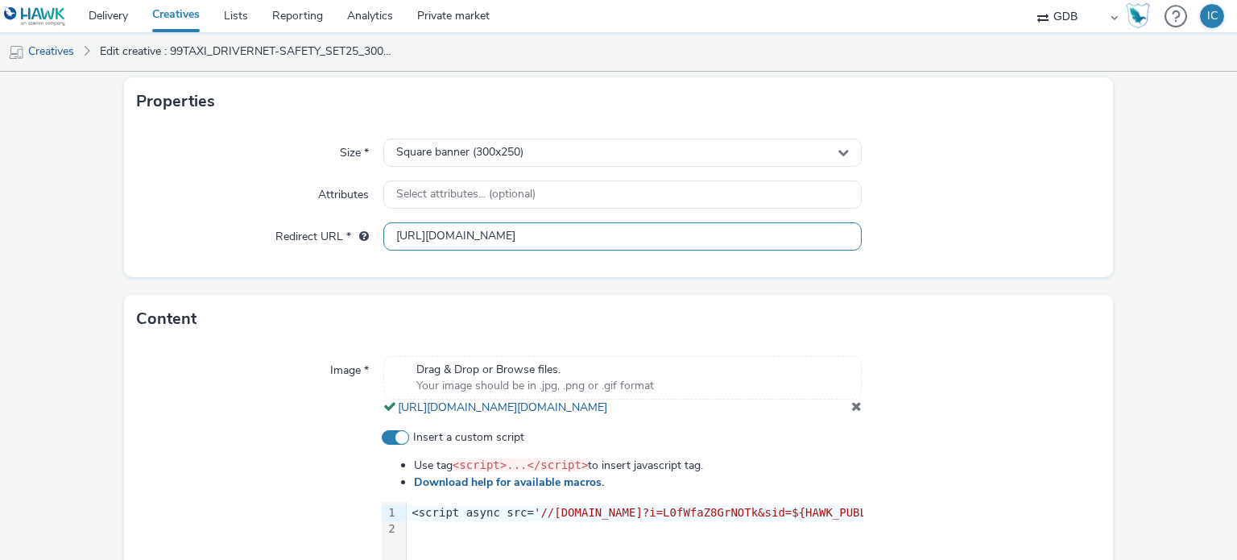
click at [551, 234] on input "[URL][DOMAIN_NAME]" at bounding box center [622, 236] width 478 height 28
paste input "s://[DOMAIN_NAME][URL]"
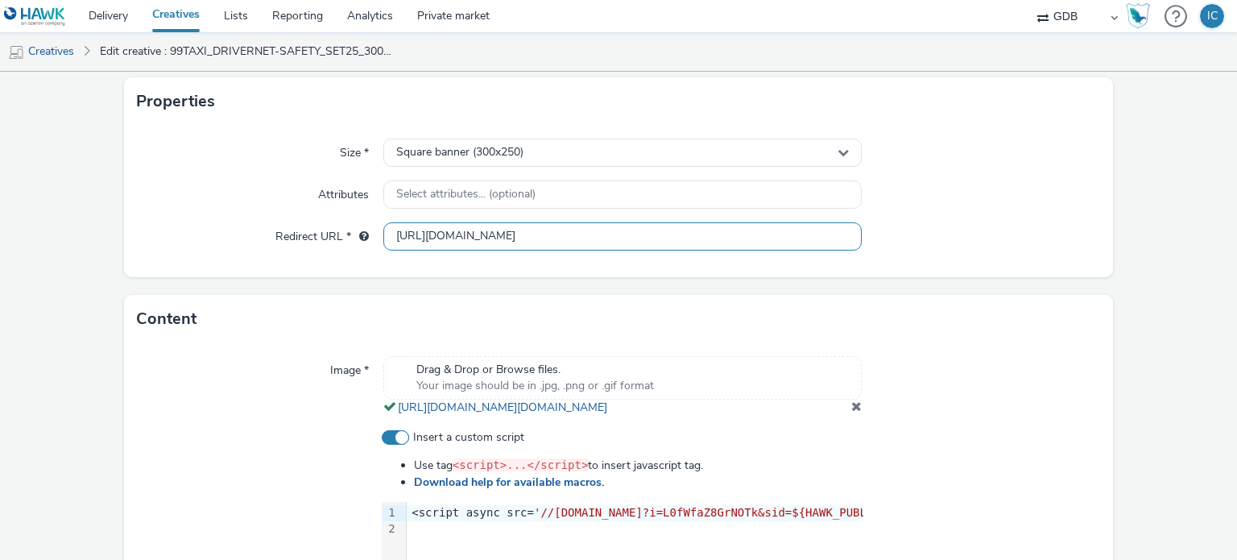
type input "[URL][DOMAIN_NAME]"
click at [277, 381] on div "Image *" at bounding box center [260, 386] width 247 height 60
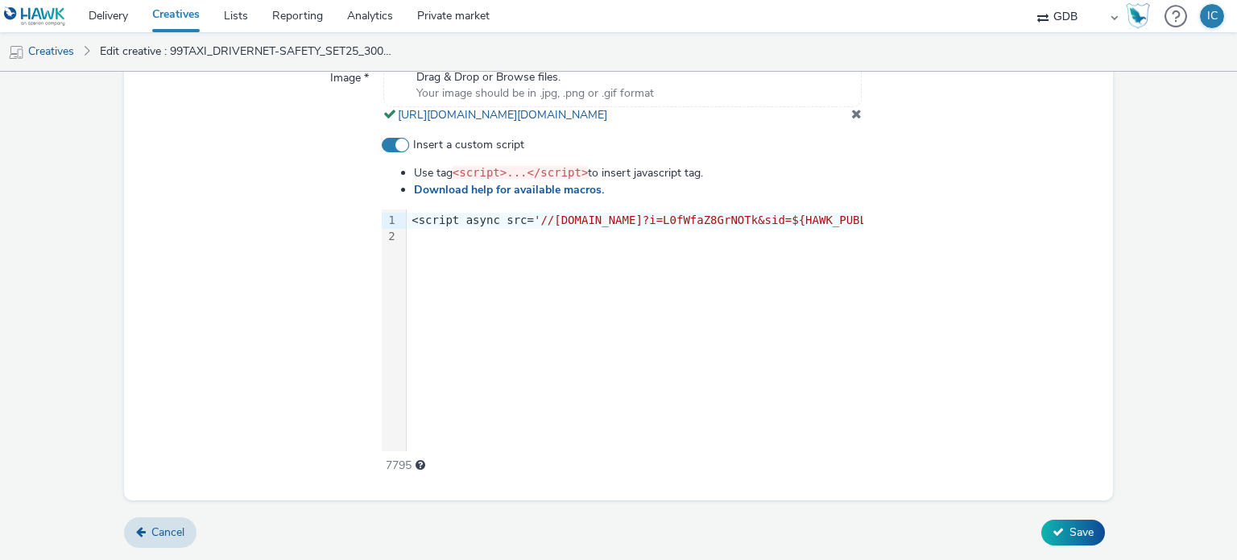
scroll to position [642, 0]
click at [1046, 525] on button "Save" at bounding box center [1073, 533] width 64 height 26
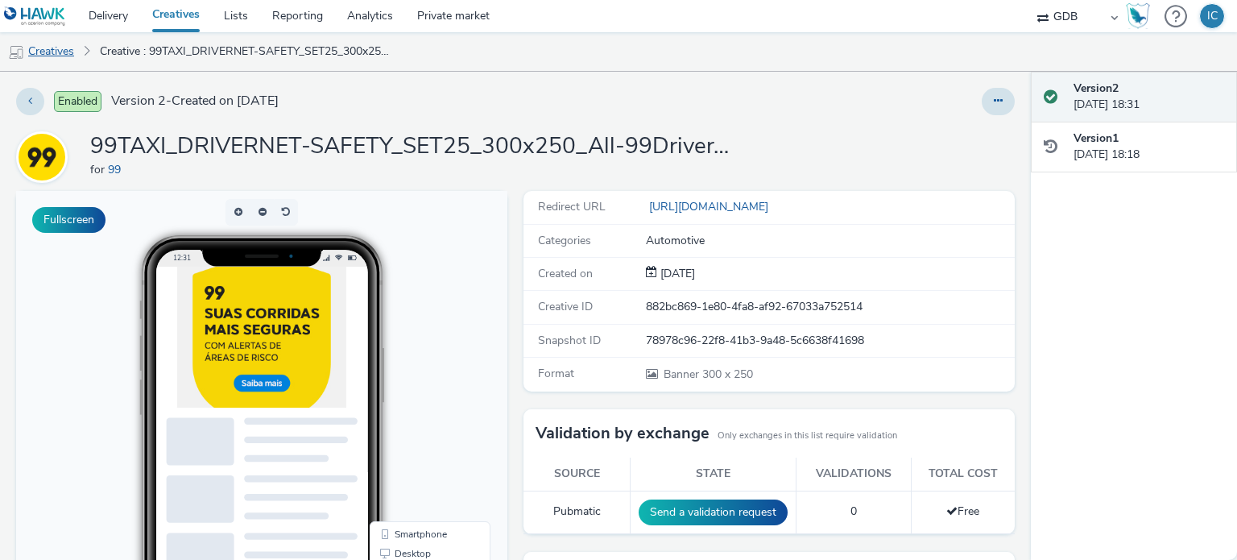
click at [48, 50] on link "Creatives" at bounding box center [41, 51] width 82 height 39
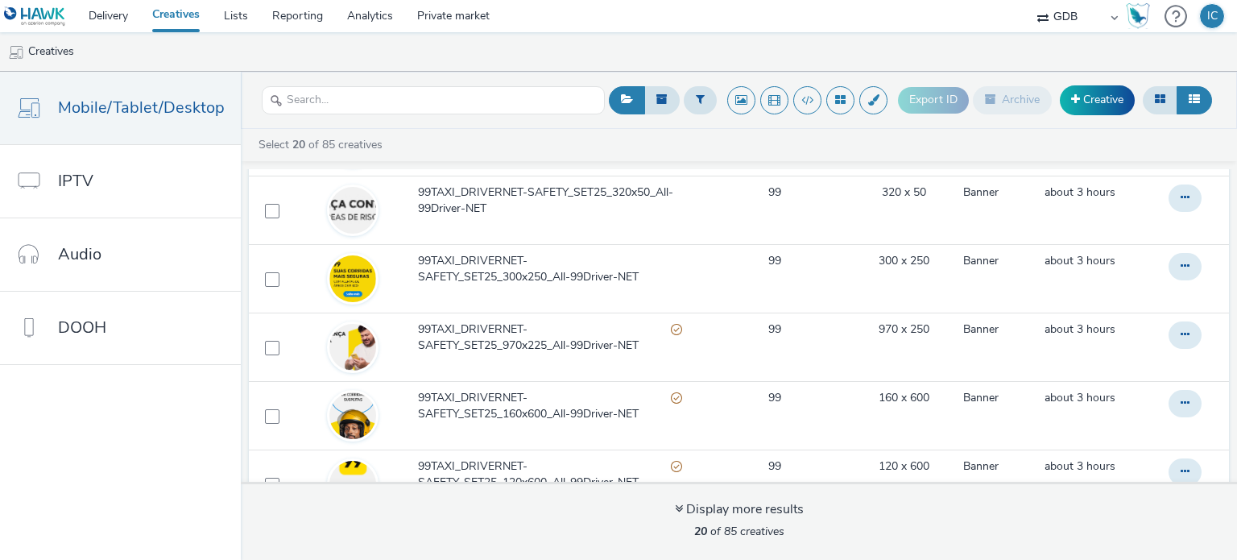
scroll to position [242, 0]
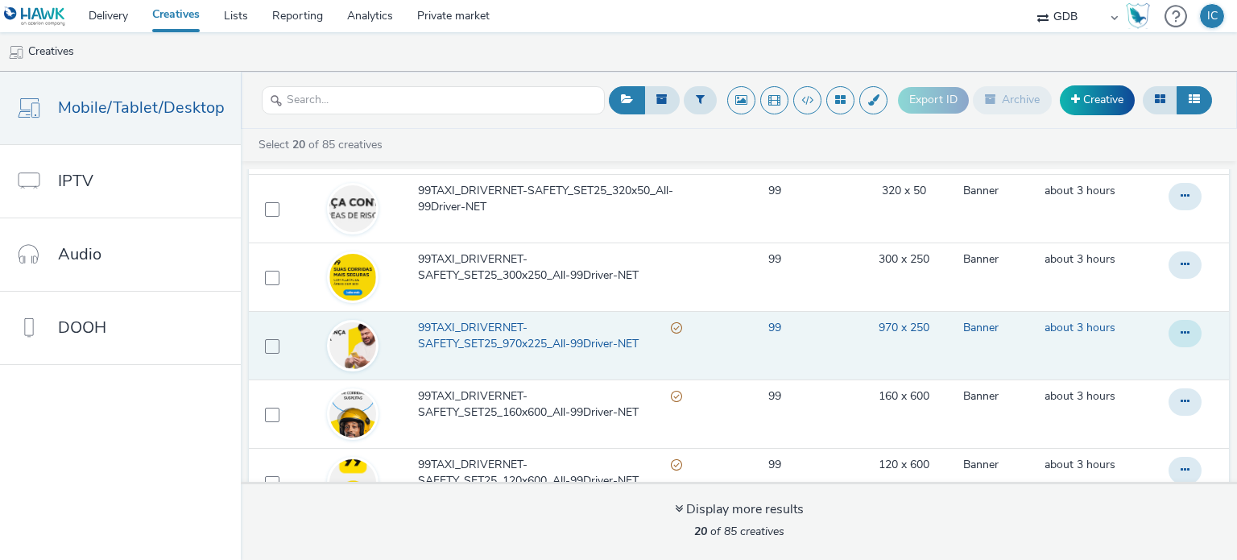
click at [1169, 331] on button at bounding box center [1185, 333] width 33 height 27
click at [1116, 366] on link "Edit" at bounding box center [1141, 366] width 121 height 32
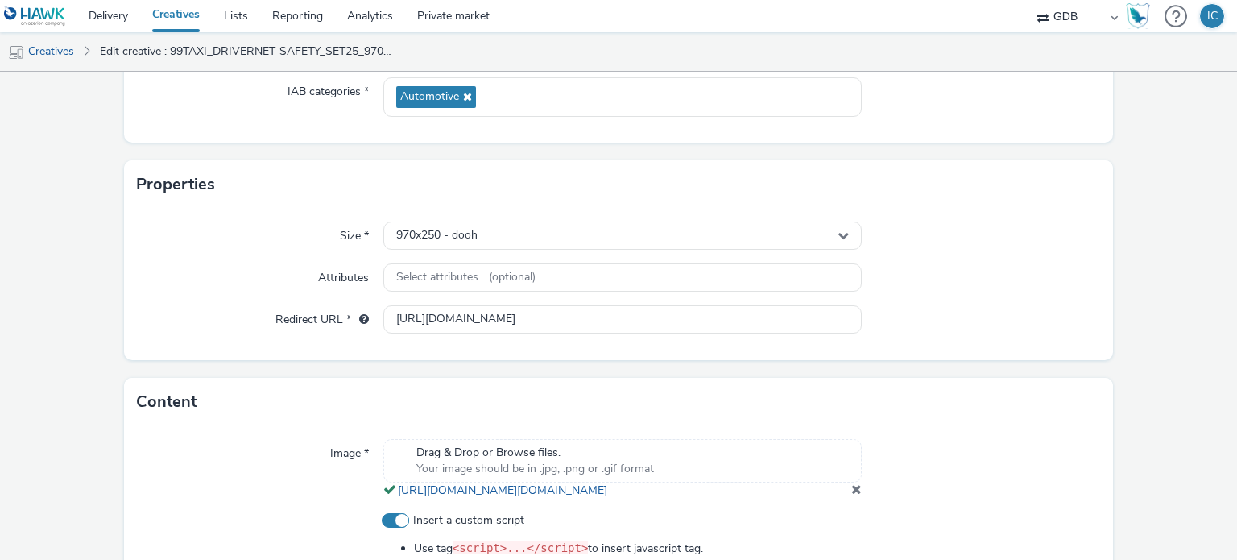
scroll to position [242, 0]
click at [824, 238] on div "970x250 - dooh" at bounding box center [622, 233] width 478 height 28
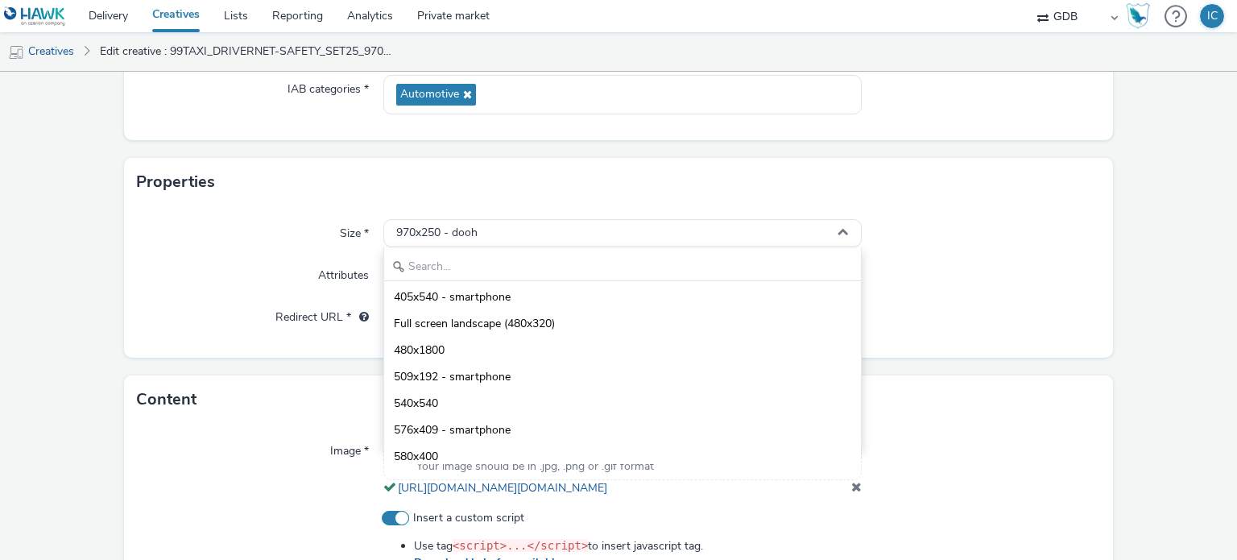
scroll to position [1530, 0]
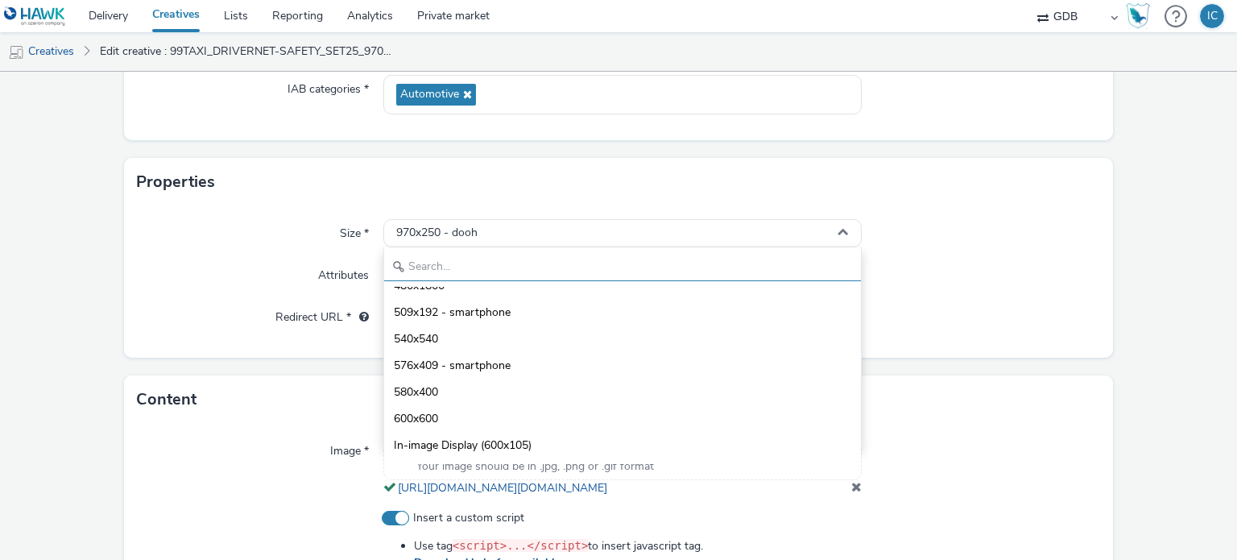
click at [626, 261] on input "text" at bounding box center [622, 267] width 476 height 28
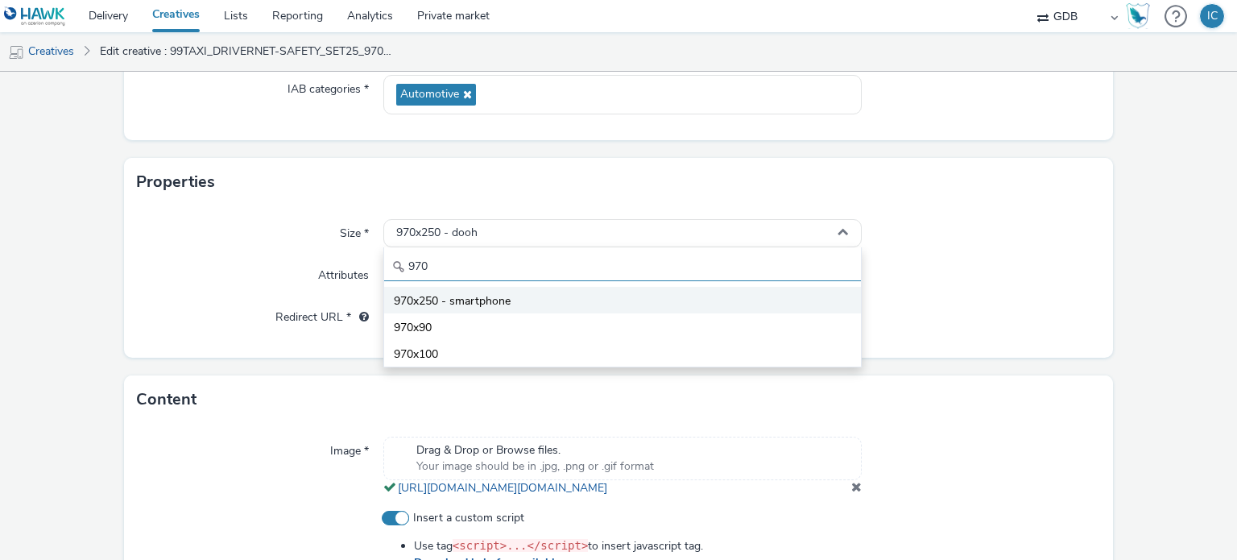
type input "970"
click at [594, 289] on li "970x250 - smartphone" at bounding box center [622, 300] width 476 height 27
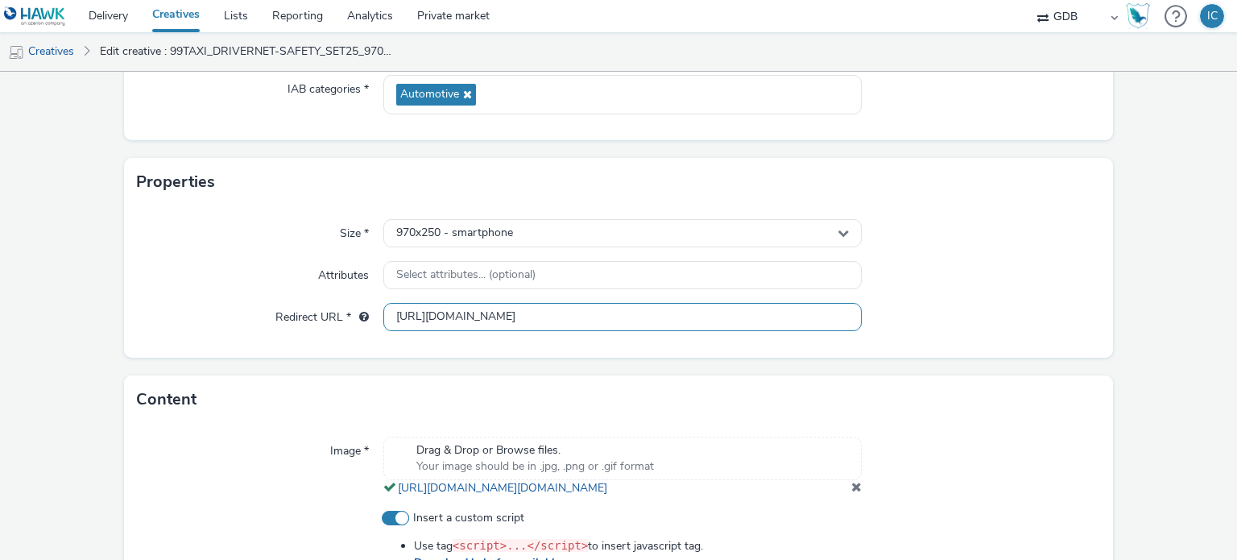
click at [493, 318] on input "[URL][DOMAIN_NAME]" at bounding box center [622, 317] width 478 height 28
paste input "s://[DOMAIN_NAME][URL]"
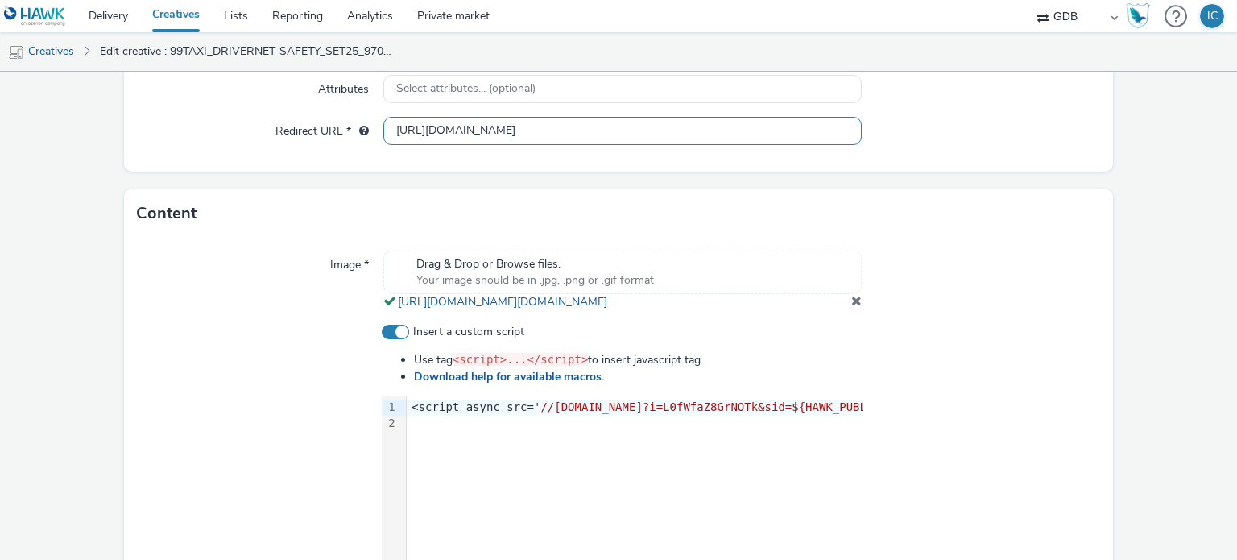
scroll to position [629, 0]
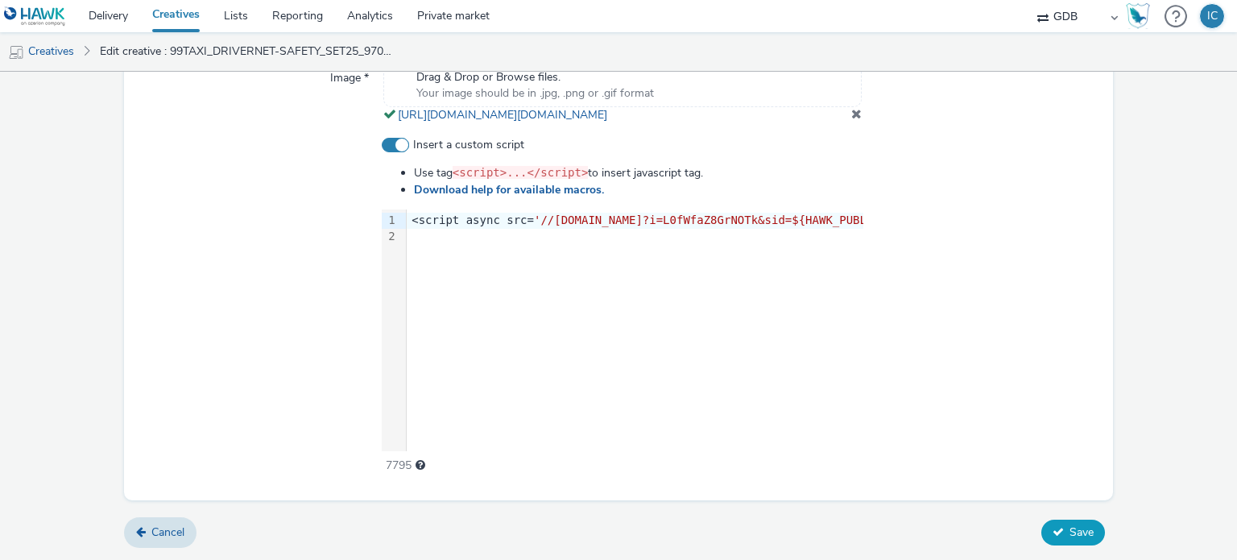
type input "[URL][DOMAIN_NAME]"
click at [1053, 533] on icon at bounding box center [1058, 531] width 11 height 11
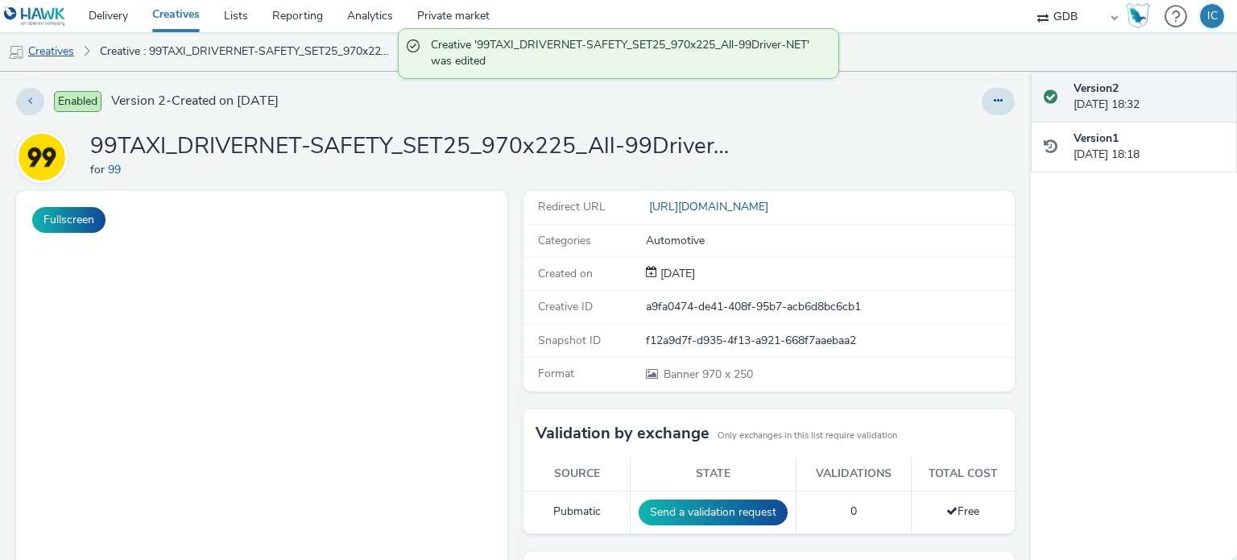
click at [49, 54] on link "Creatives" at bounding box center [41, 51] width 82 height 39
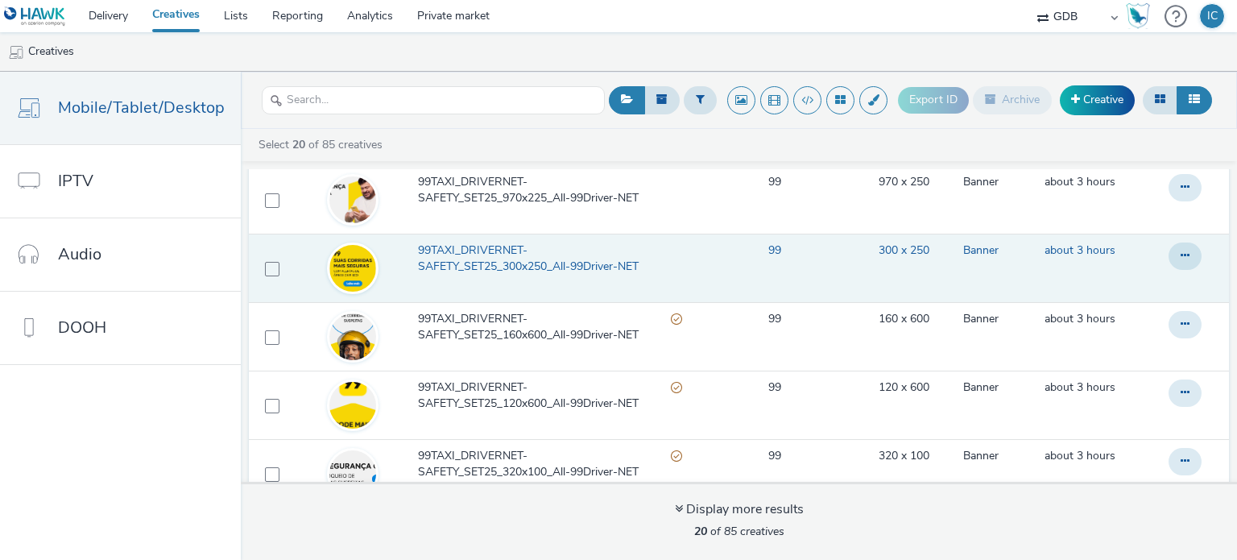
scroll to position [322, 0]
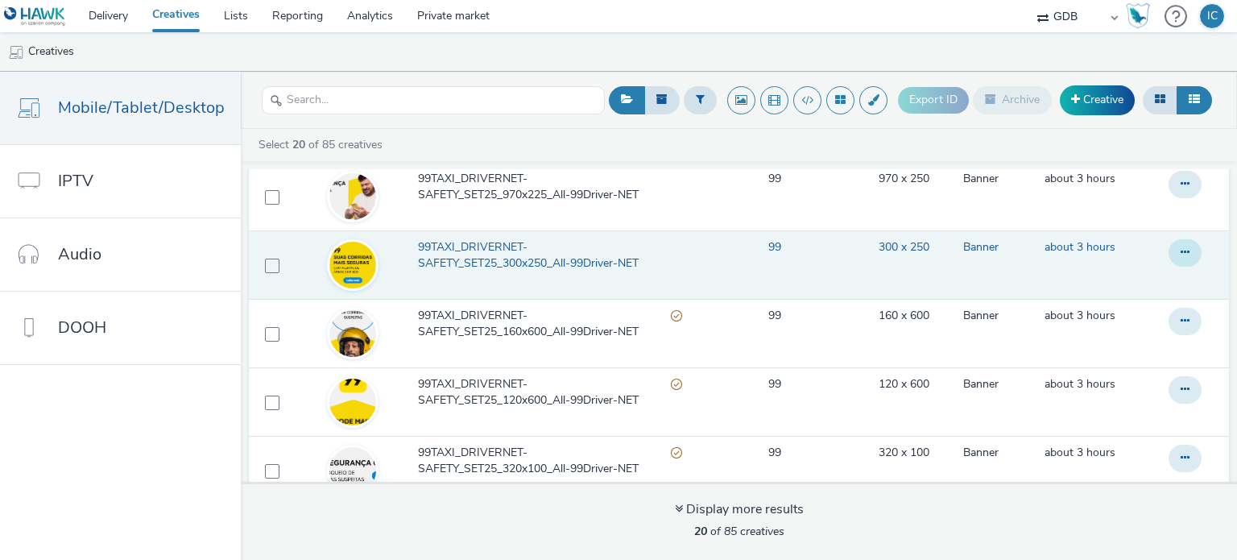
click at [1181, 254] on icon at bounding box center [1185, 251] width 9 height 11
click at [1114, 286] on link "Edit" at bounding box center [1141, 285] width 121 height 32
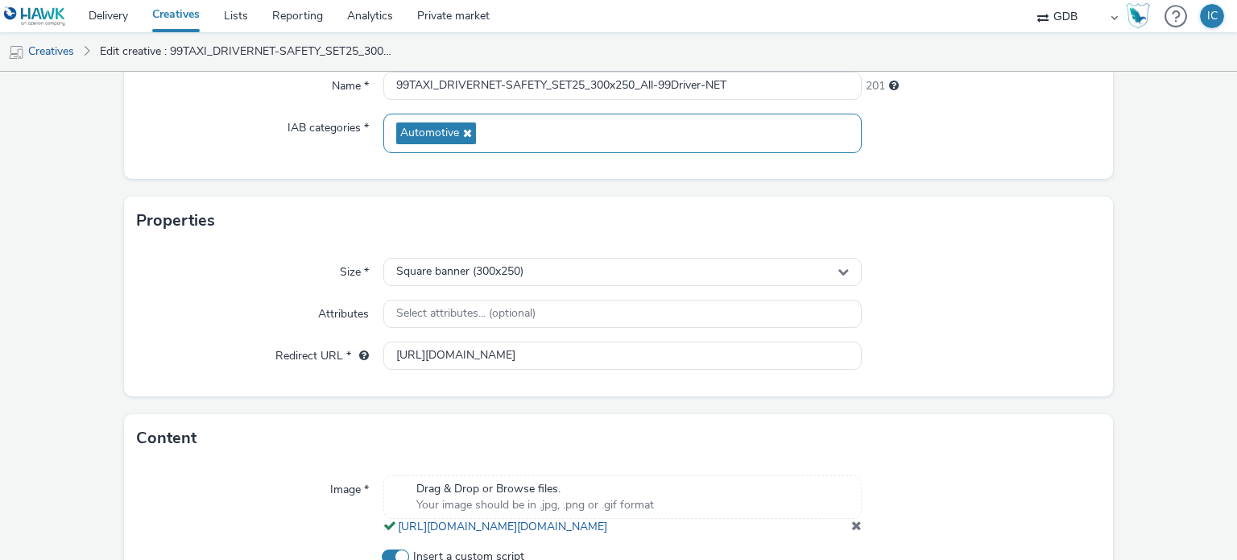
scroll to position [242, 0]
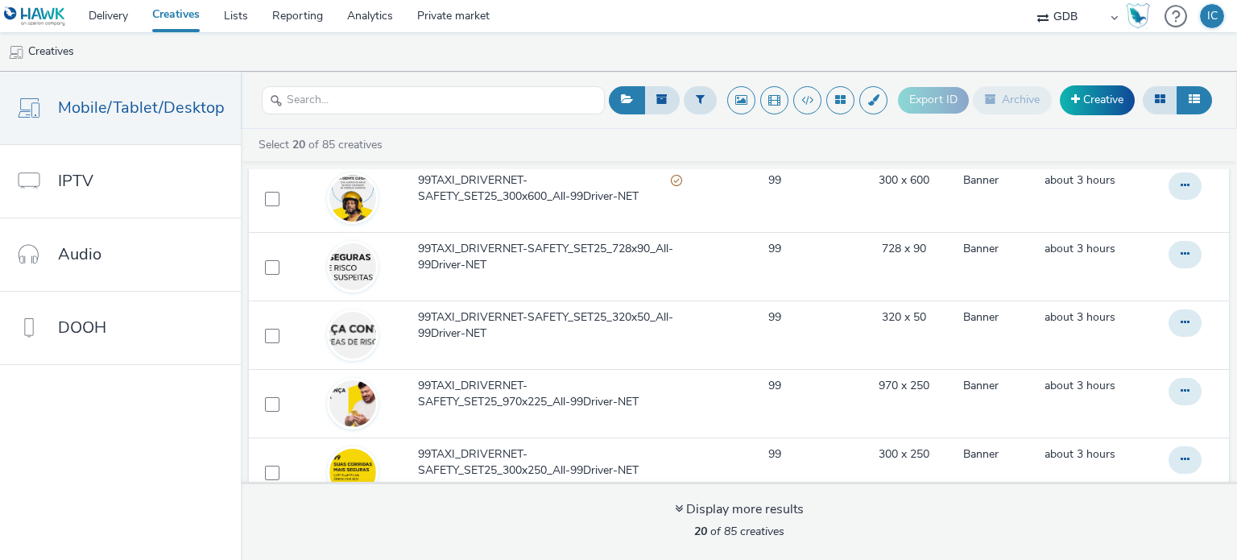
scroll to position [161, 0]
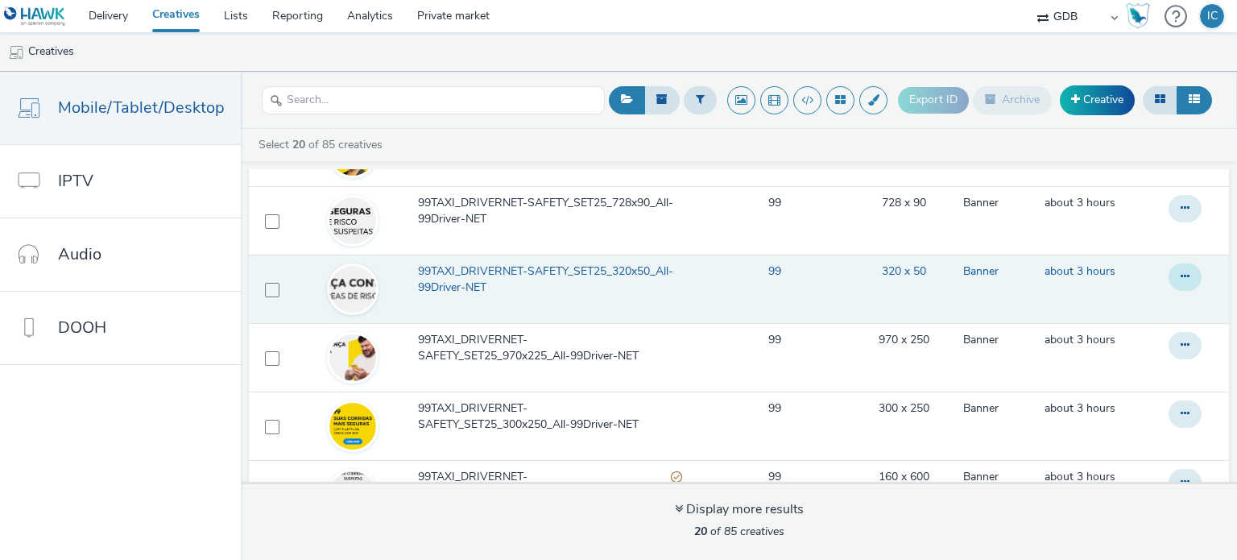
click at [1169, 276] on button at bounding box center [1185, 276] width 33 height 27
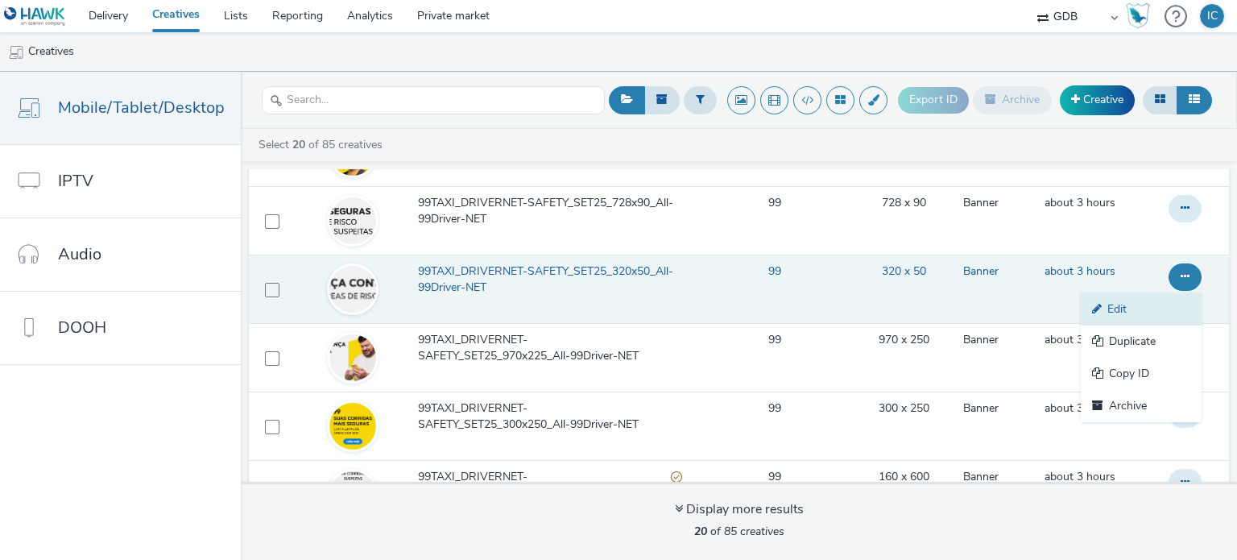
click at [1092, 305] on icon at bounding box center [1099, 308] width 15 height 11
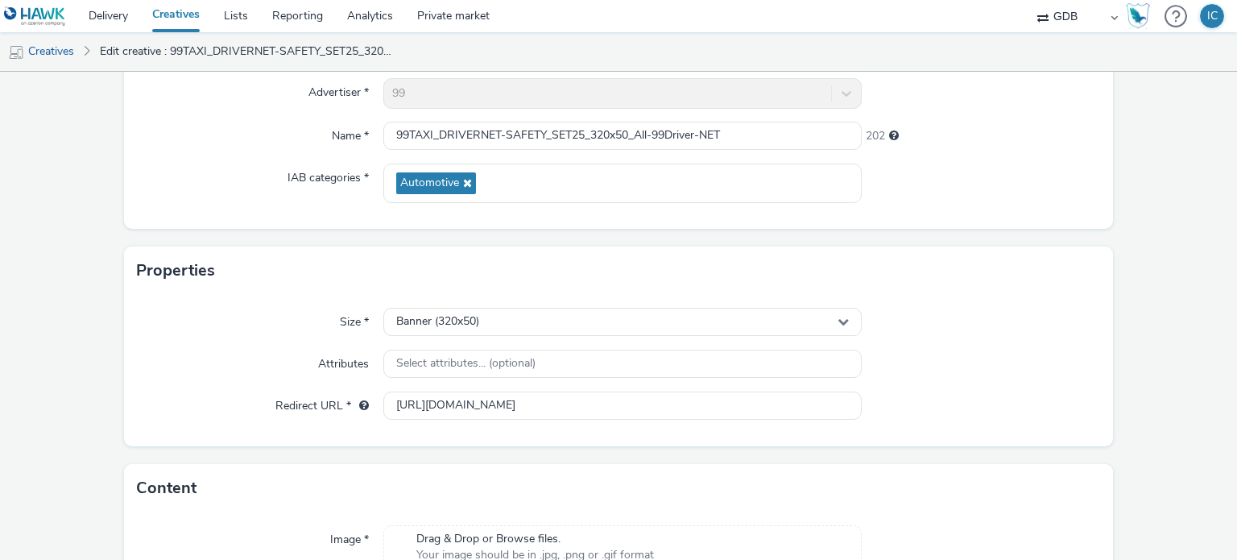
scroll to position [161, 0]
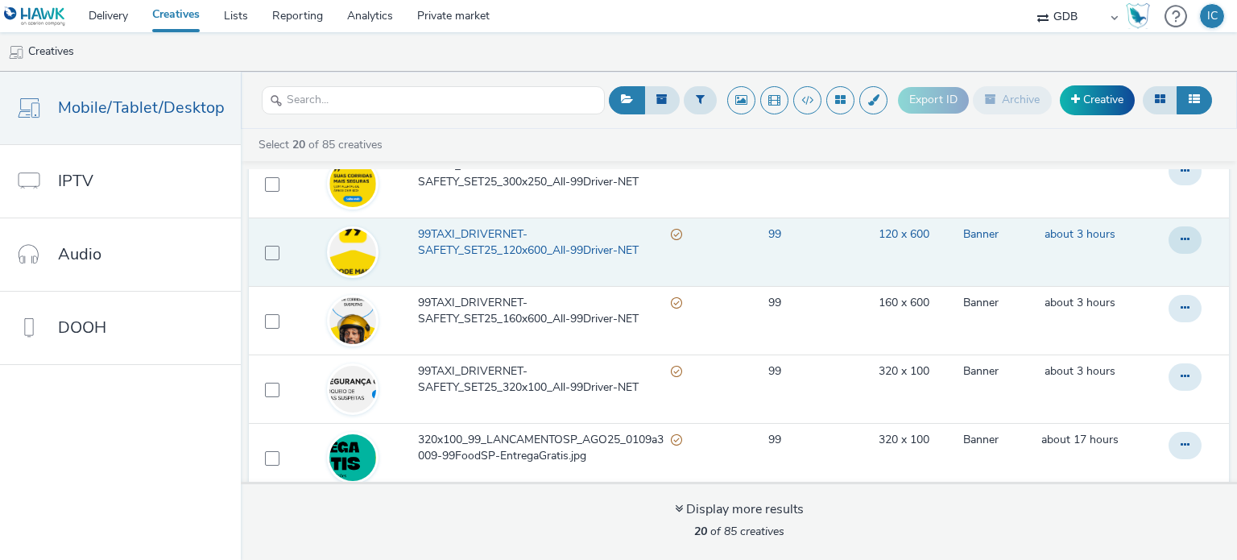
scroll to position [403, 0]
click at [1181, 238] on icon at bounding box center [1185, 239] width 9 height 11
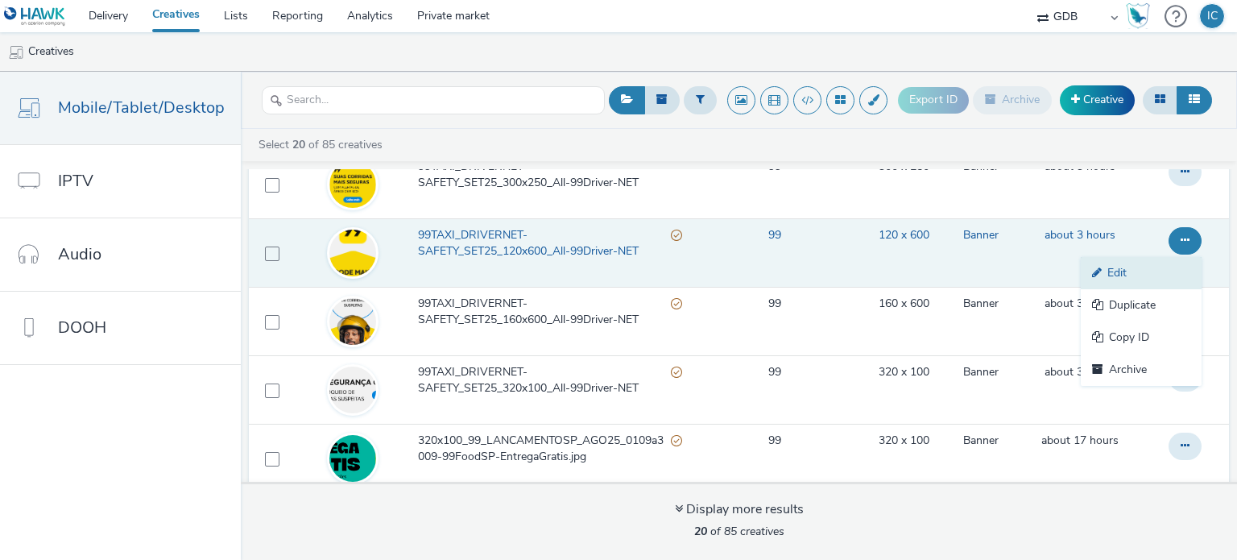
click at [1132, 275] on link "Edit" at bounding box center [1141, 273] width 121 height 32
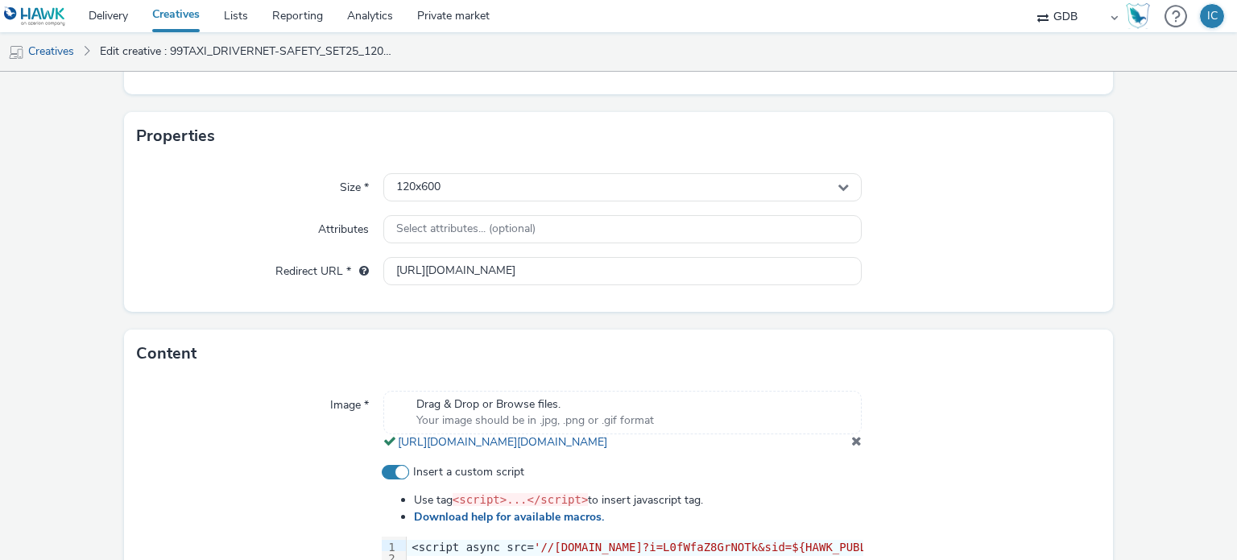
scroll to position [322, 0]
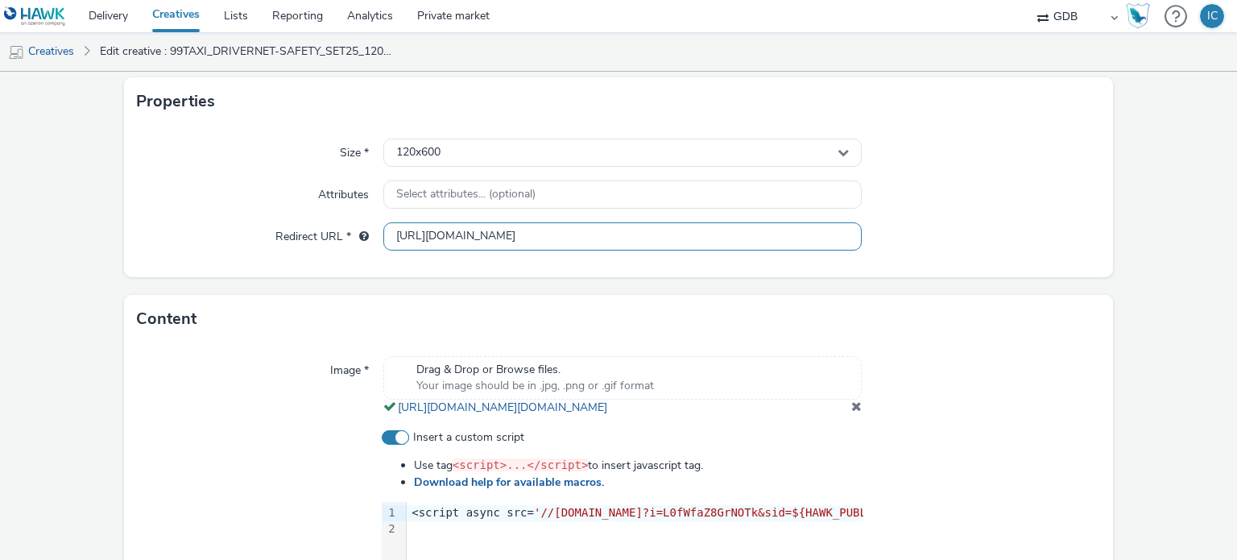
click at [524, 237] on input "[URL][DOMAIN_NAME]" at bounding box center [622, 236] width 478 height 28
click at [525, 241] on input "[URL][DOMAIN_NAME]" at bounding box center [622, 236] width 478 height 28
paste input "s://[DOMAIN_NAME][URL]"
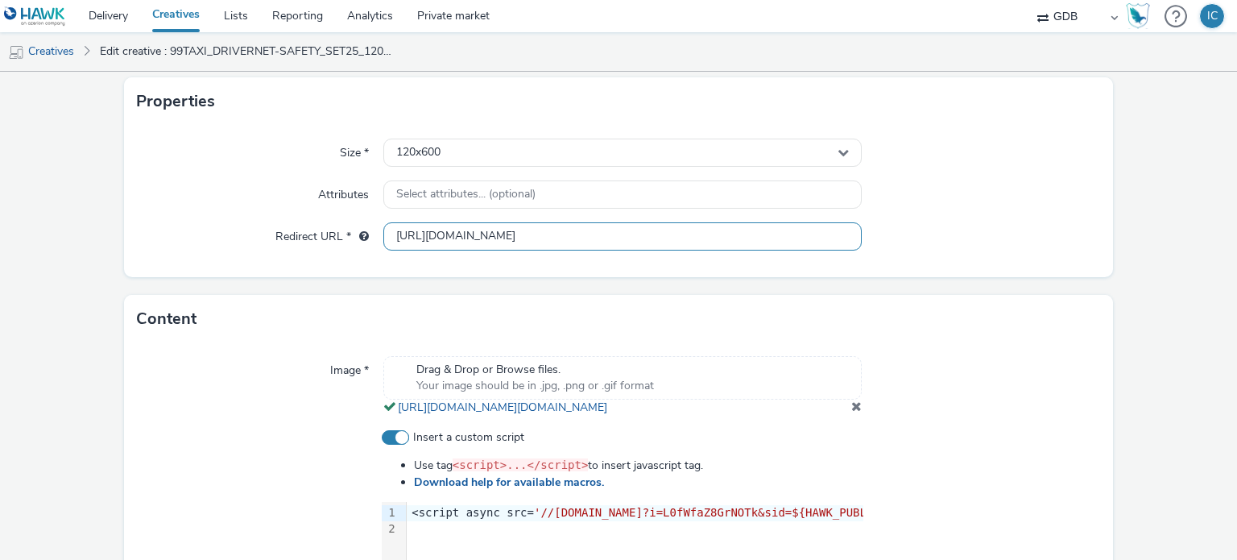
type input "[URL][DOMAIN_NAME]"
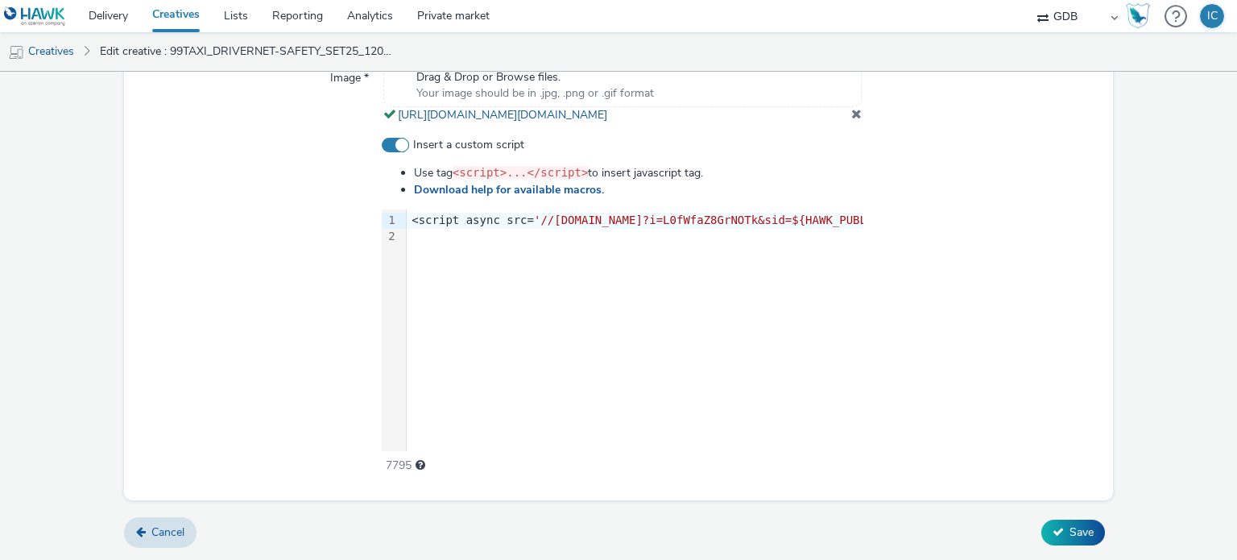
scroll to position [629, 0]
click at [1067, 520] on button "Save" at bounding box center [1073, 533] width 64 height 26
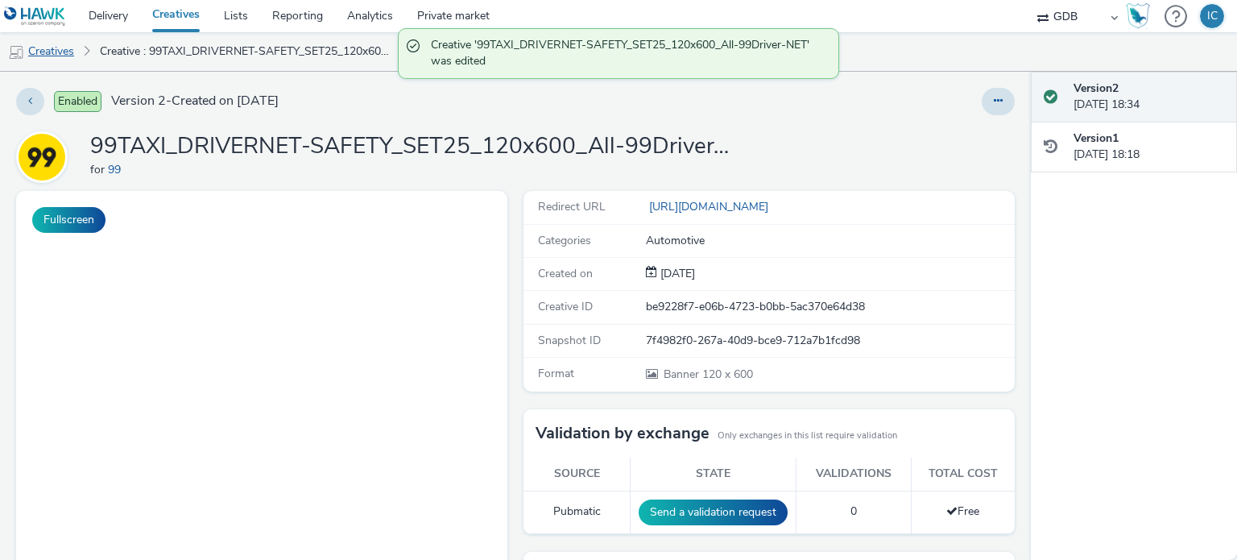
click at [65, 48] on link "Creatives" at bounding box center [41, 51] width 82 height 39
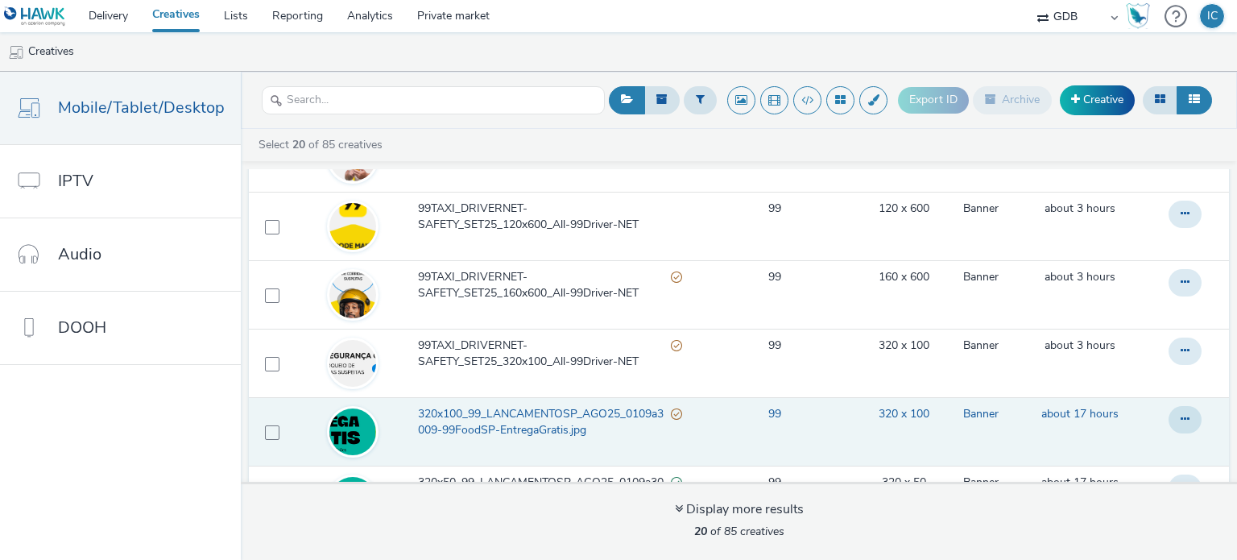
scroll to position [403, 0]
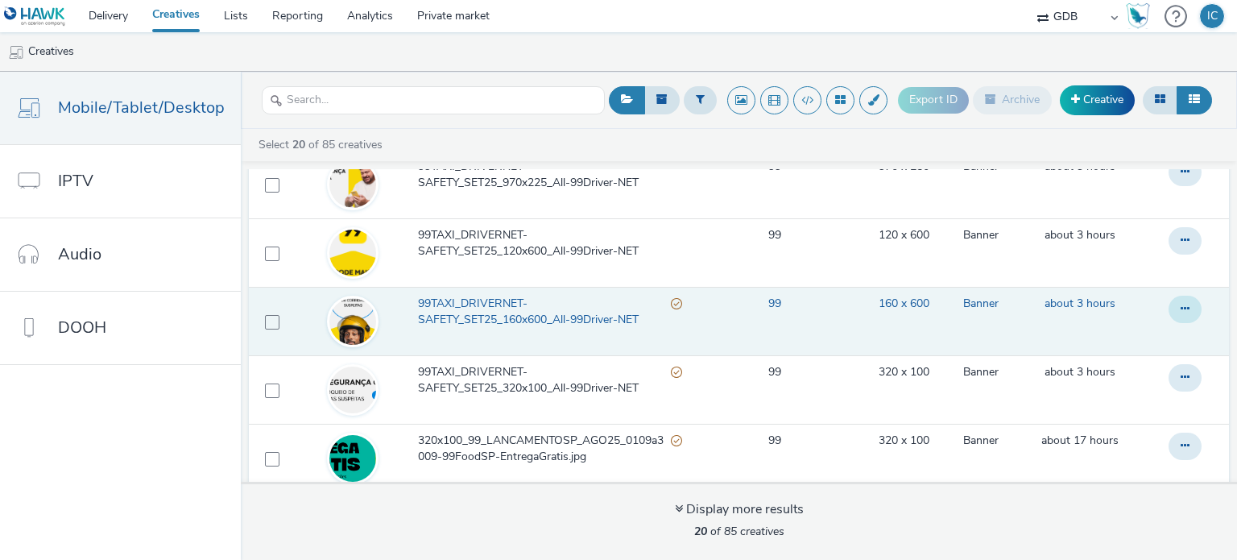
click at [1169, 301] on button at bounding box center [1185, 309] width 33 height 27
click at [1116, 340] on link "Edit" at bounding box center [1141, 341] width 121 height 32
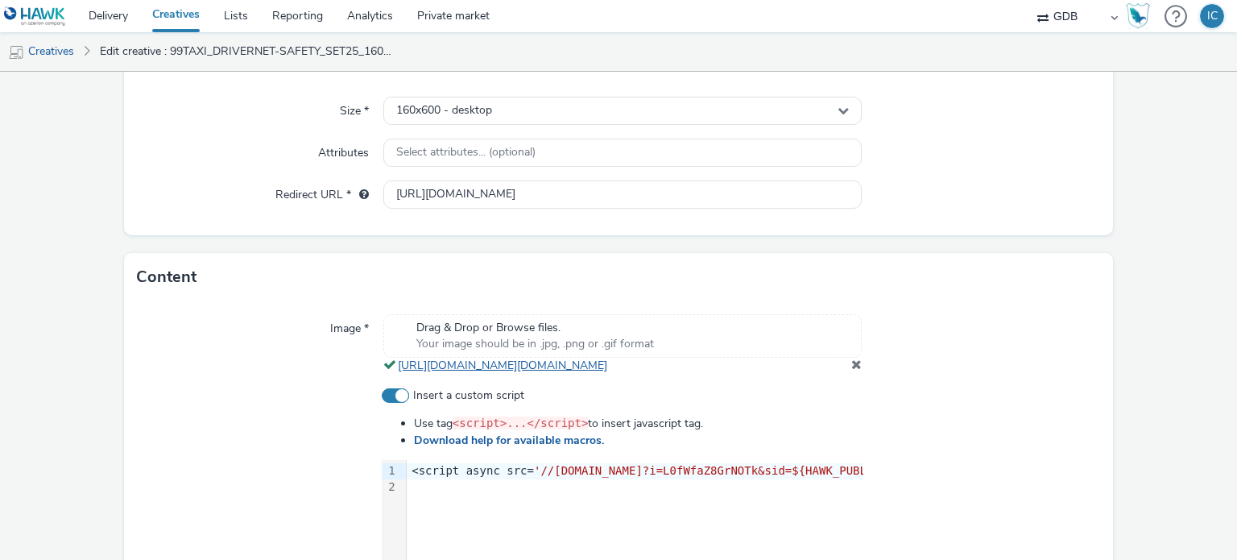
scroll to position [403, 0]
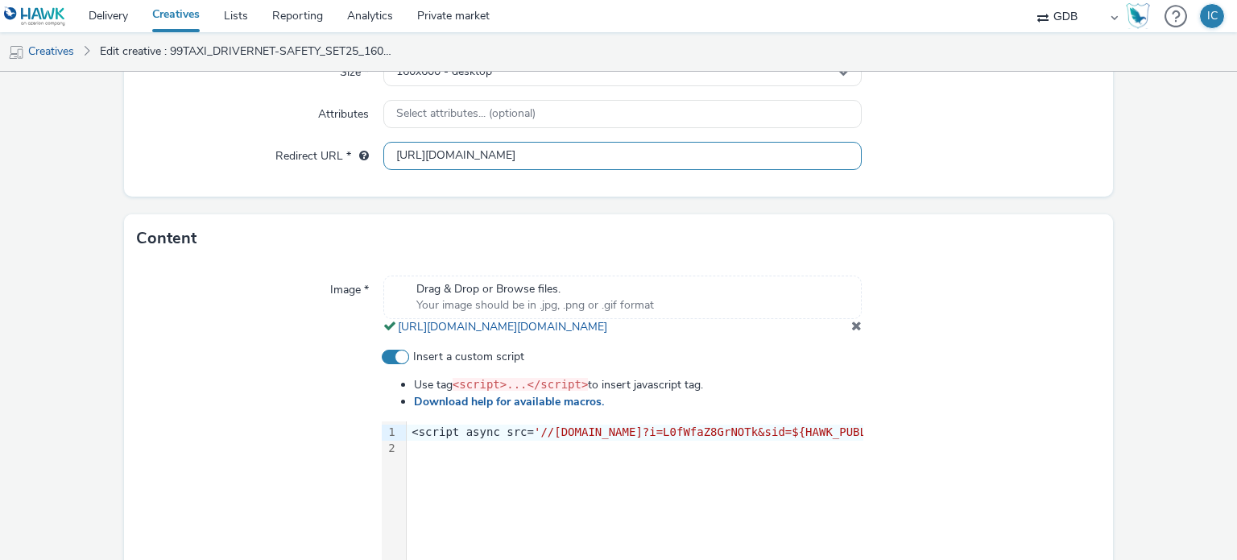
click at [475, 151] on input "[URL][DOMAIN_NAME]" at bounding box center [622, 156] width 478 height 28
paste input "s://[DOMAIN_NAME][URL]"
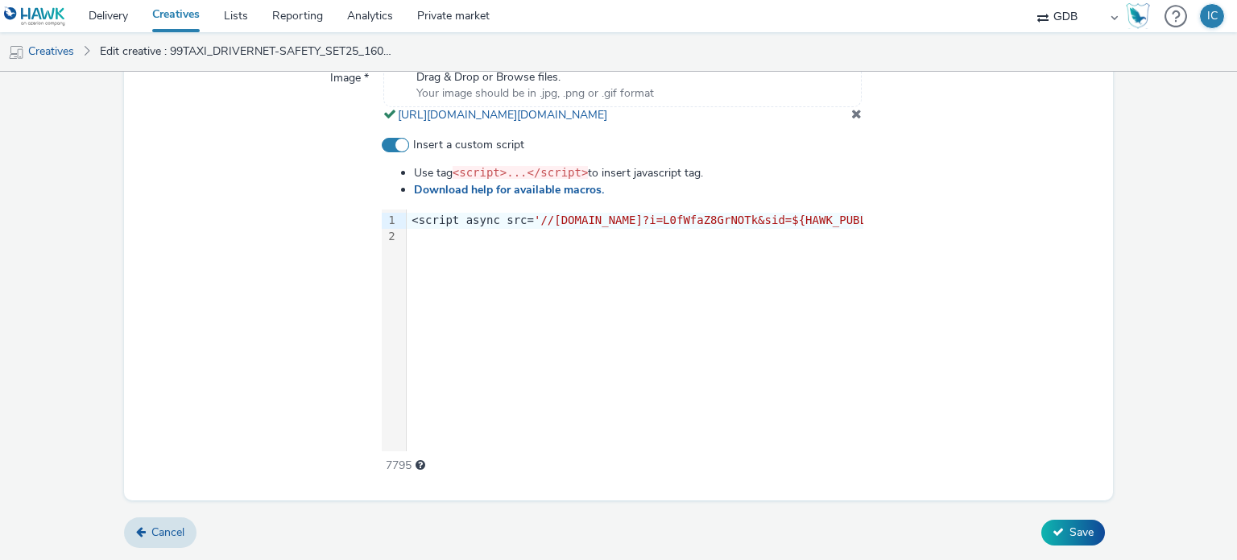
scroll to position [642, 0]
type input "[URL][DOMAIN_NAME]"
click at [1075, 529] on span "Save" at bounding box center [1082, 531] width 24 height 15
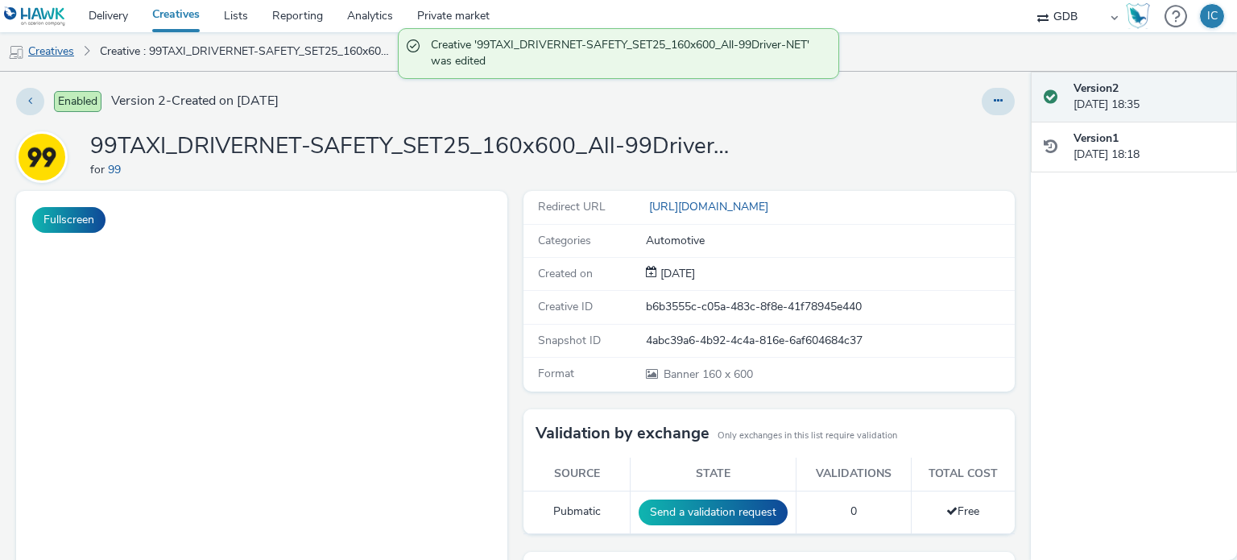
click at [72, 55] on link "Creatives" at bounding box center [41, 51] width 82 height 39
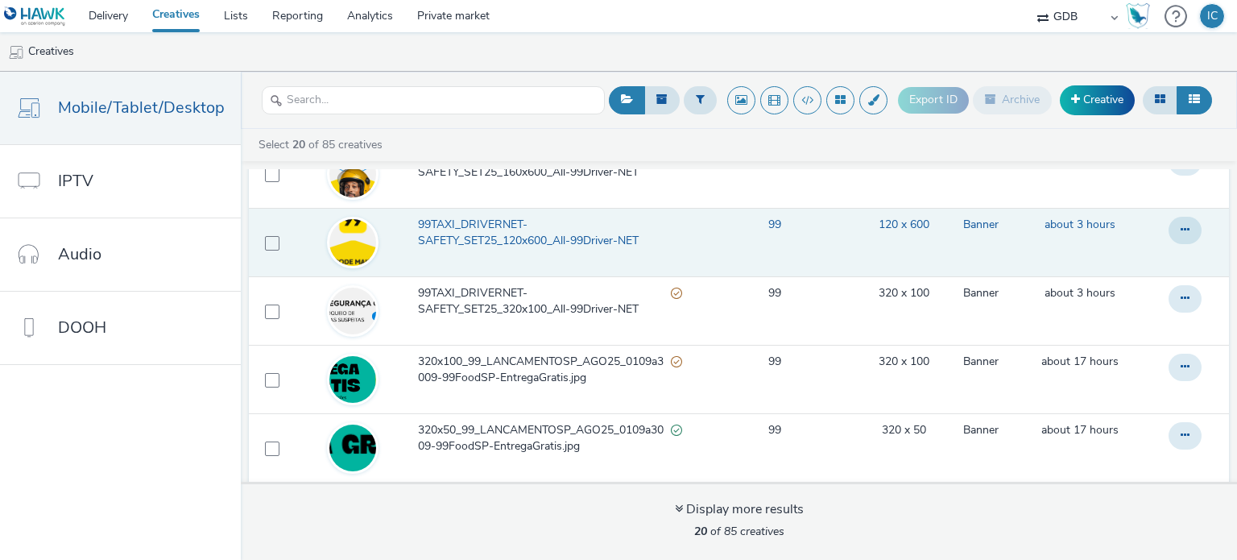
scroll to position [483, 0]
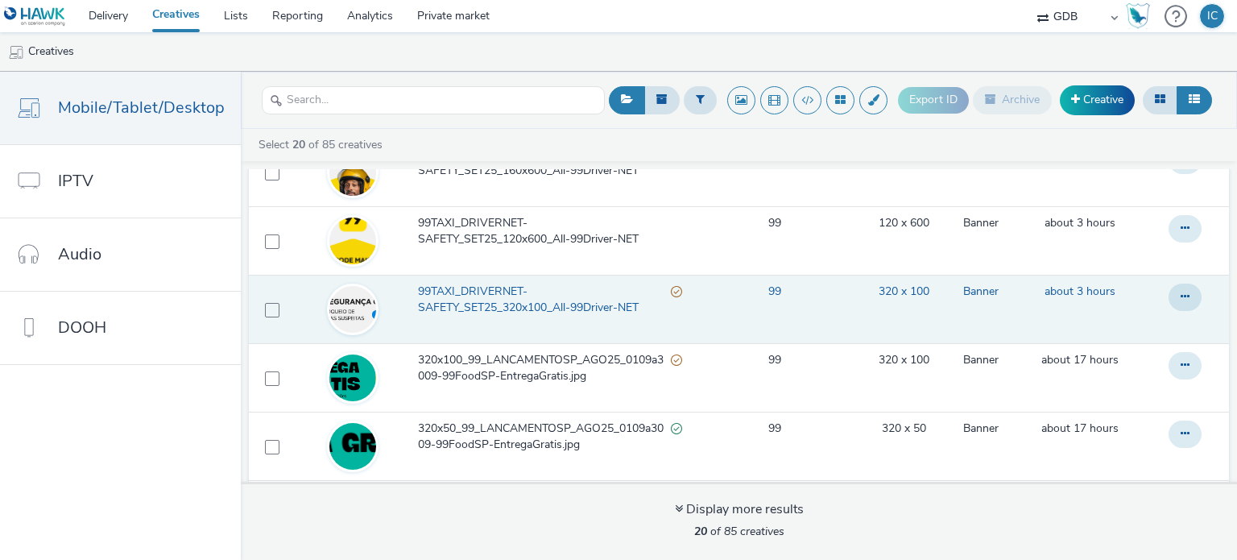
click at [1147, 296] on td at bounding box center [1188, 309] width 82 height 68
click at [1181, 296] on icon at bounding box center [1185, 296] width 9 height 11
click at [1131, 337] on link "Edit" at bounding box center [1141, 329] width 121 height 32
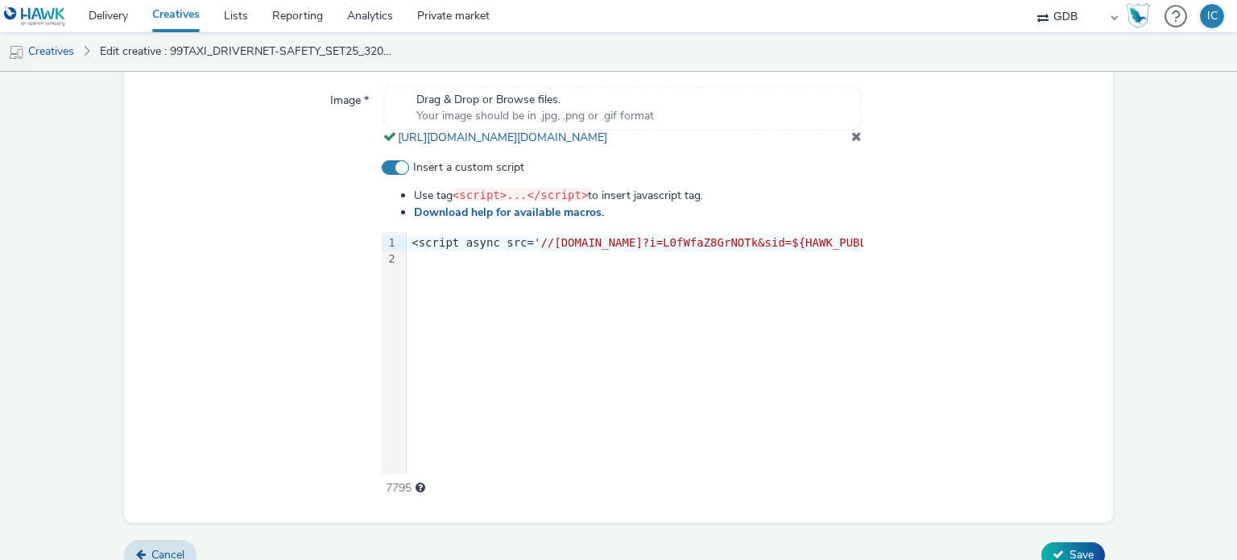
scroll to position [642, 0]
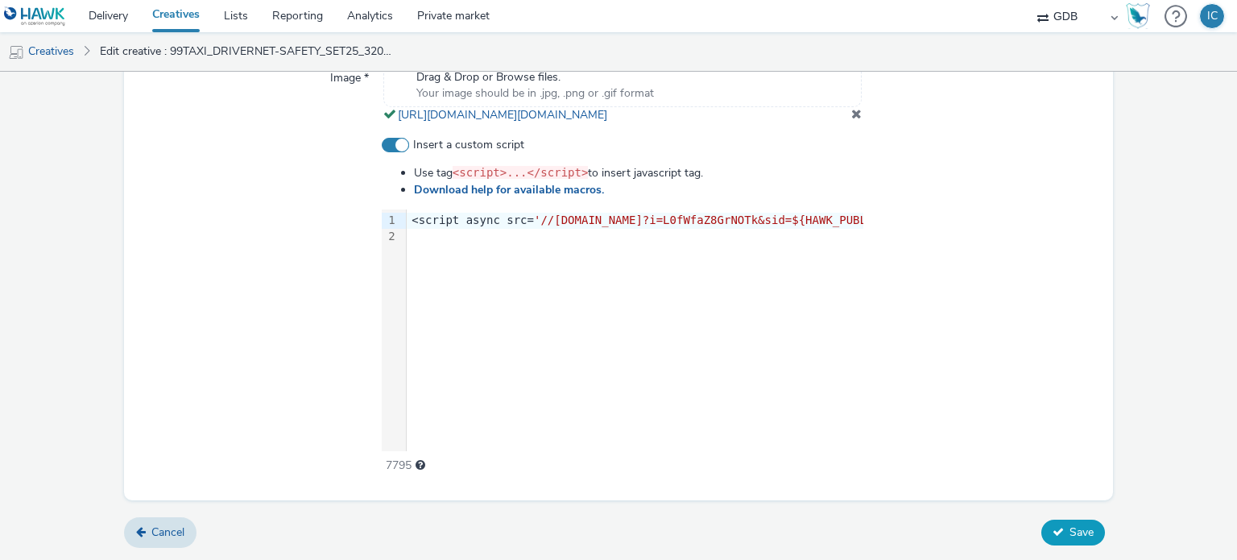
click at [1053, 528] on icon at bounding box center [1058, 531] width 11 height 11
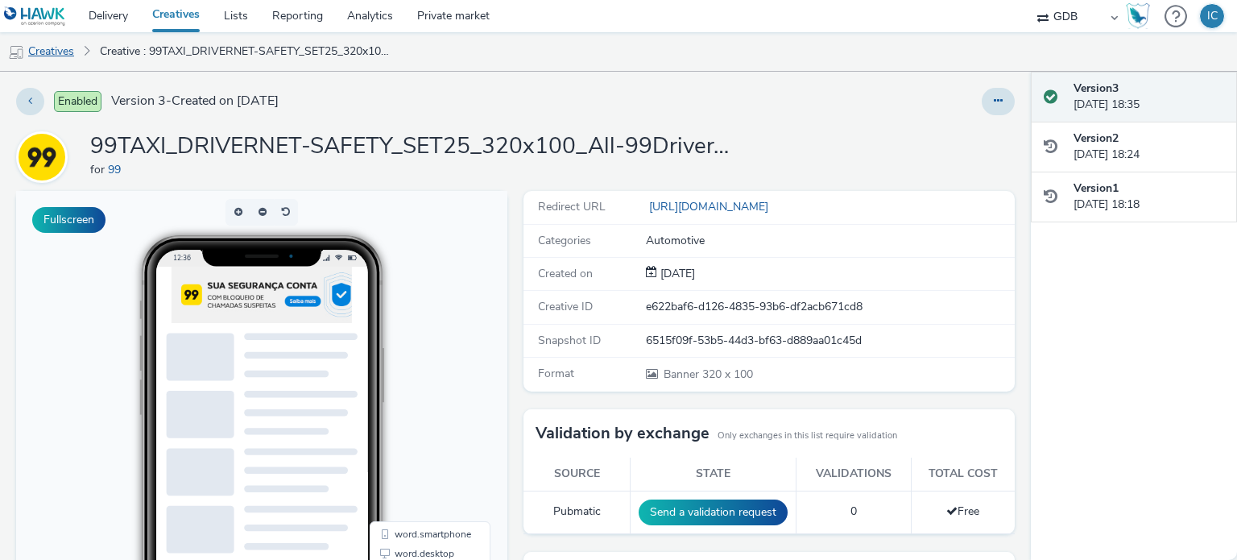
click at [52, 51] on link "Creatives" at bounding box center [41, 51] width 82 height 39
